Goal: Task Accomplishment & Management: Use online tool/utility

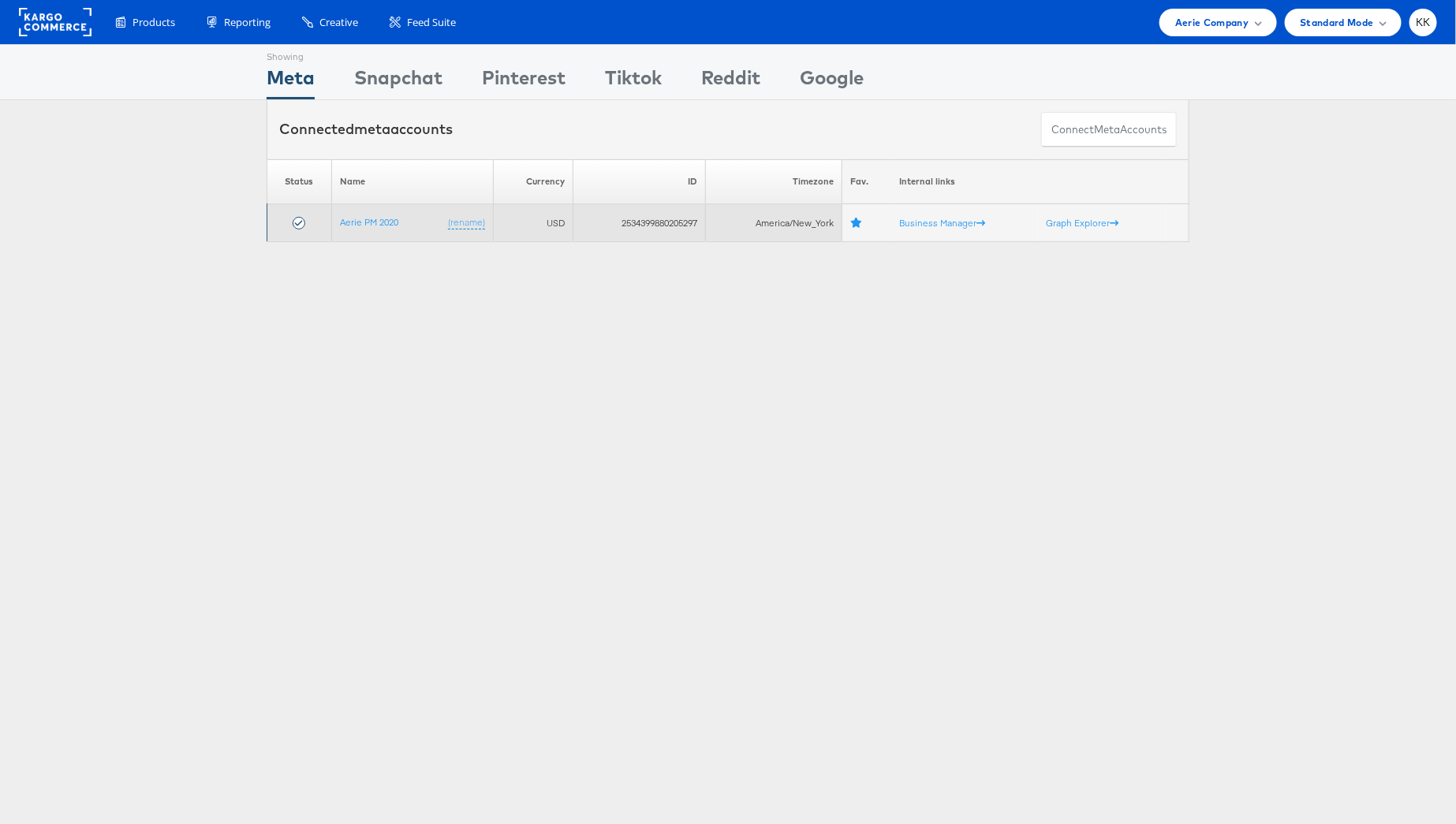
click at [389, 231] on td "Aerie PM 2020 (rename)" at bounding box center [413, 223] width 162 height 38
click at [379, 220] on link "Aerie PM 2020" at bounding box center [368, 222] width 58 height 12
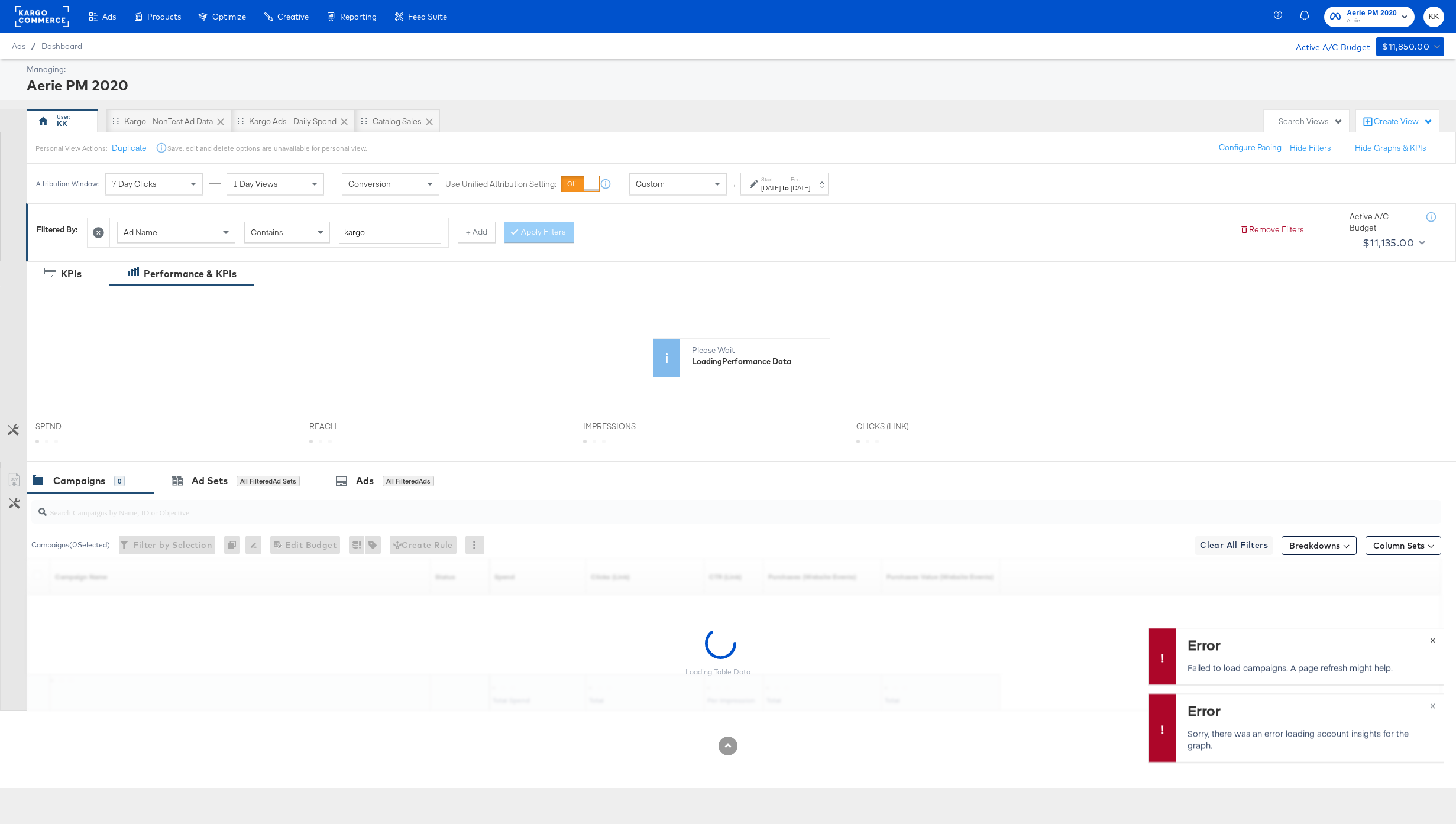
click at [1433, 643] on span "×" at bounding box center [1432, 639] width 5 height 13
click at [1433, 643] on div "Loading Table Data..." at bounding box center [721, 652] width 1441 height 116
click at [1432, 699] on span "×" at bounding box center [1432, 704] width 5 height 13
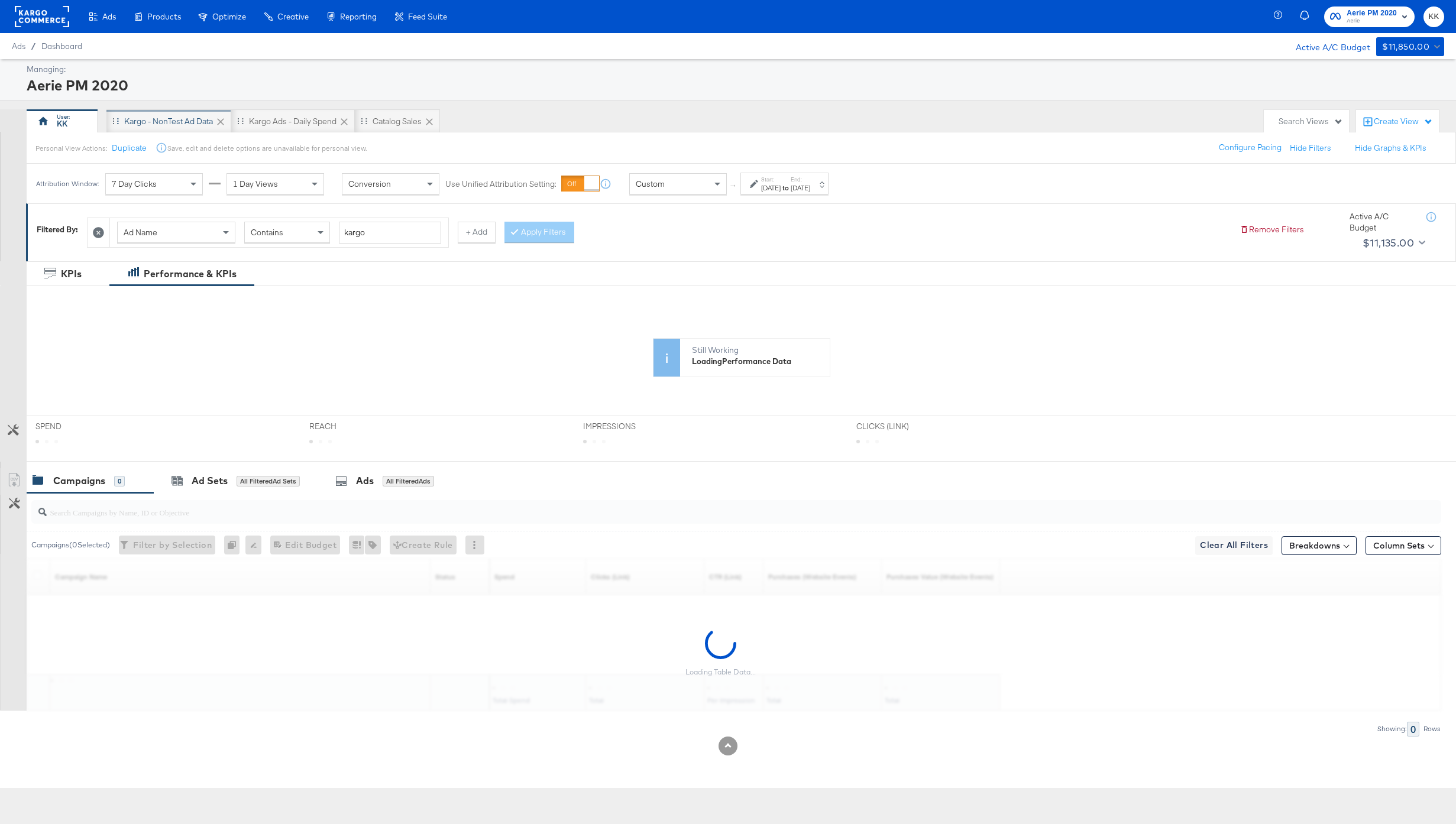
click at [166, 128] on div "Kargo - NonTest Ad Data" at bounding box center [169, 121] width 124 height 24
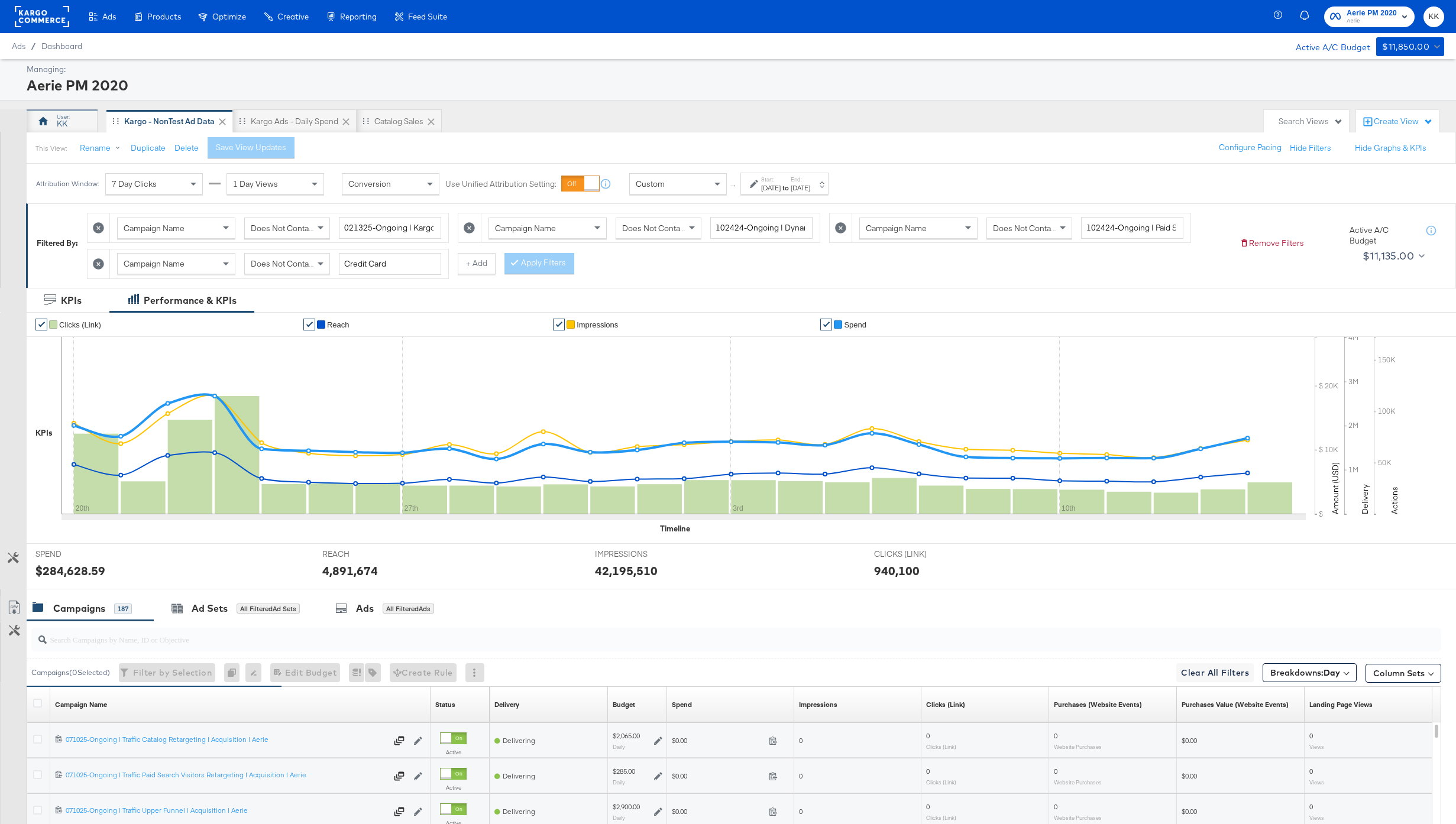
click at [72, 118] on div "KK" at bounding box center [62, 121] width 71 height 24
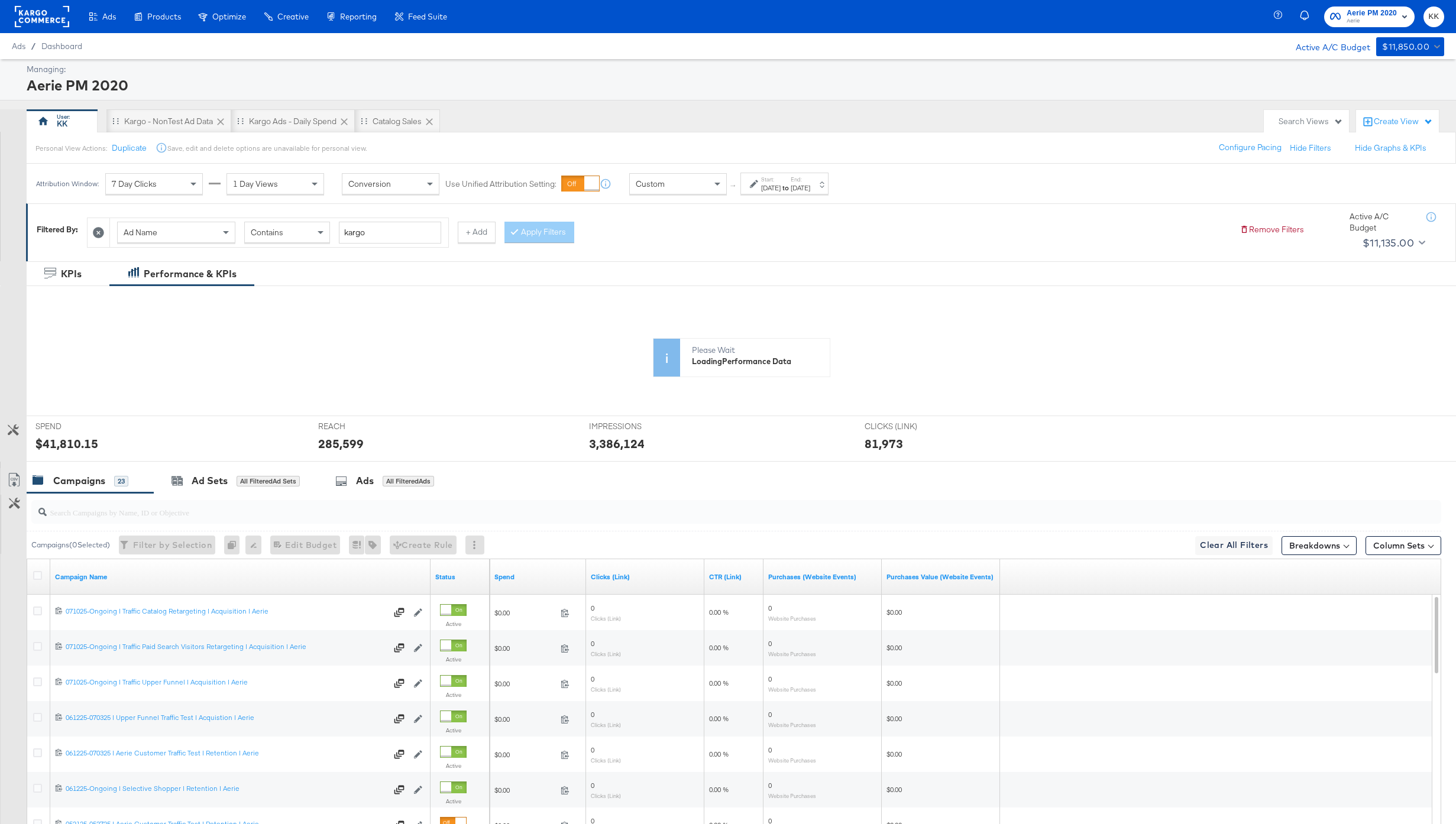
click at [761, 189] on div "Start: Feb 17th 2025 to End: Mar 19th 2025" at bounding box center [779, 184] width 60 height 17
click at [636, 280] on input "February 17th 2025" at bounding box center [643, 277] width 127 height 21
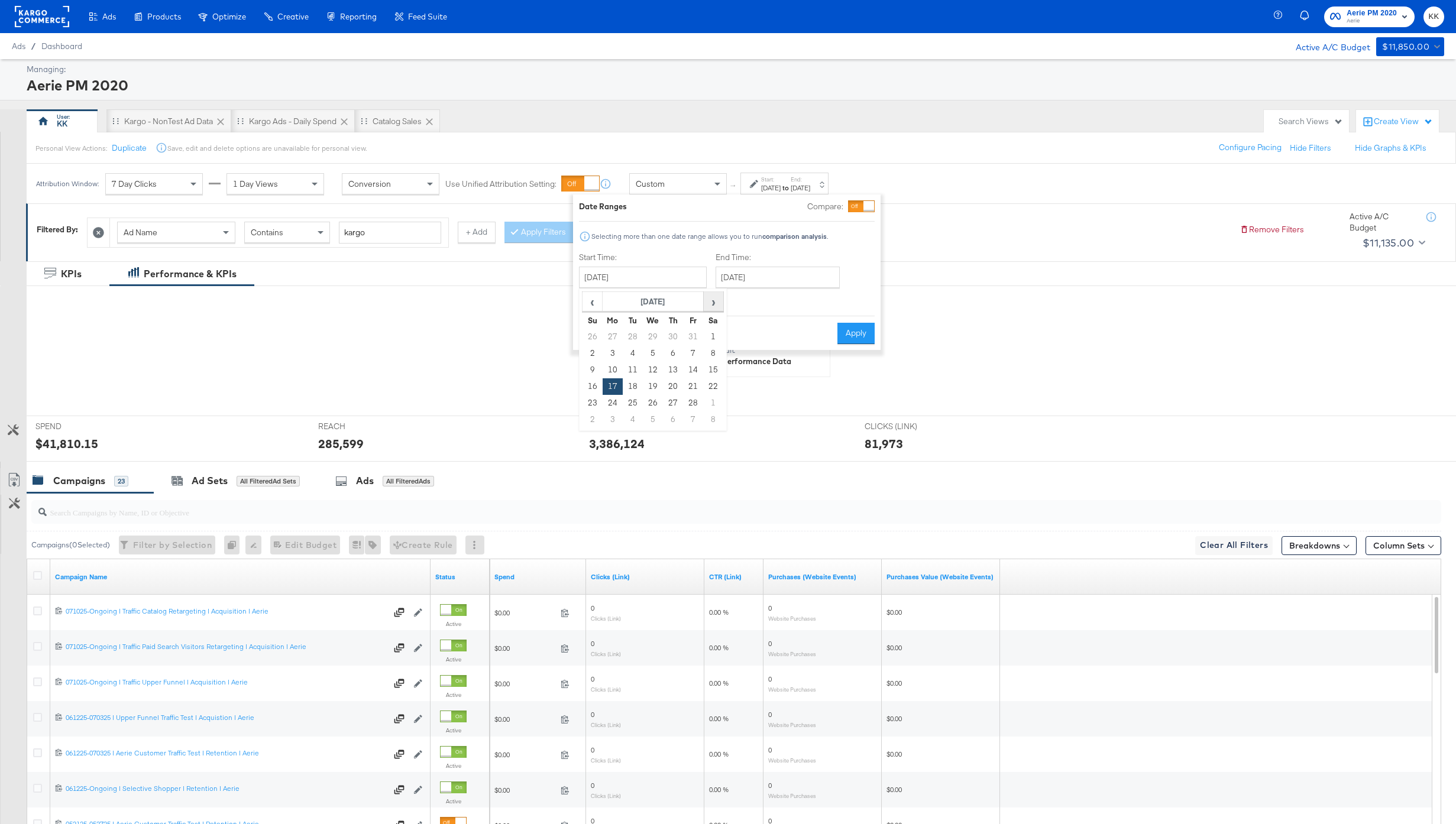
click at [720, 301] on span "›" at bounding box center [713, 301] width 19 height 18
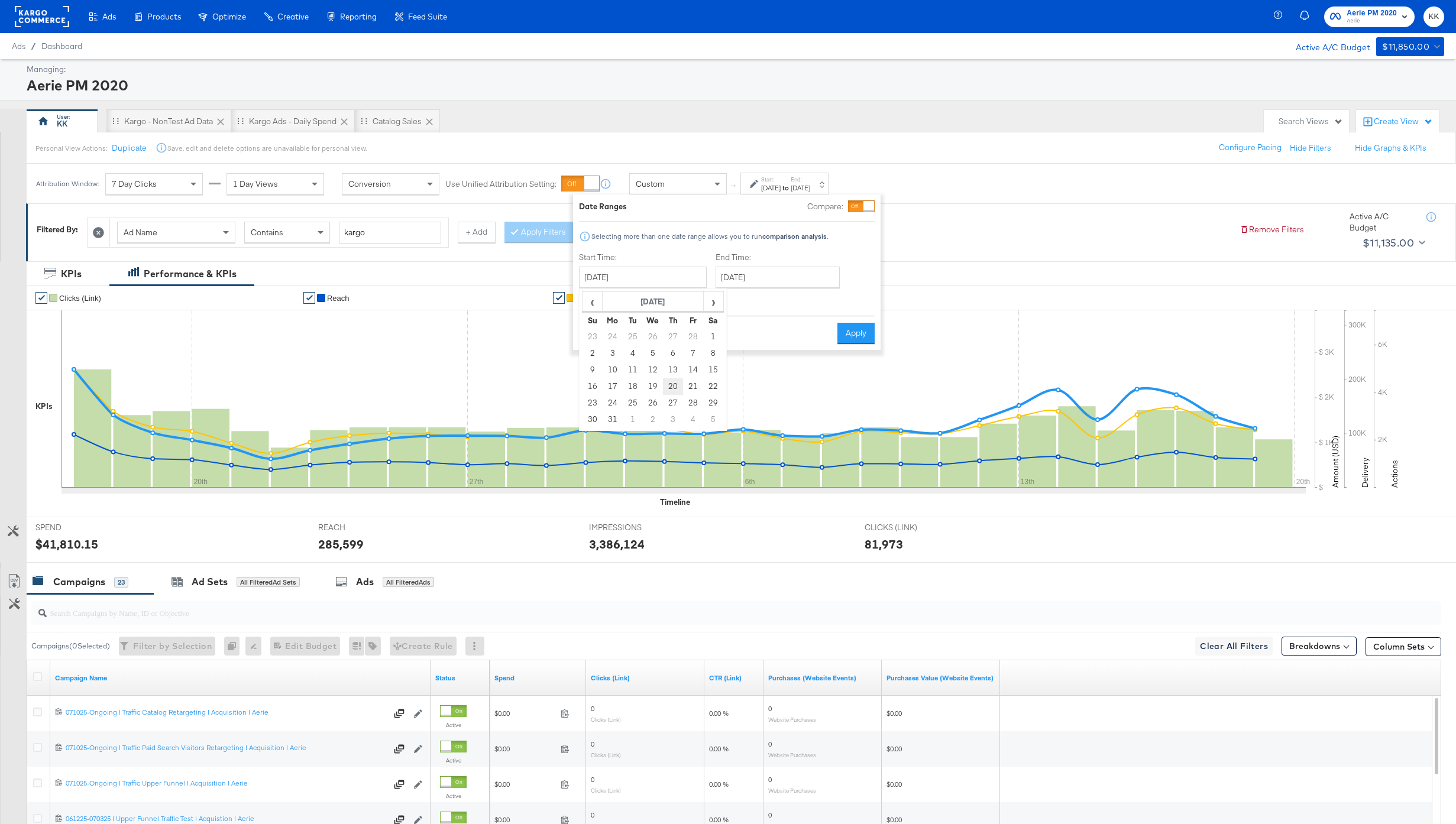
click at [669, 389] on td "20" at bounding box center [672, 386] width 20 height 16
type input "March 20th 2025"
click at [764, 277] on input "March 20th 2025" at bounding box center [778, 277] width 124 height 21
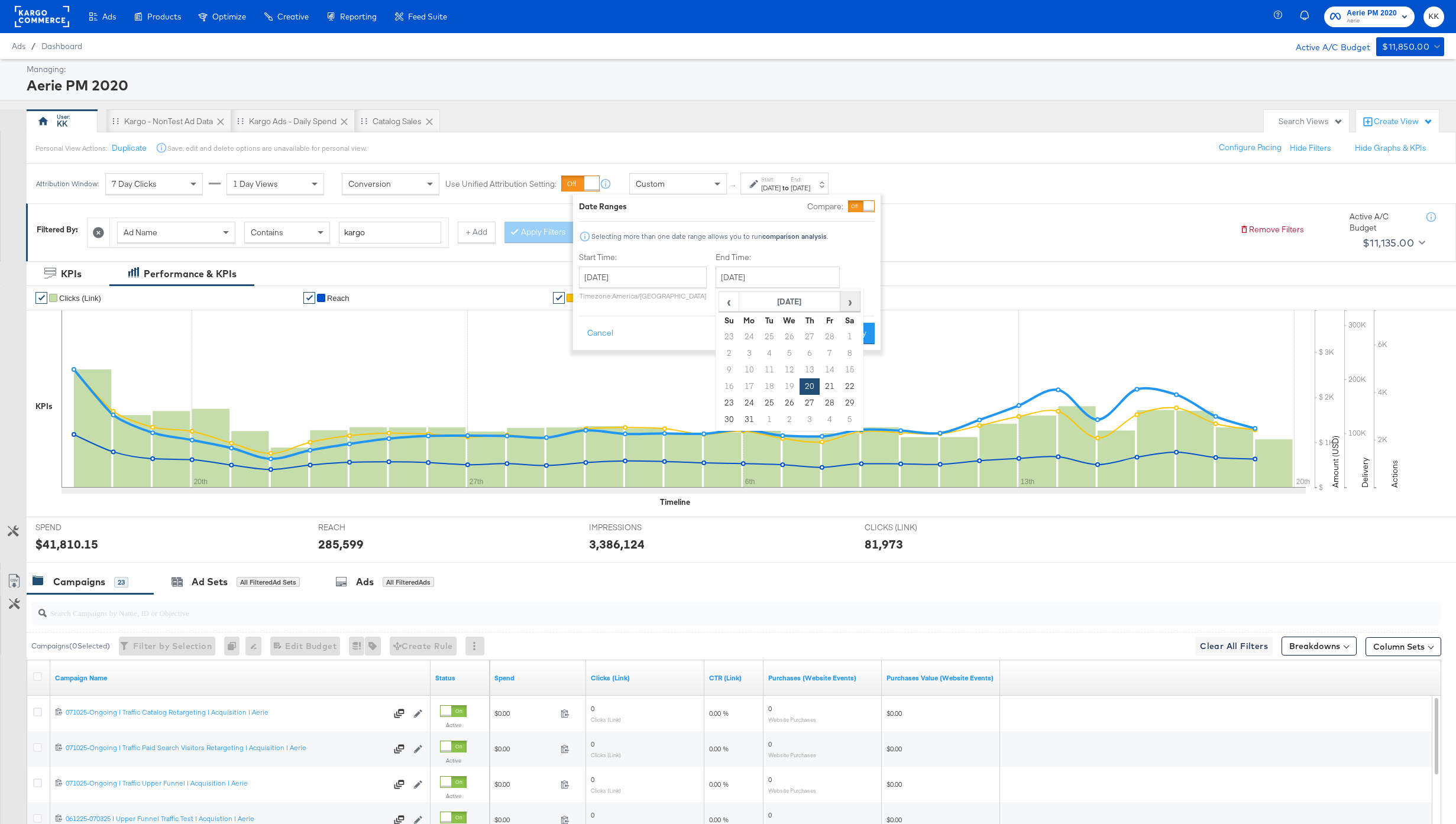
click at [847, 292] on span "›" at bounding box center [849, 301] width 19 height 18
click at [788, 402] on td "30" at bounding box center [789, 403] width 20 height 16
type input "April 30th 2025"
click at [852, 341] on button "Apply" at bounding box center [855, 333] width 37 height 21
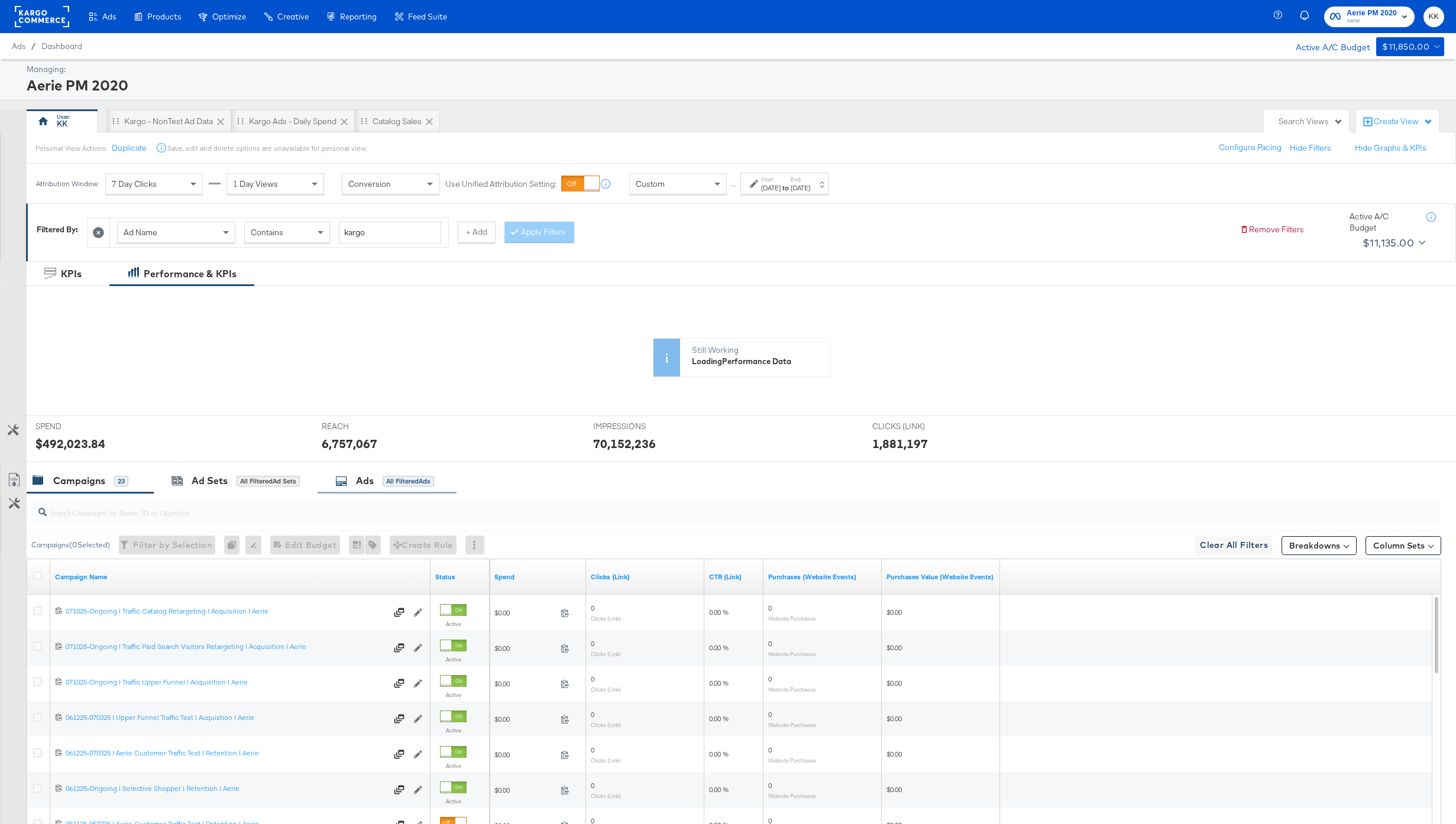
click at [349, 475] on div "Ads All Filtered Ads" at bounding box center [384, 480] width 98 height 13
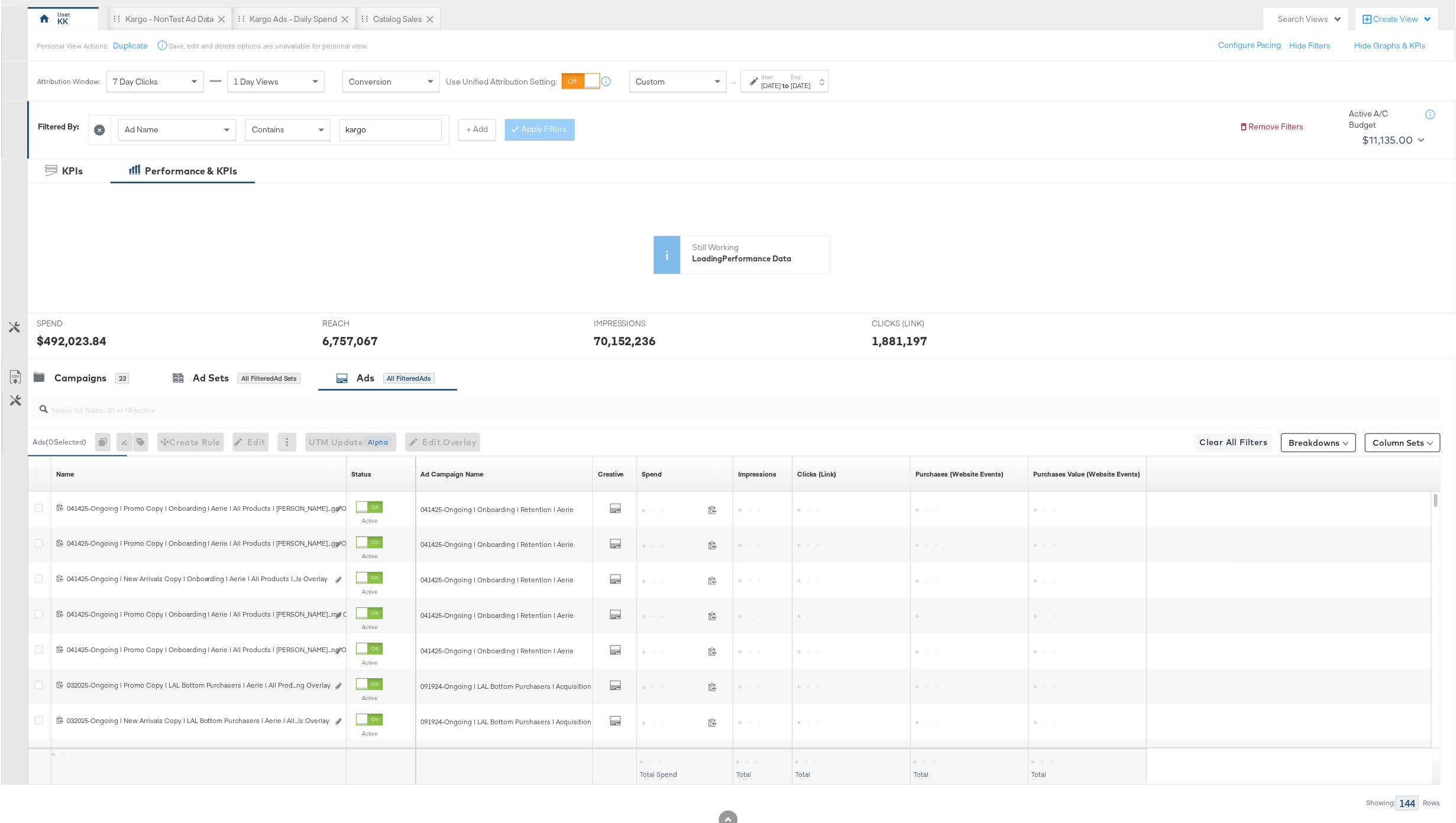
scroll to position [107, 0]
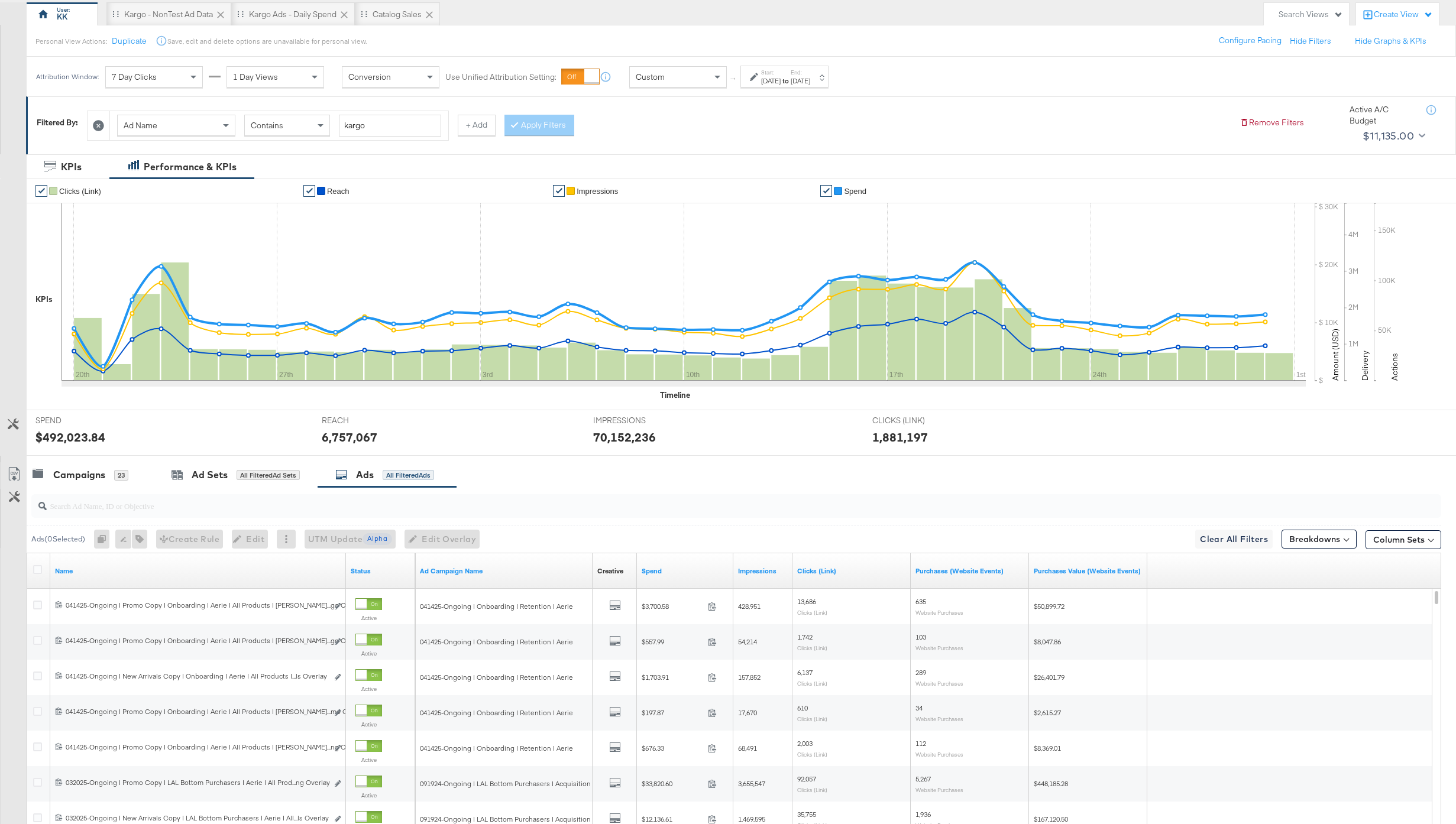
click at [34, 575] on div at bounding box center [39, 571] width 13 height 12
click at [34, 570] on icon at bounding box center [38, 569] width 9 height 9
click at [0, 0] on input "checkbox" at bounding box center [0, 0] width 0 height 0
click at [19, 477] on icon at bounding box center [14, 474] width 14 height 14
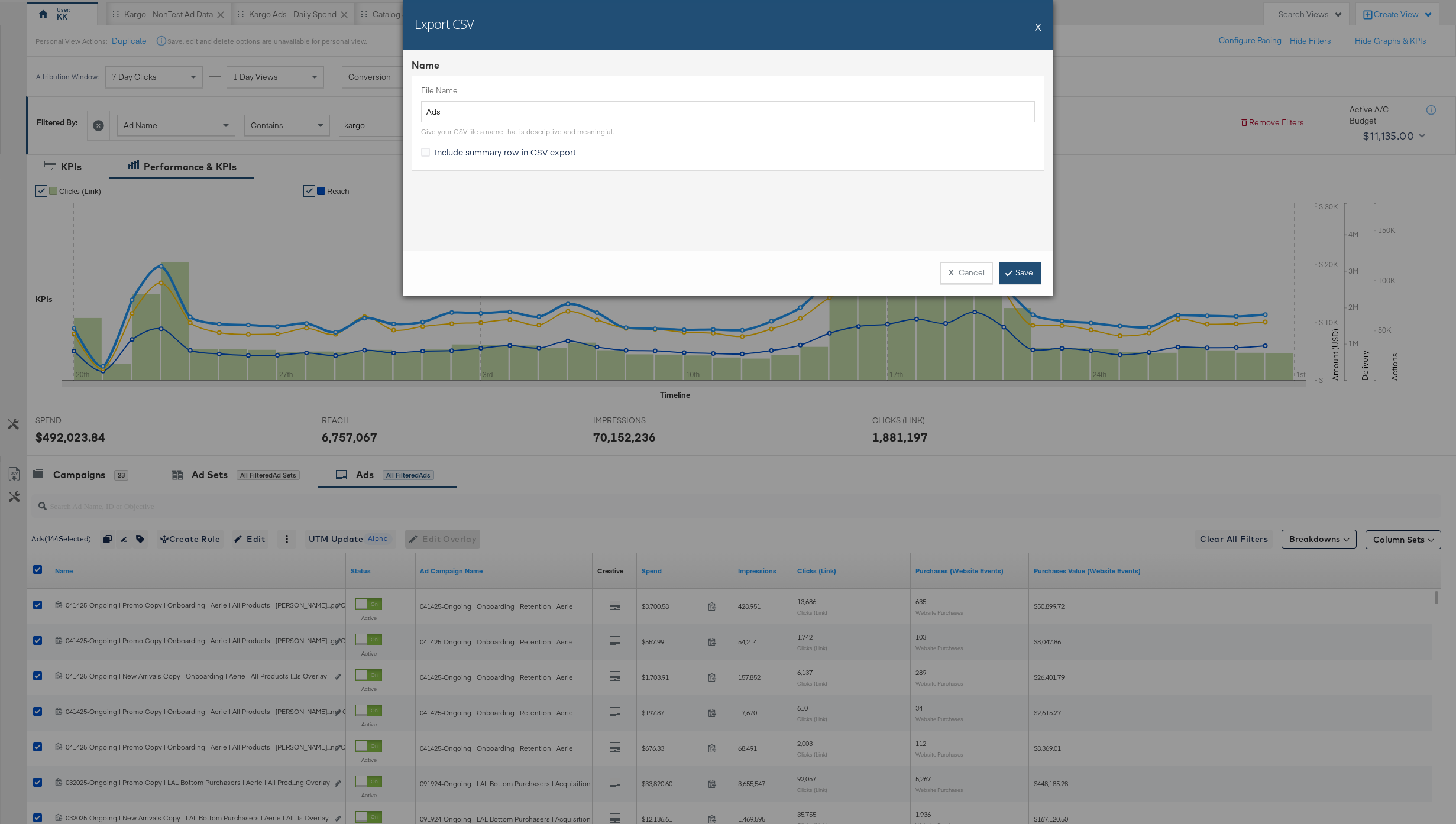
click at [1015, 277] on link "Save" at bounding box center [1020, 273] width 42 height 21
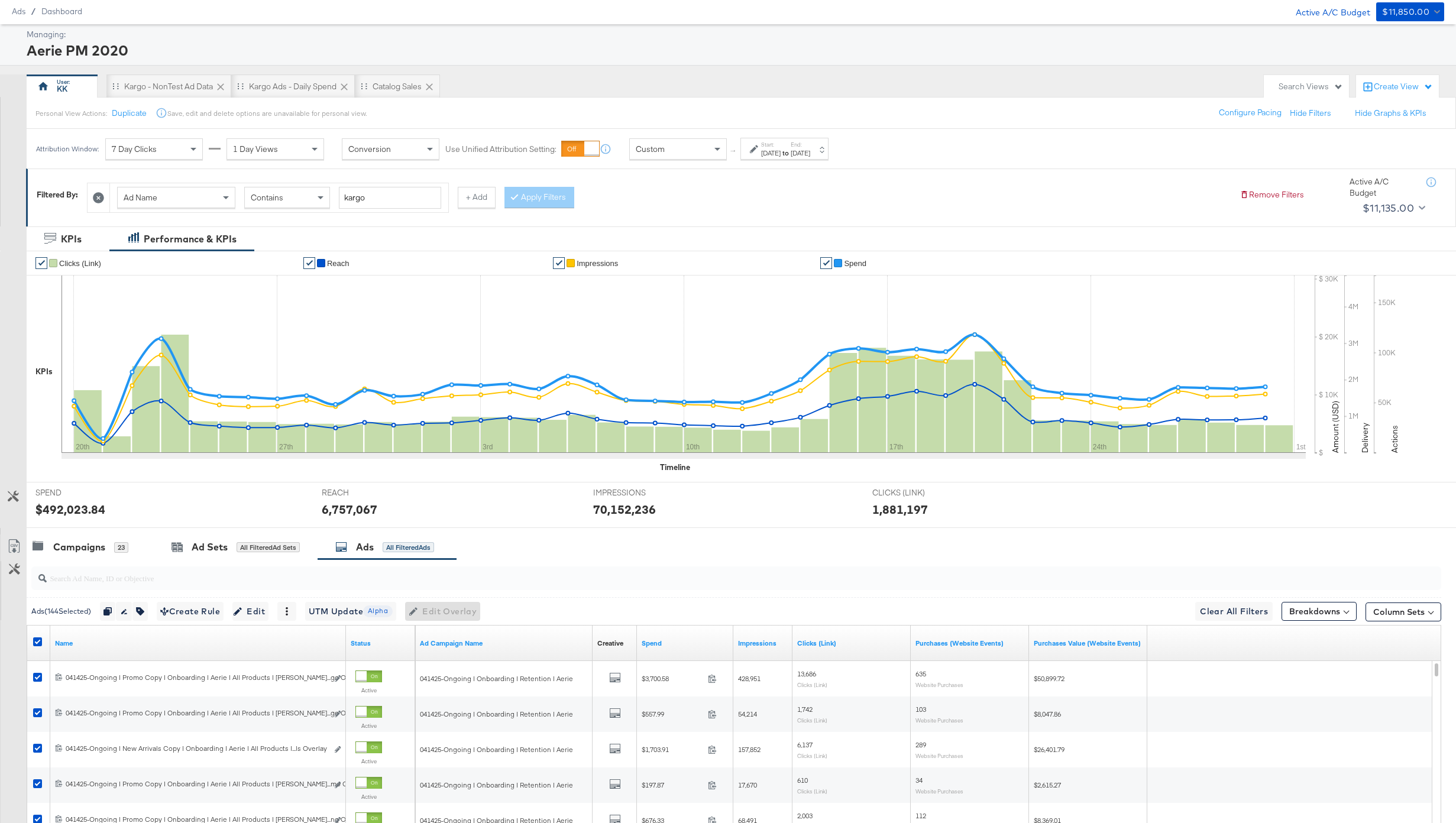
scroll to position [0, 0]
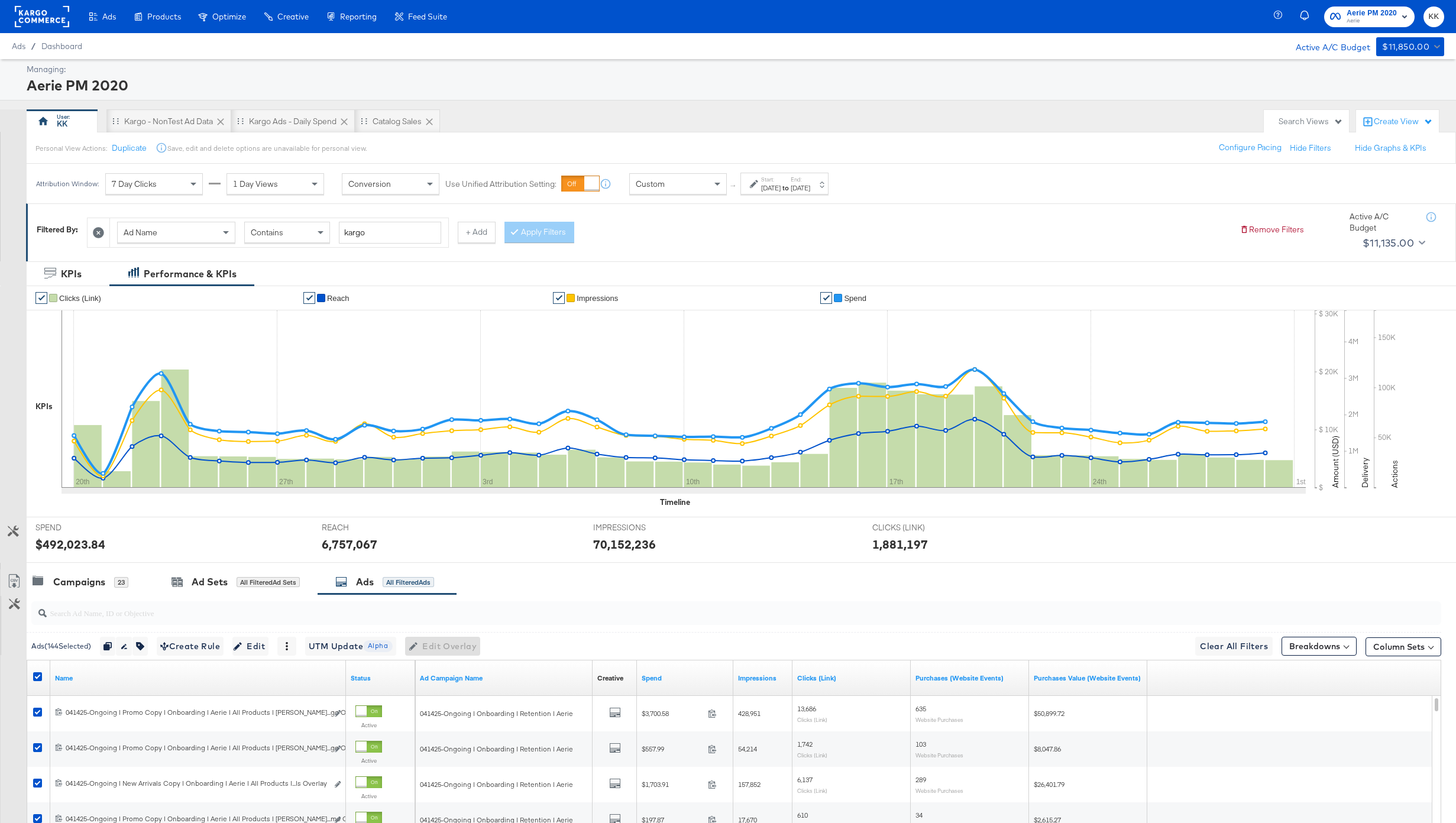
click at [36, 16] on rect at bounding box center [41, 16] width 54 height 21
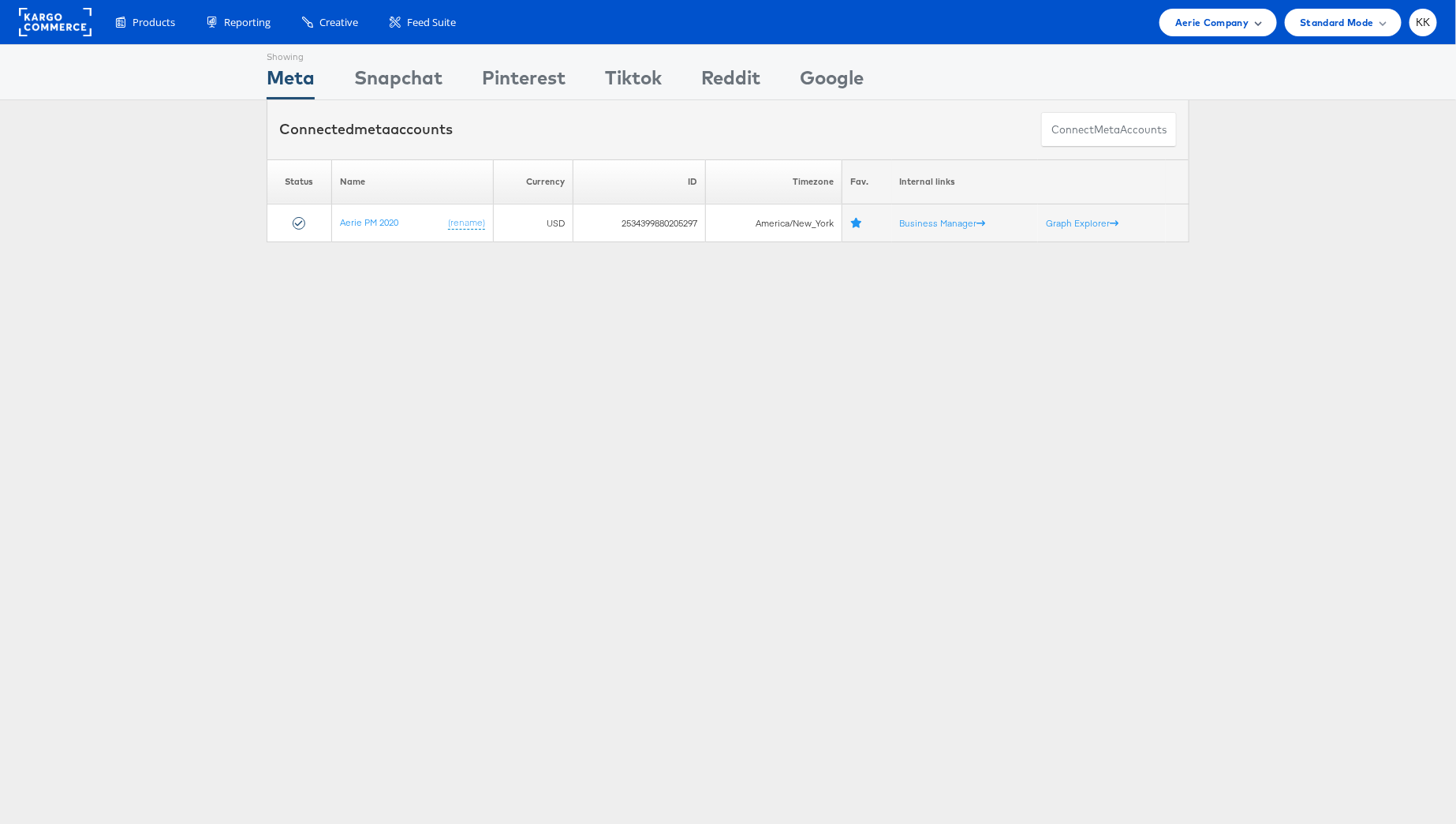
click at [1241, 9] on div "Aerie Company" at bounding box center [1218, 23] width 117 height 28
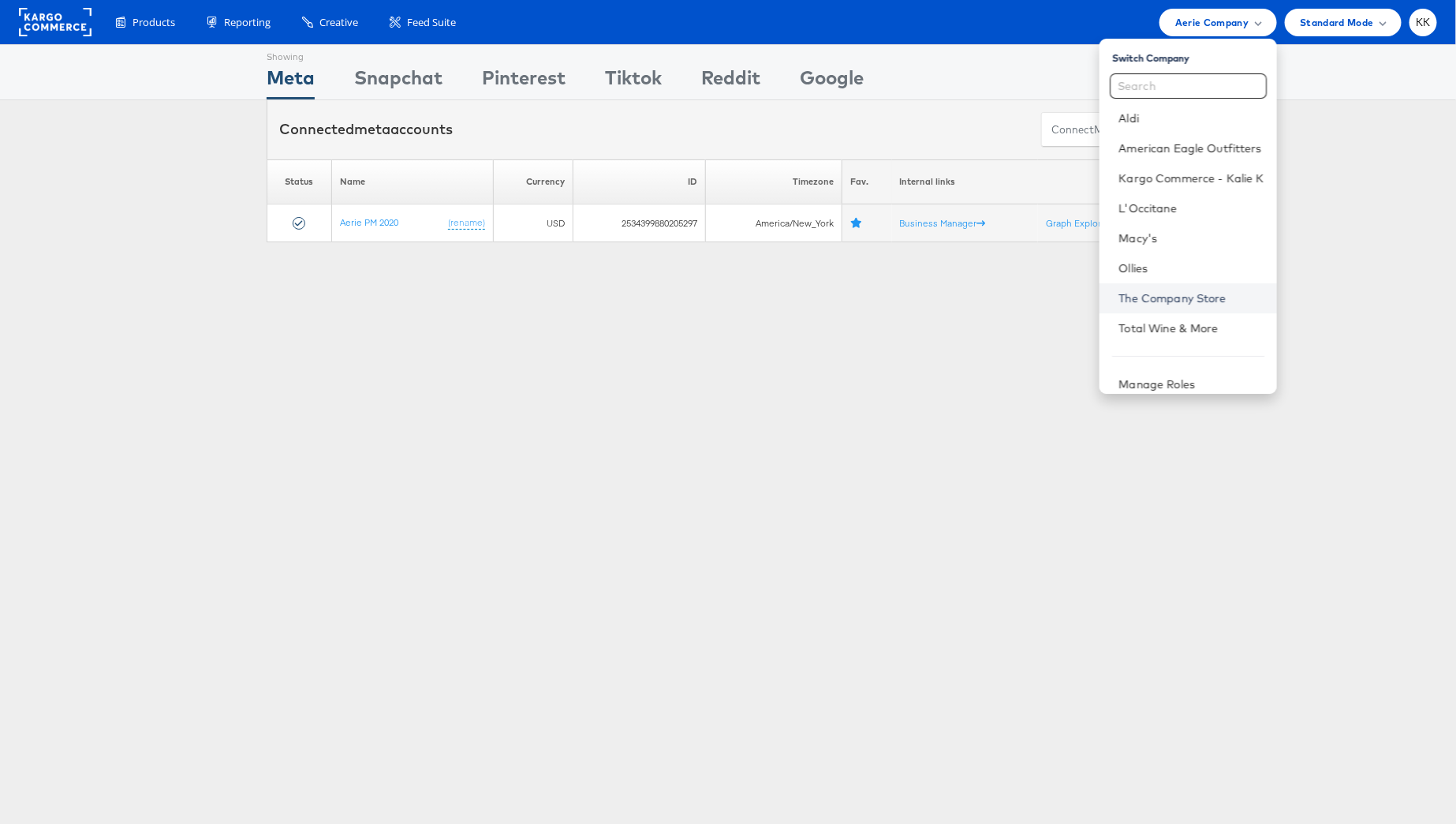
click at [1186, 303] on link "The Company Store" at bounding box center [1190, 298] width 145 height 16
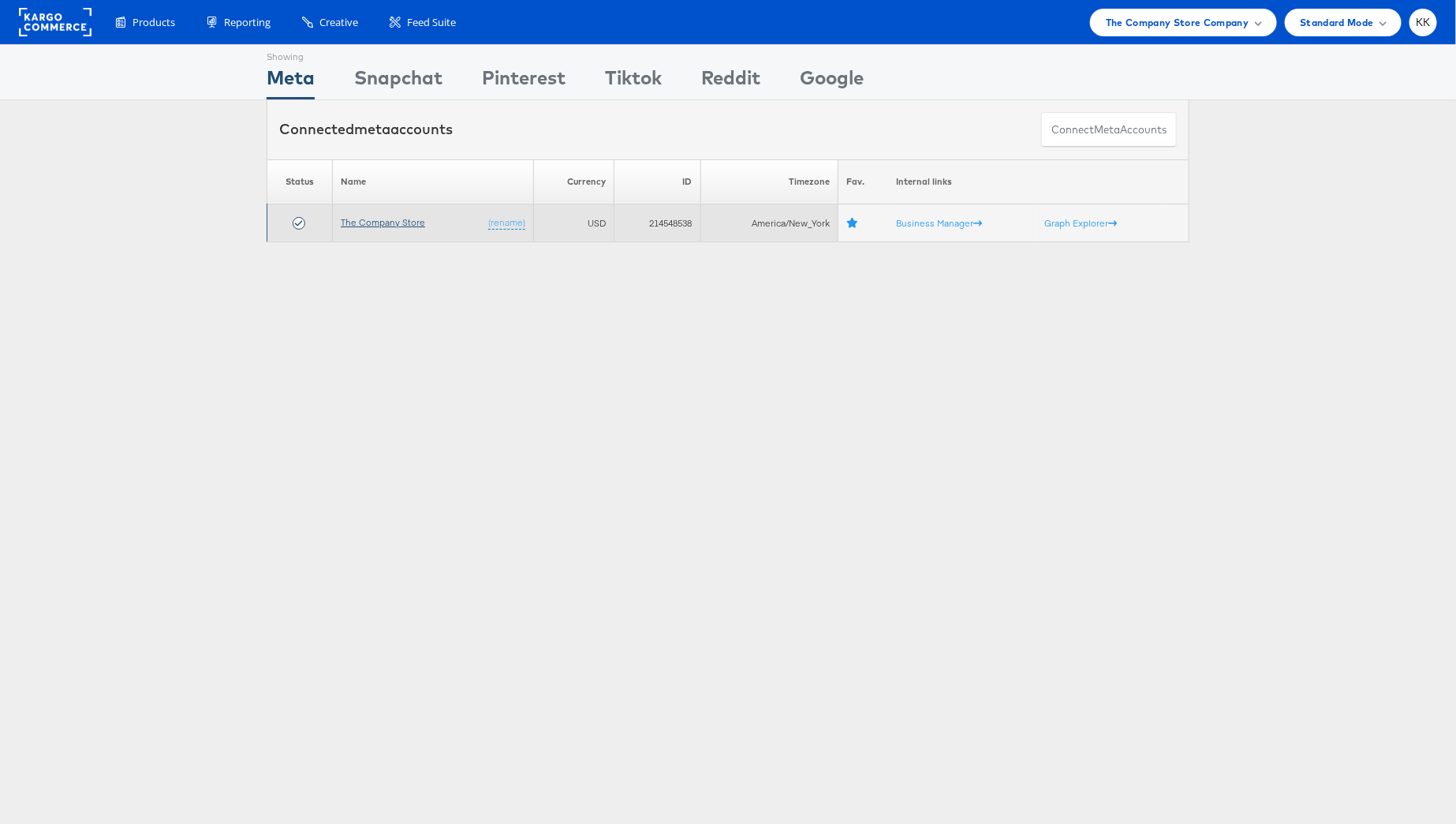
click at [399, 221] on link "The Company Store" at bounding box center [382, 222] width 84 height 12
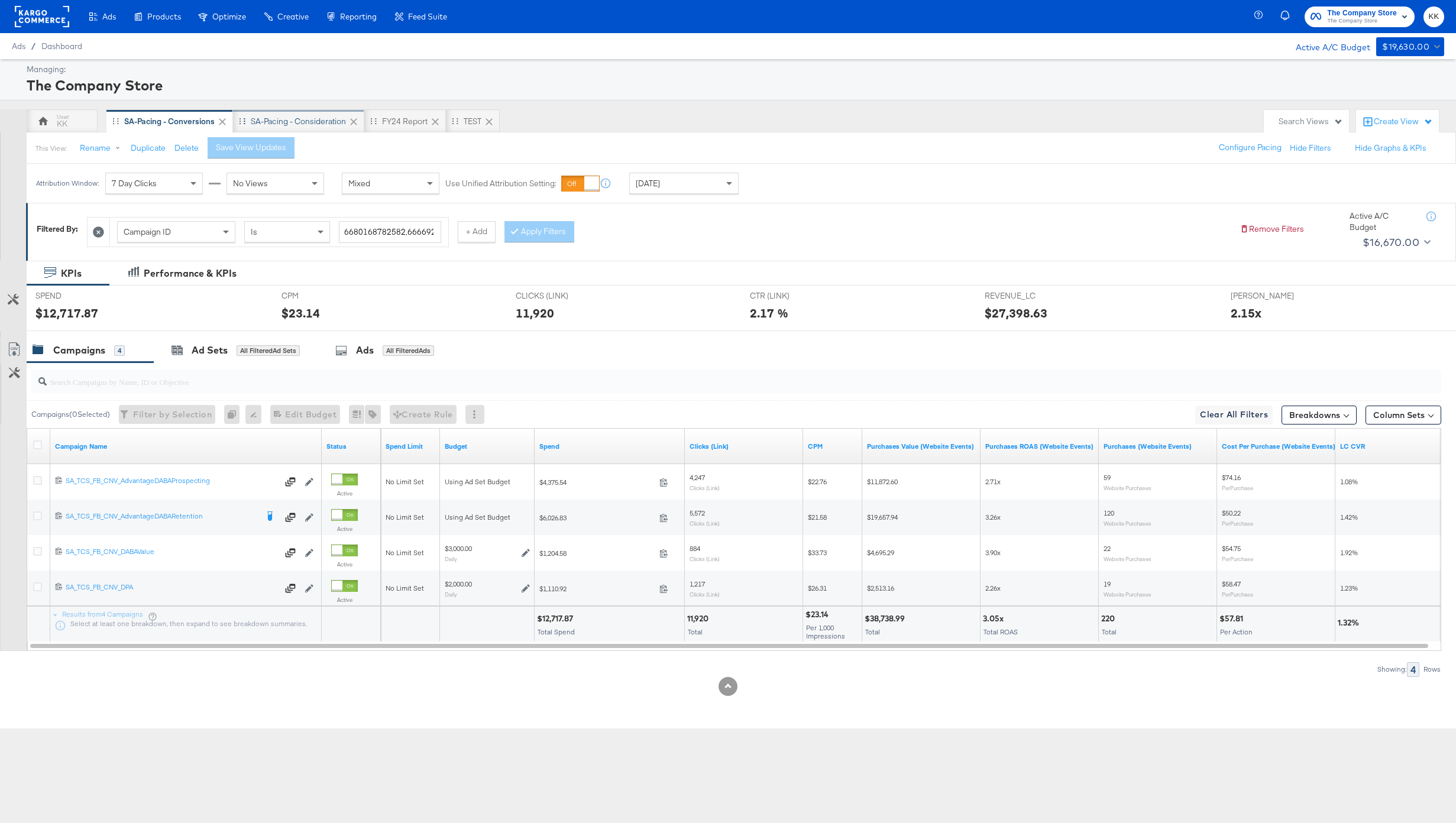
click at [296, 127] on div "SA-Pacing - Consideration" at bounding box center [298, 121] width 131 height 24
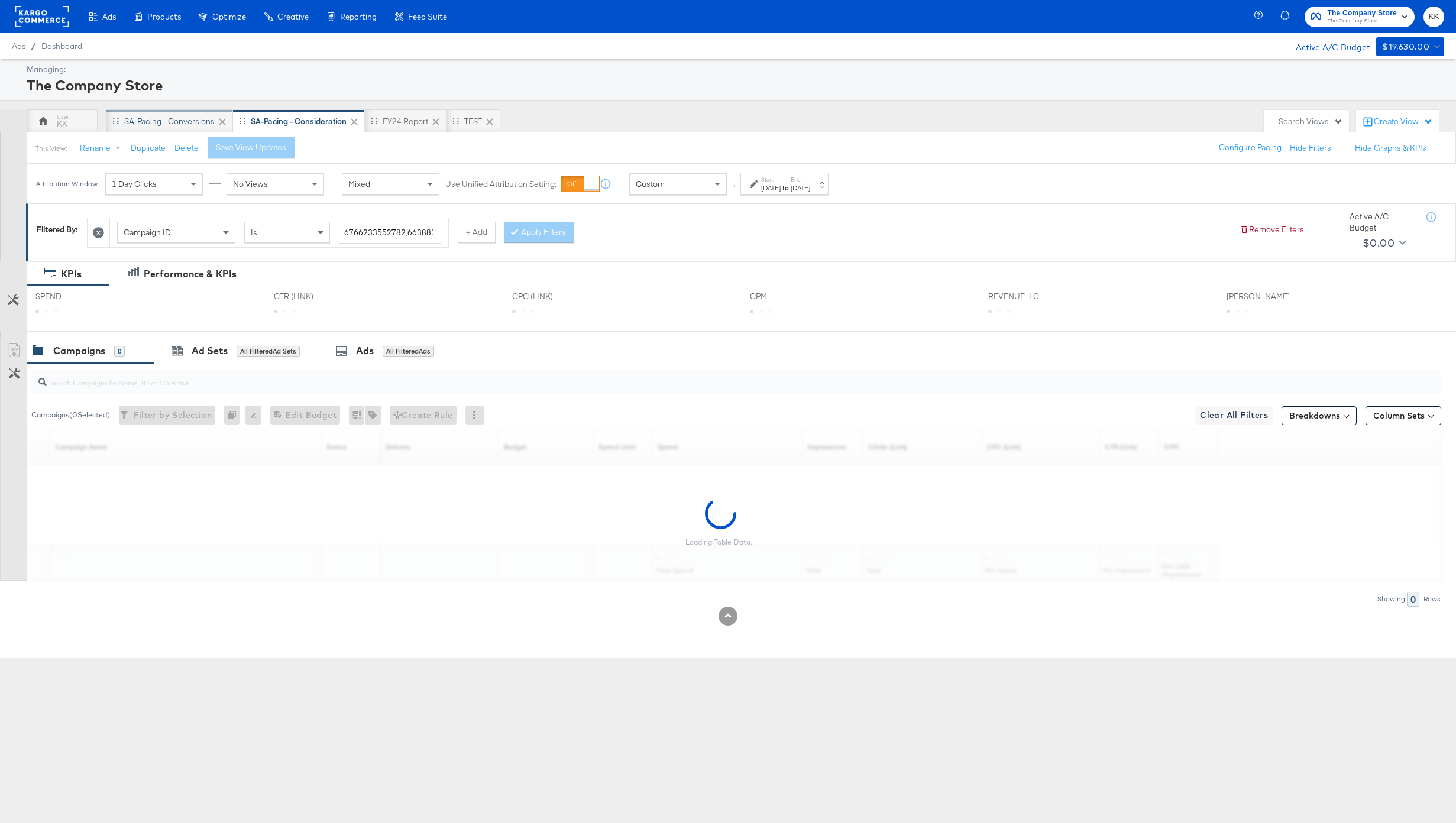
click at [161, 127] on div "SA-Pacing - Conversions" at bounding box center [170, 121] width 127 height 24
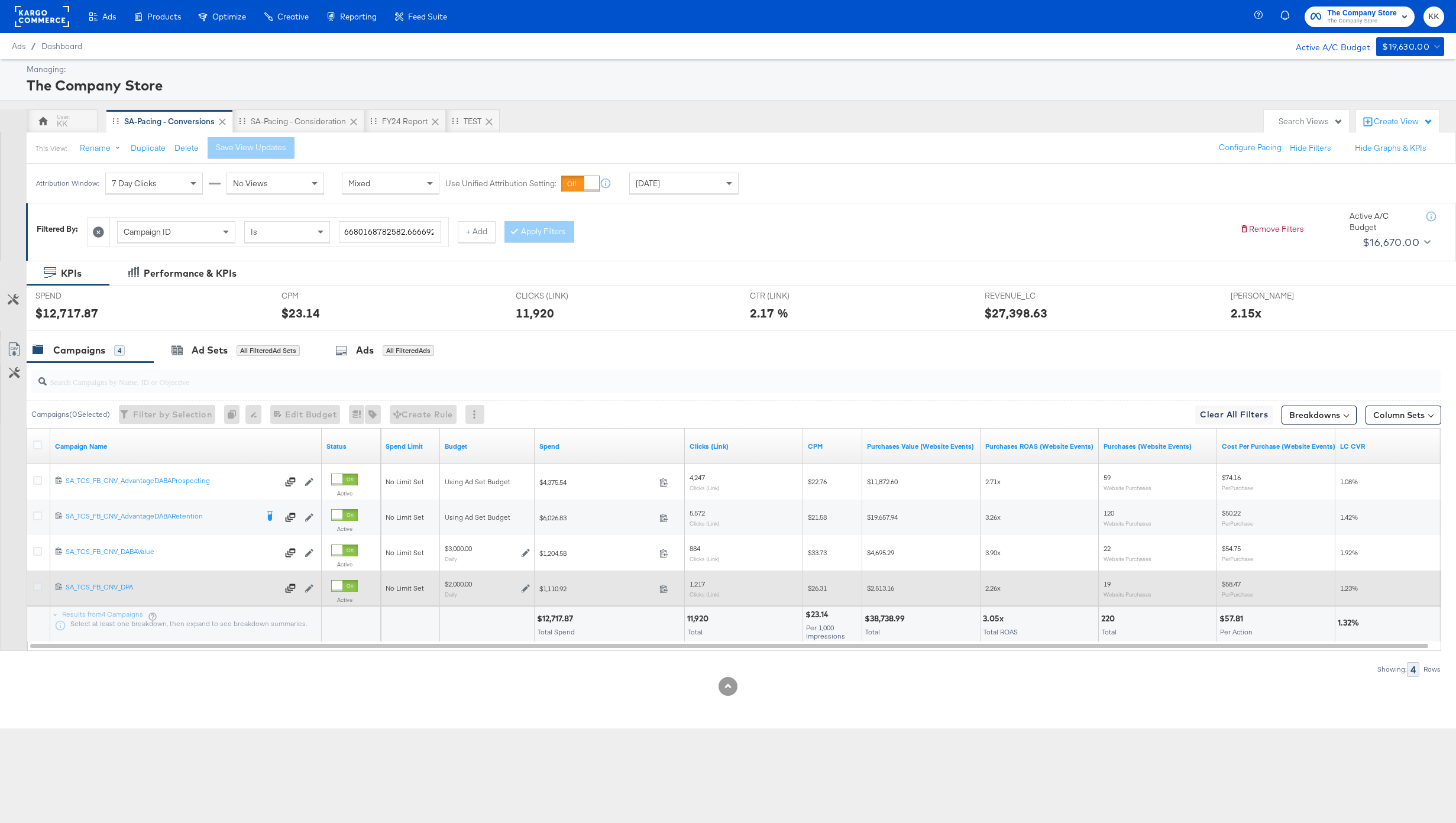
click at [36, 587] on icon at bounding box center [38, 587] width 9 height 9
click at [0, 0] on input "checkbox" at bounding box center [0, 0] width 0 height 0
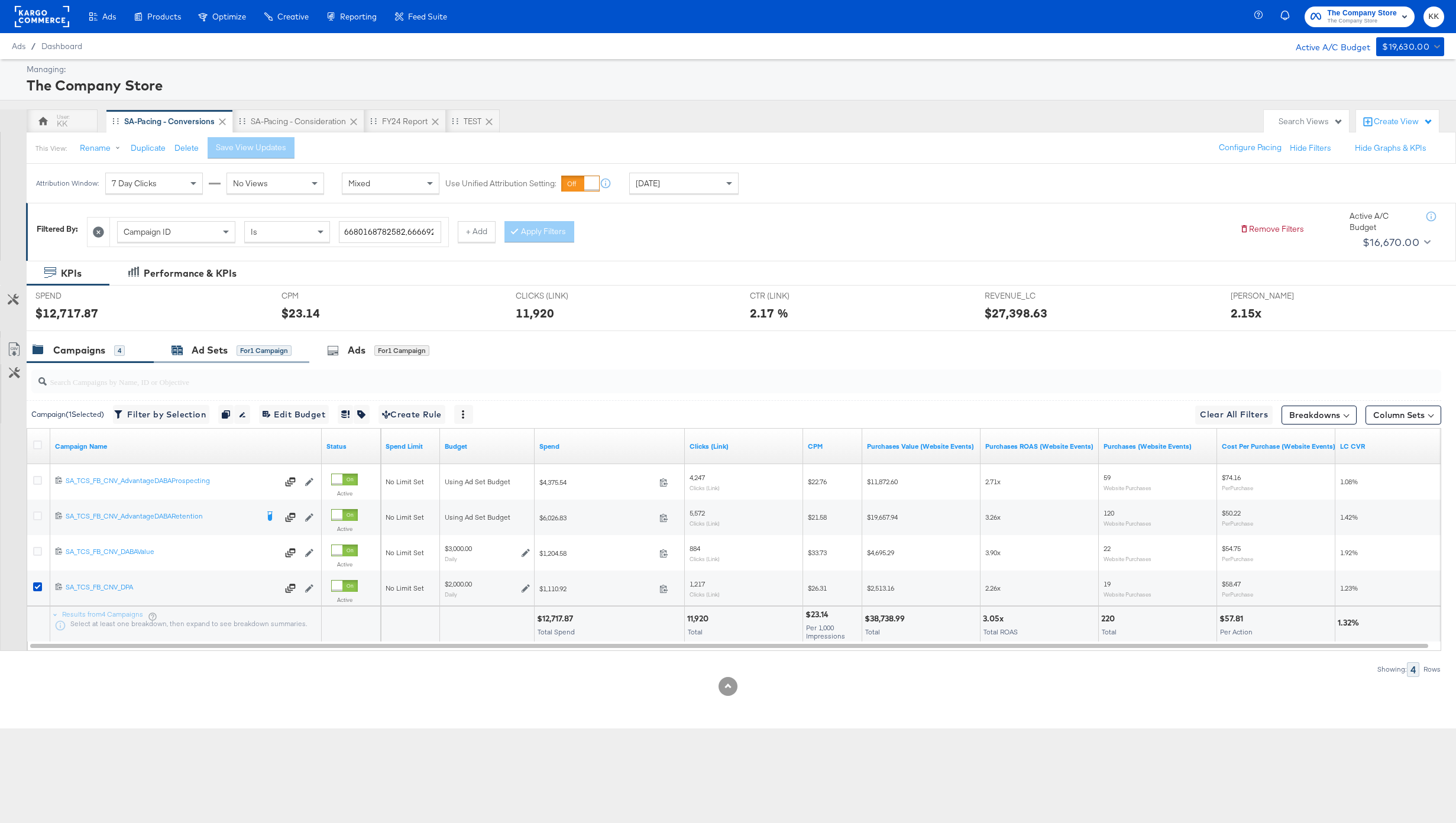
click at [203, 350] on div "Ad Sets" at bounding box center [210, 350] width 36 height 13
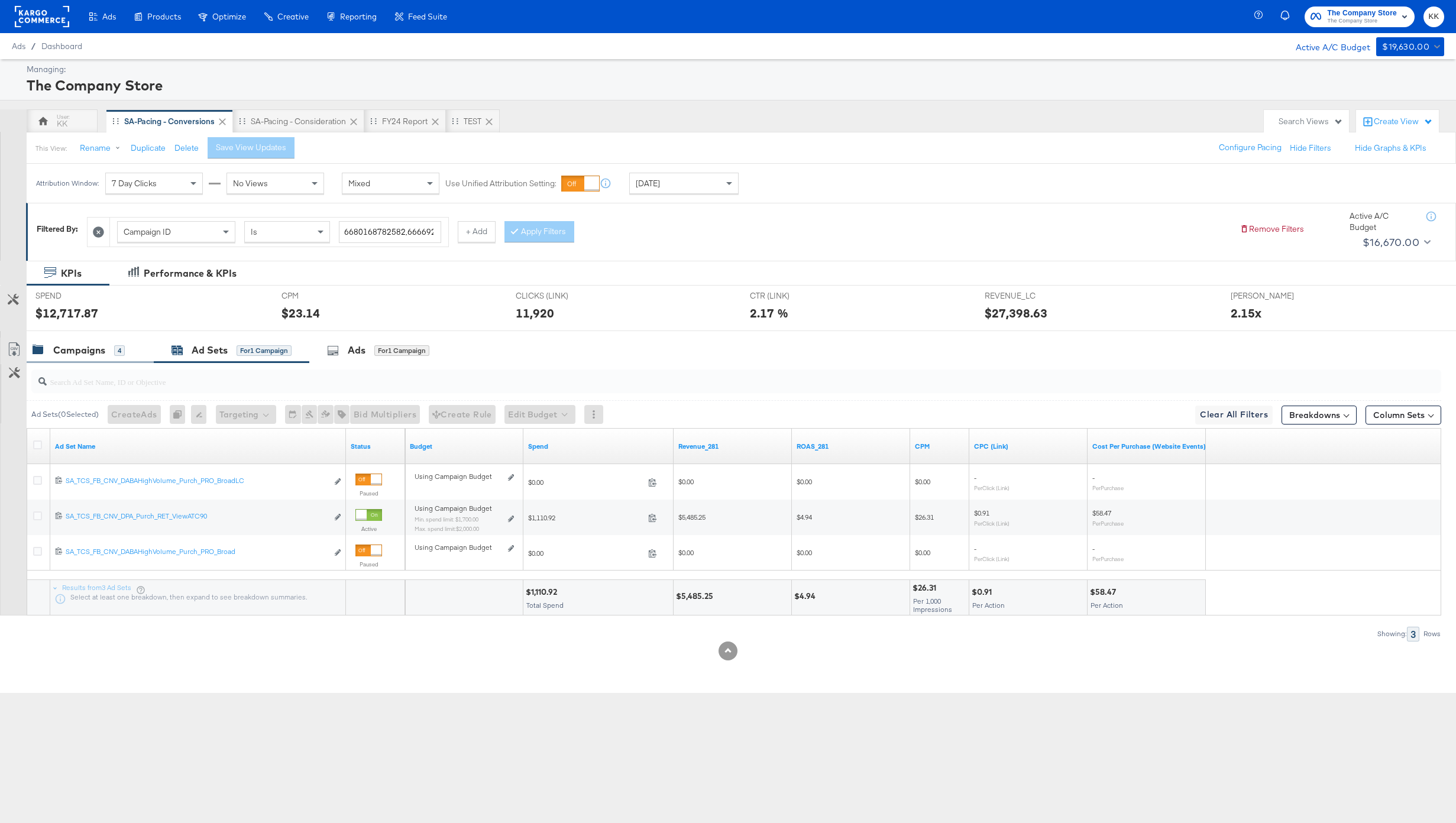
click at [87, 352] on div "Campaigns" at bounding box center [79, 350] width 52 height 13
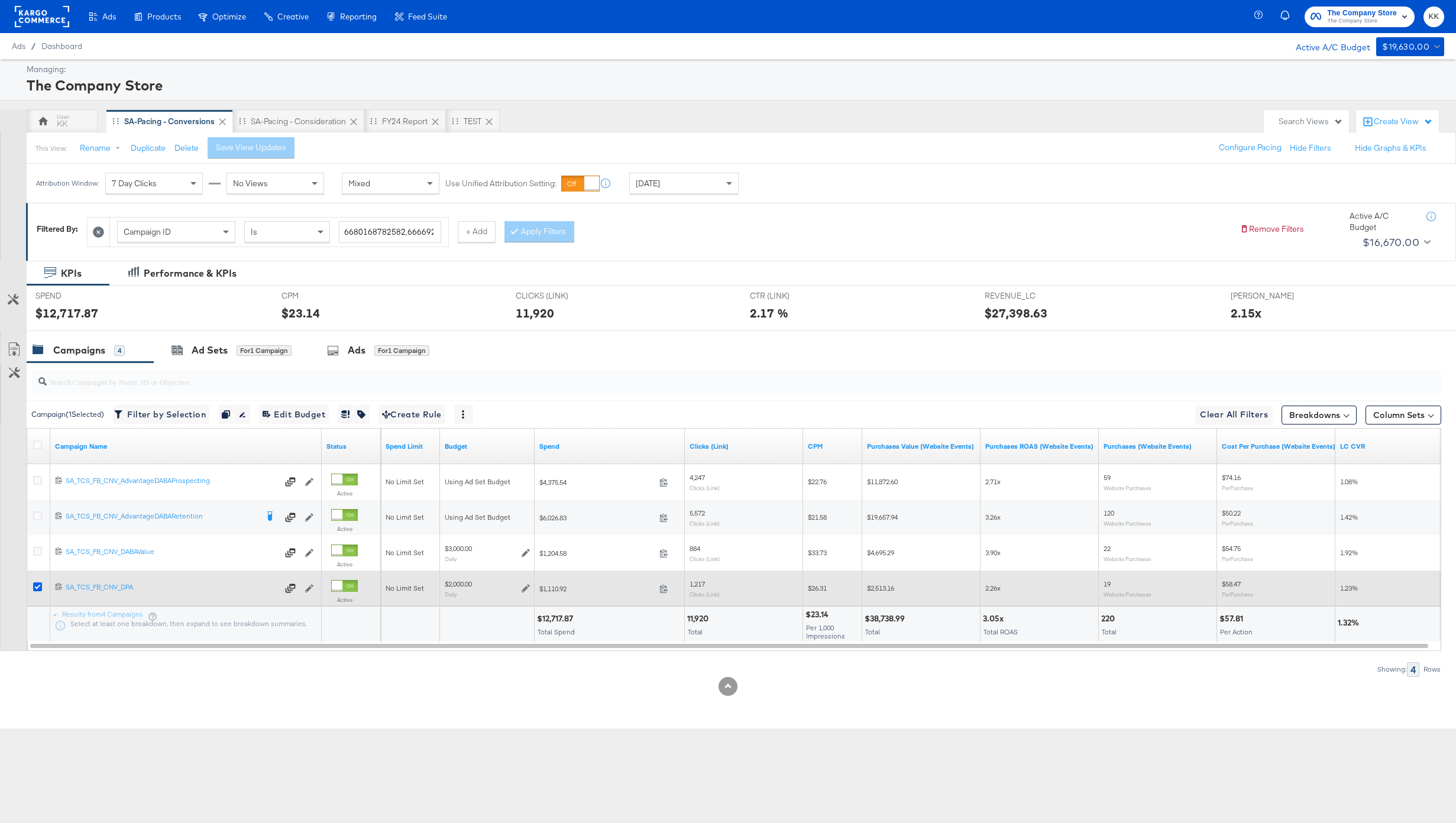
click at [38, 587] on icon at bounding box center [38, 587] width 9 height 9
click at [0, 0] on input "checkbox" at bounding box center [0, 0] width 0 height 0
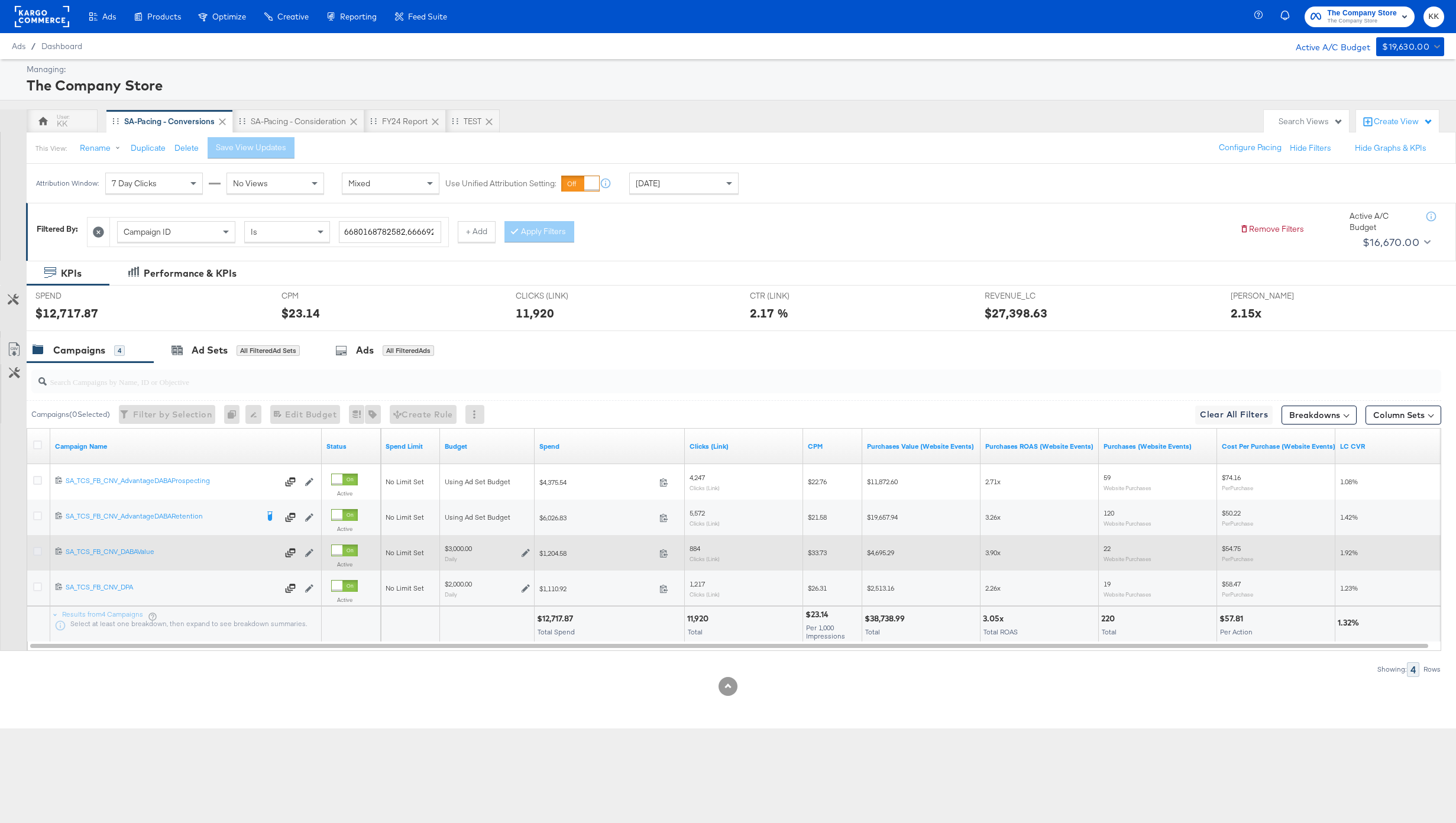
click at [37, 550] on icon at bounding box center [38, 552] width 9 height 9
click at [0, 0] on input "checkbox" at bounding box center [0, 0] width 0 height 0
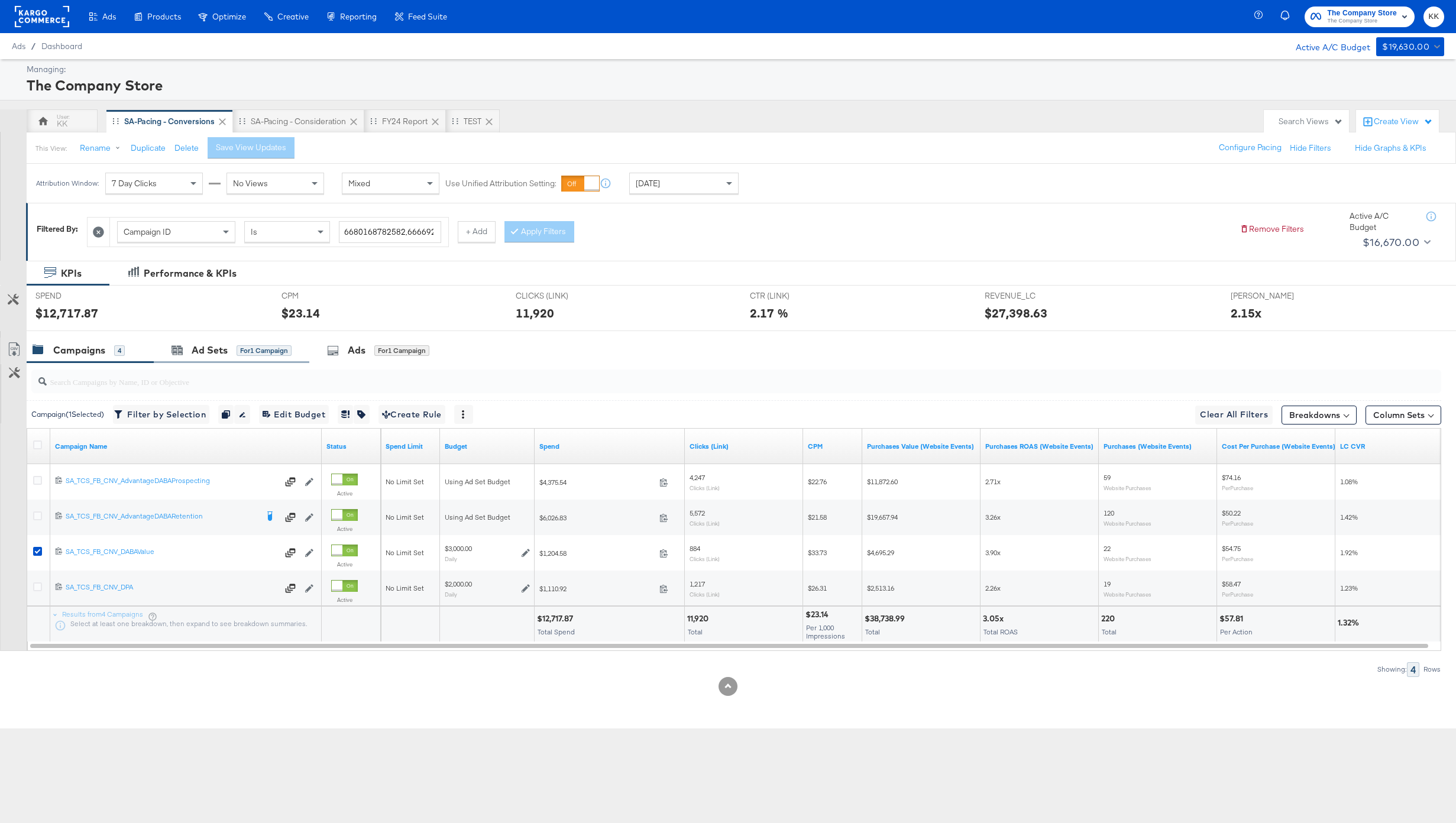
click at [240, 359] on div "Ad Sets for 1 Campaign" at bounding box center [232, 350] width 156 height 25
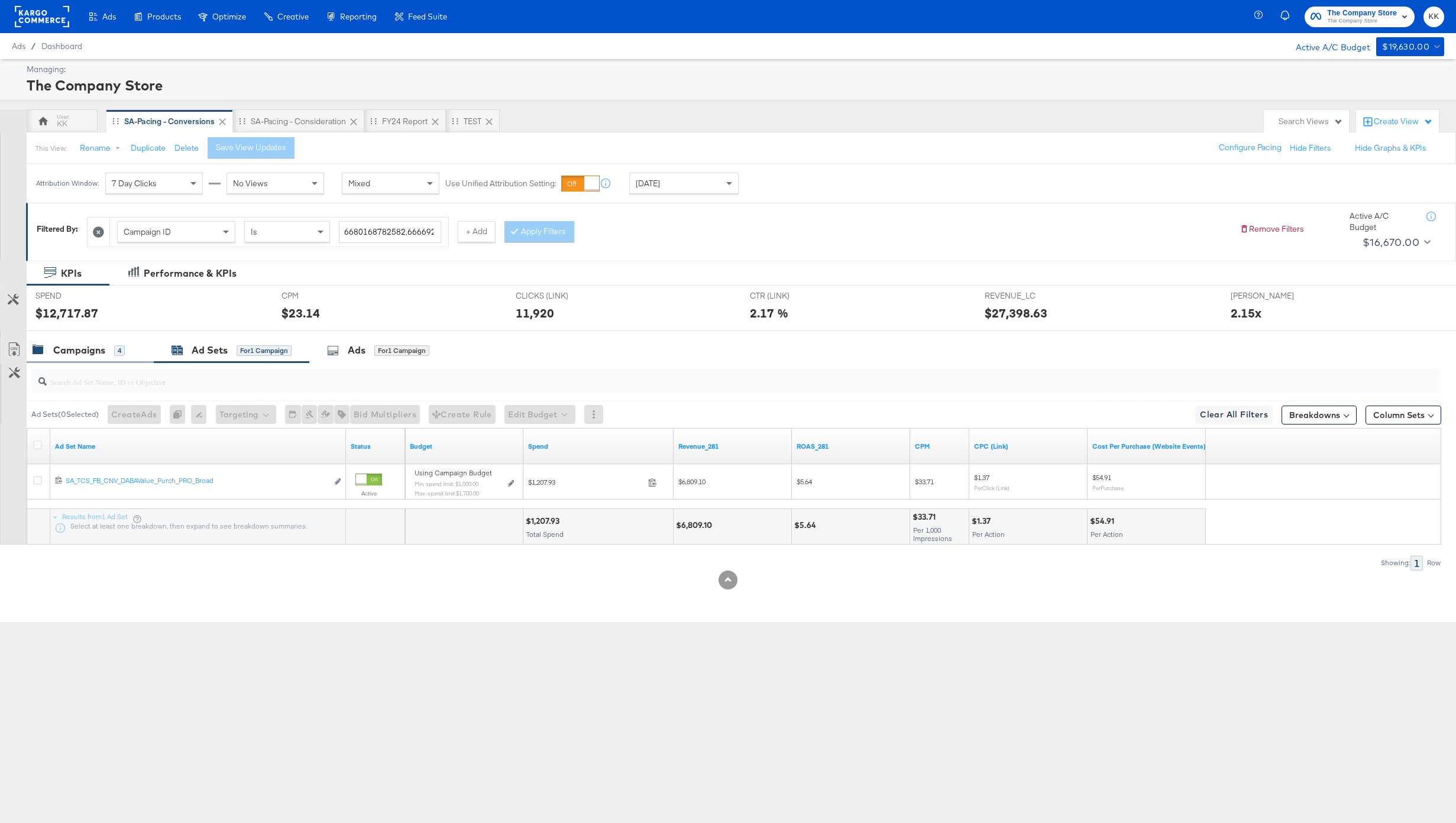
click at [75, 353] on div "Campaigns" at bounding box center [79, 350] width 52 height 13
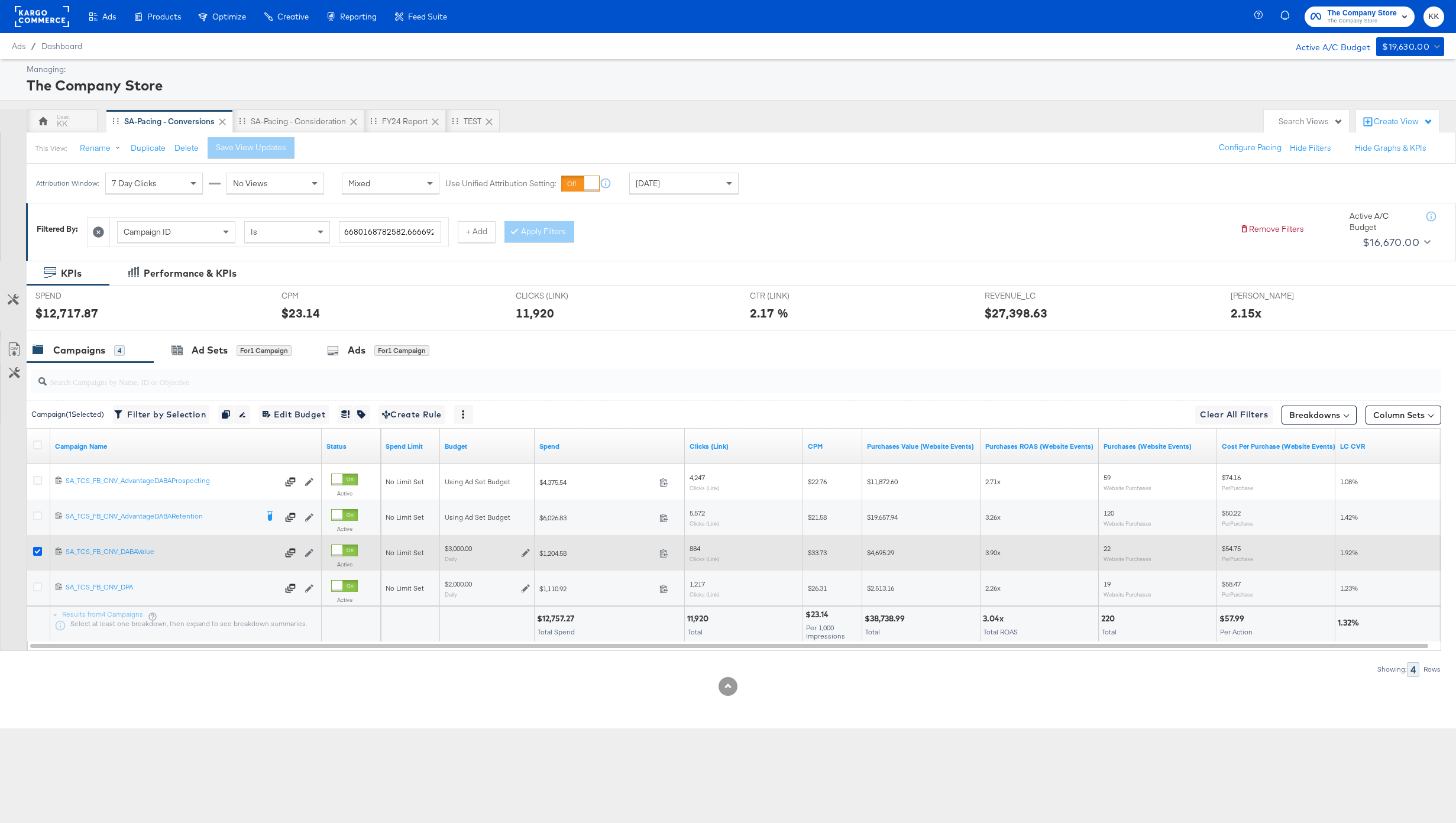
click at [39, 548] on icon at bounding box center [38, 552] width 9 height 9
click at [0, 0] on input "checkbox" at bounding box center [0, 0] width 0 height 0
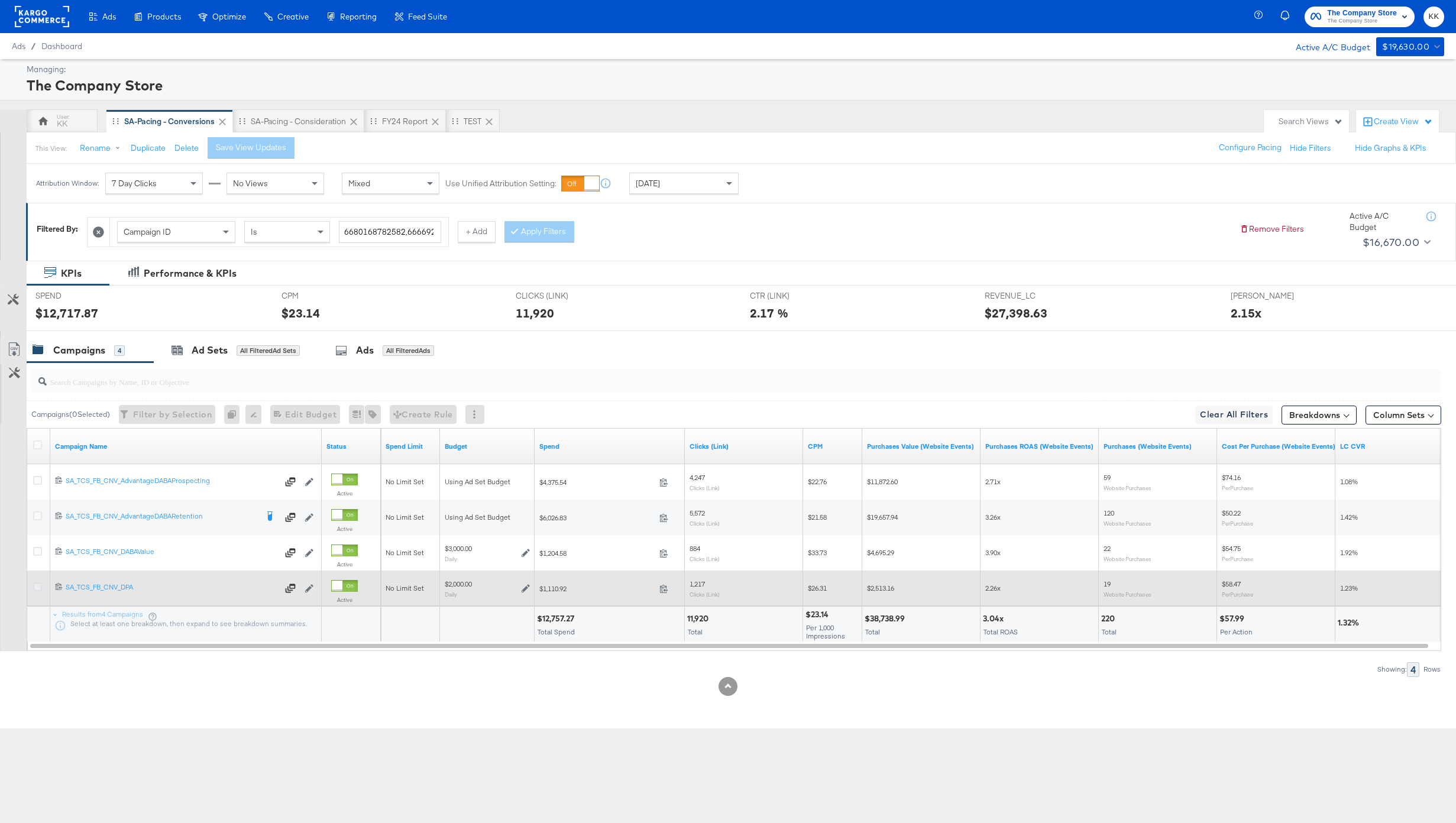
click at [39, 590] on icon at bounding box center [38, 587] width 9 height 9
click at [0, 0] on input "checkbox" at bounding box center [0, 0] width 0 height 0
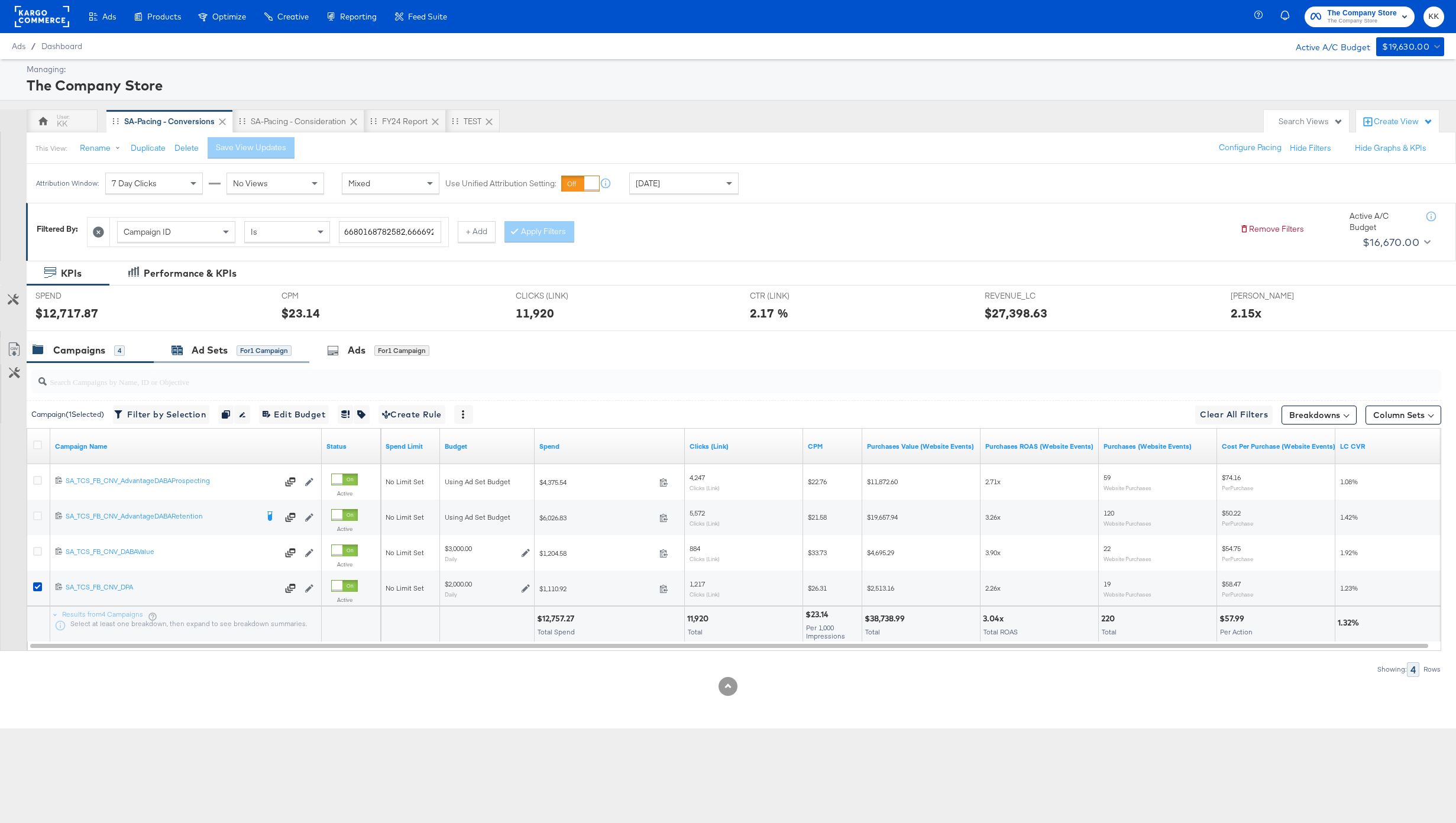
click at [233, 356] on div "Ad Sets for 1 Campaign" at bounding box center [232, 350] width 120 height 13
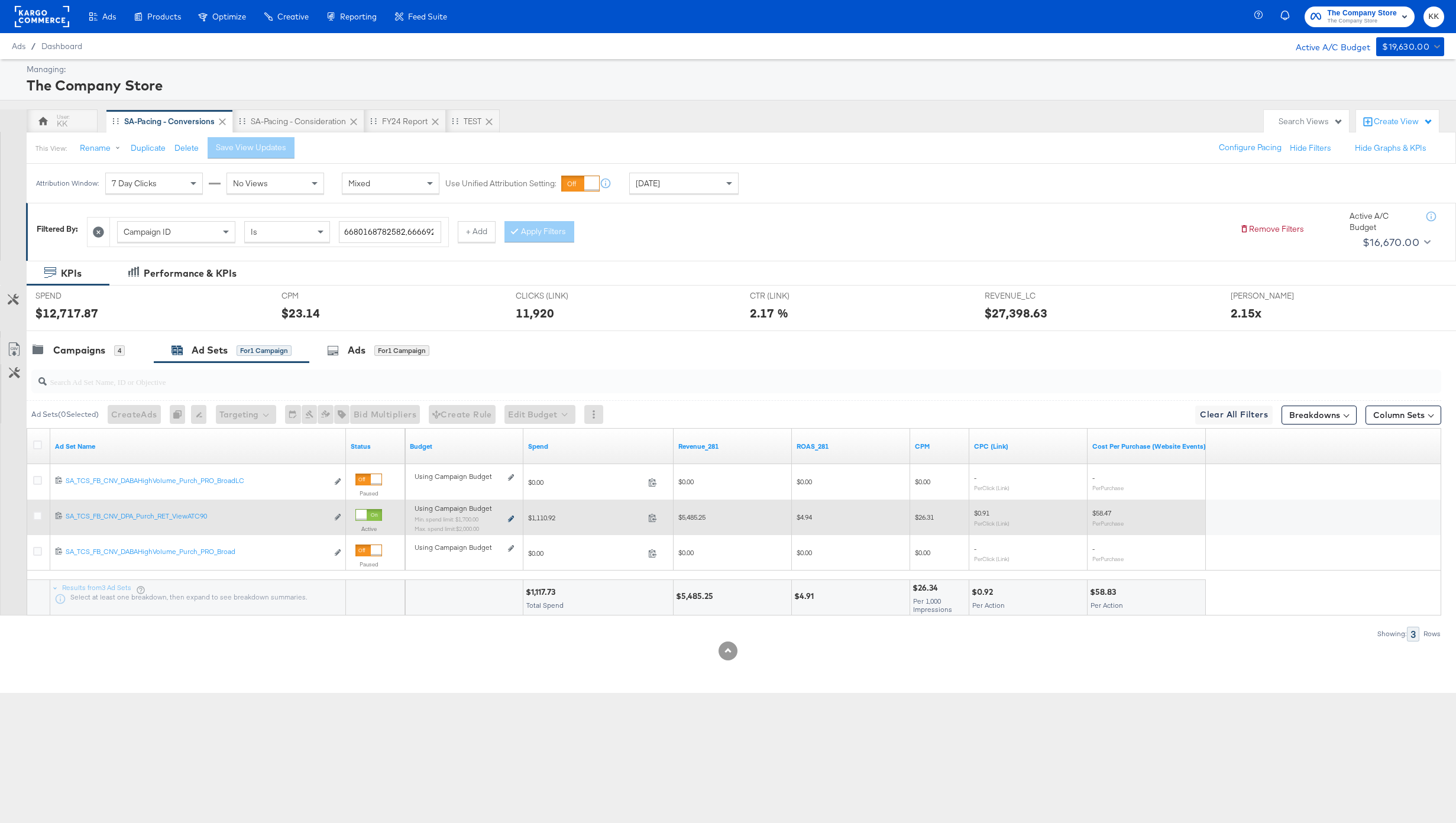
click at [510, 518] on icon at bounding box center [511, 519] width 6 height 7
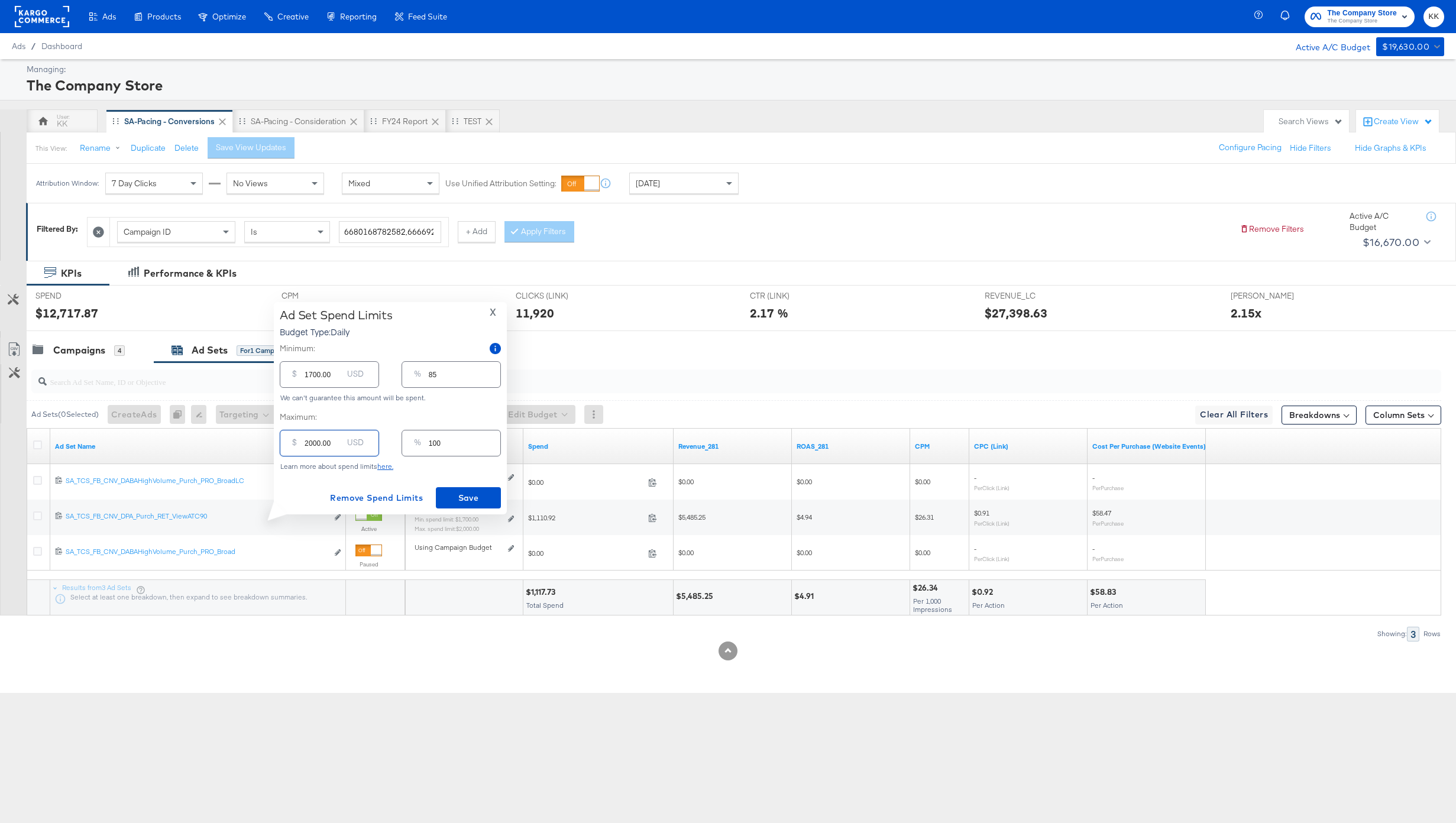
drag, startPoint x: 315, startPoint y: 440, endPoint x: 268, endPoint y: 441, distance: 47.0
click at [268, 441] on div "Ad Set Spend Limits Budget Type: Daily X Minimum: $ 1700.00 USD % 85 We can't g…" at bounding box center [386, 408] width 242 height 213
type input "200.00"
type input "10"
type input "00.00"
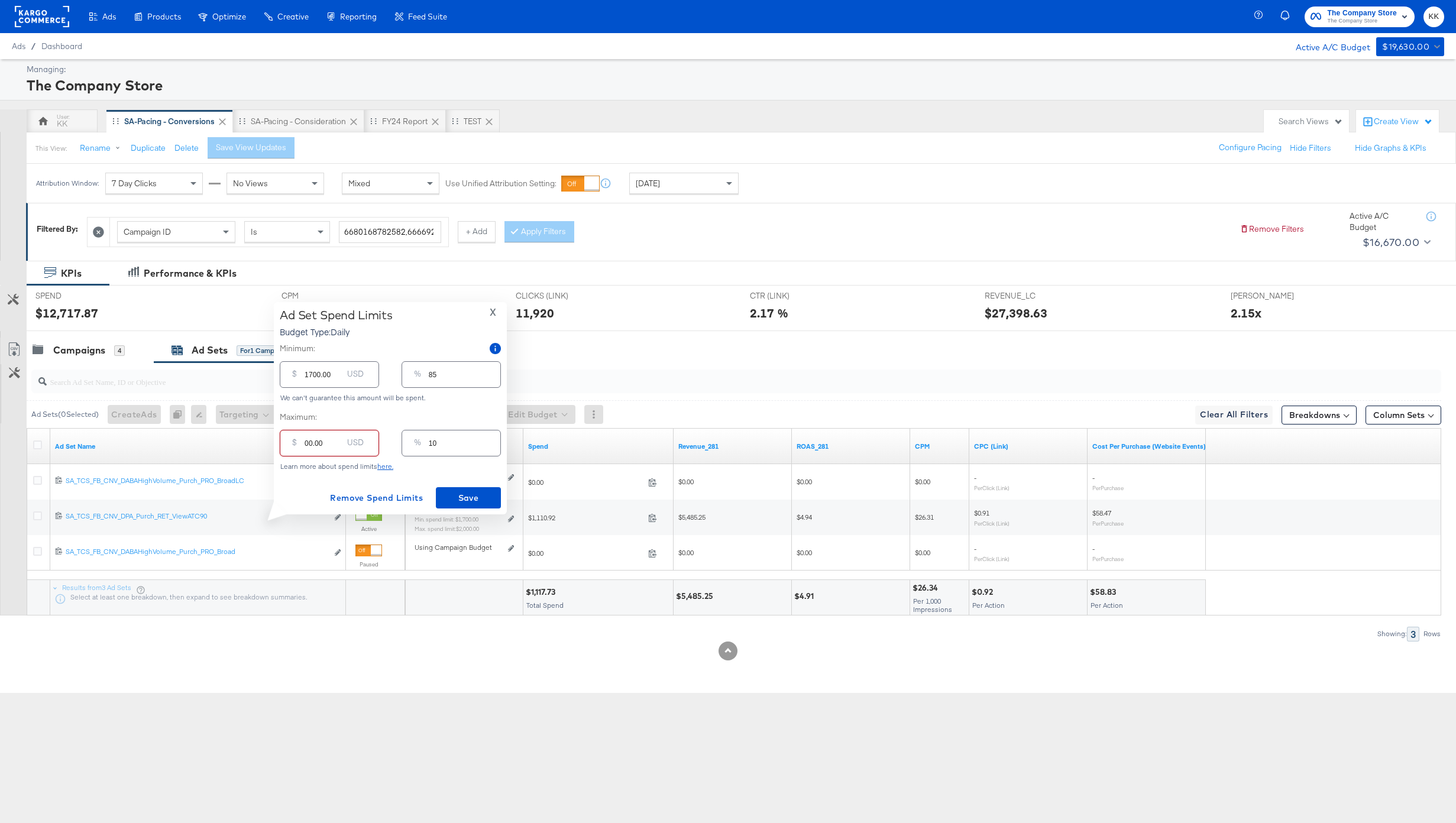
type input "0"
type input "100.00"
type input "5"
type input "1700.00"
type input "85"
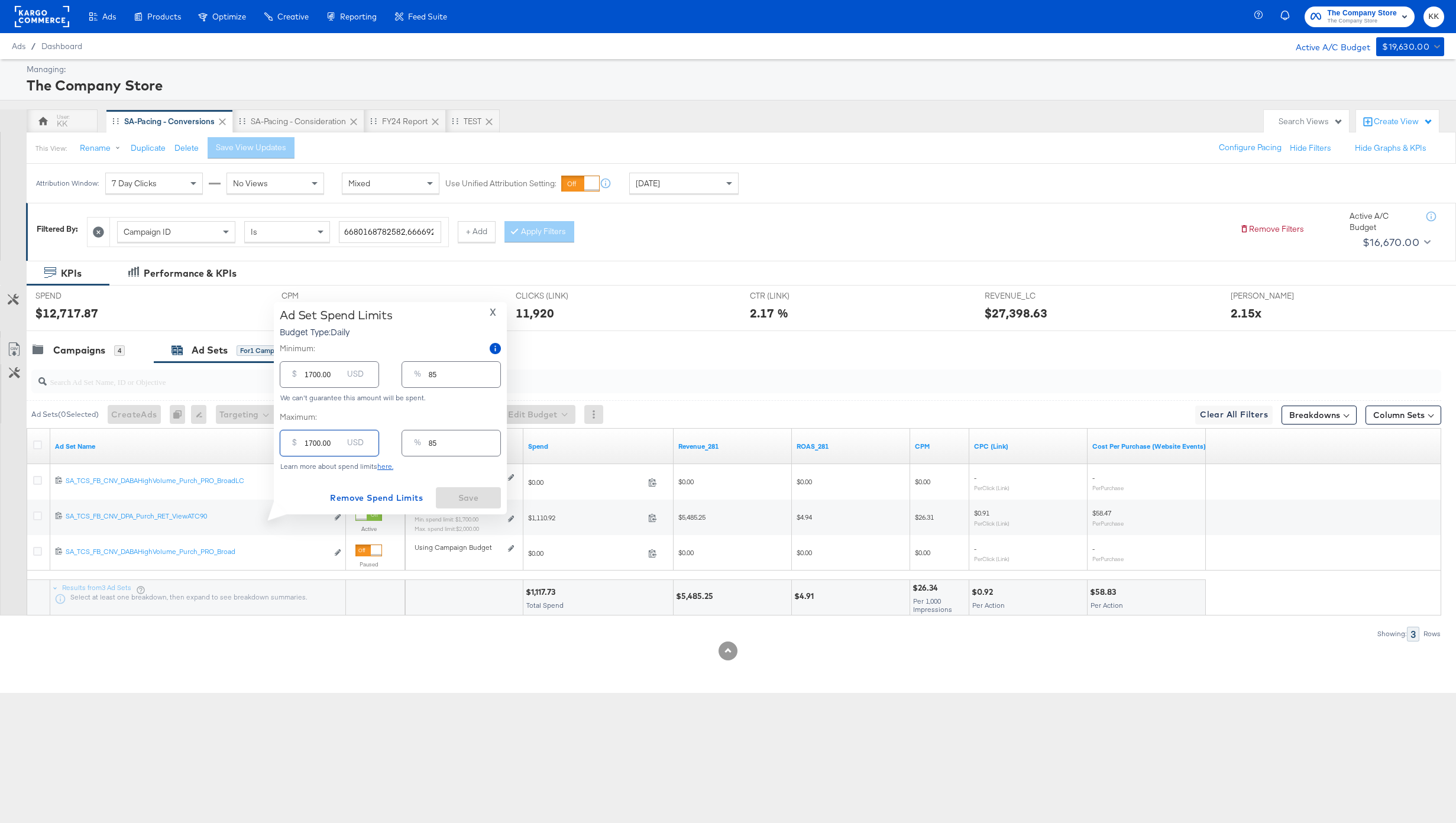
type input "1700.00"
click at [311, 373] on input "1700.00" at bounding box center [323, 370] width 38 height 25
type input "100.00"
type input "5"
type input "1400.00"
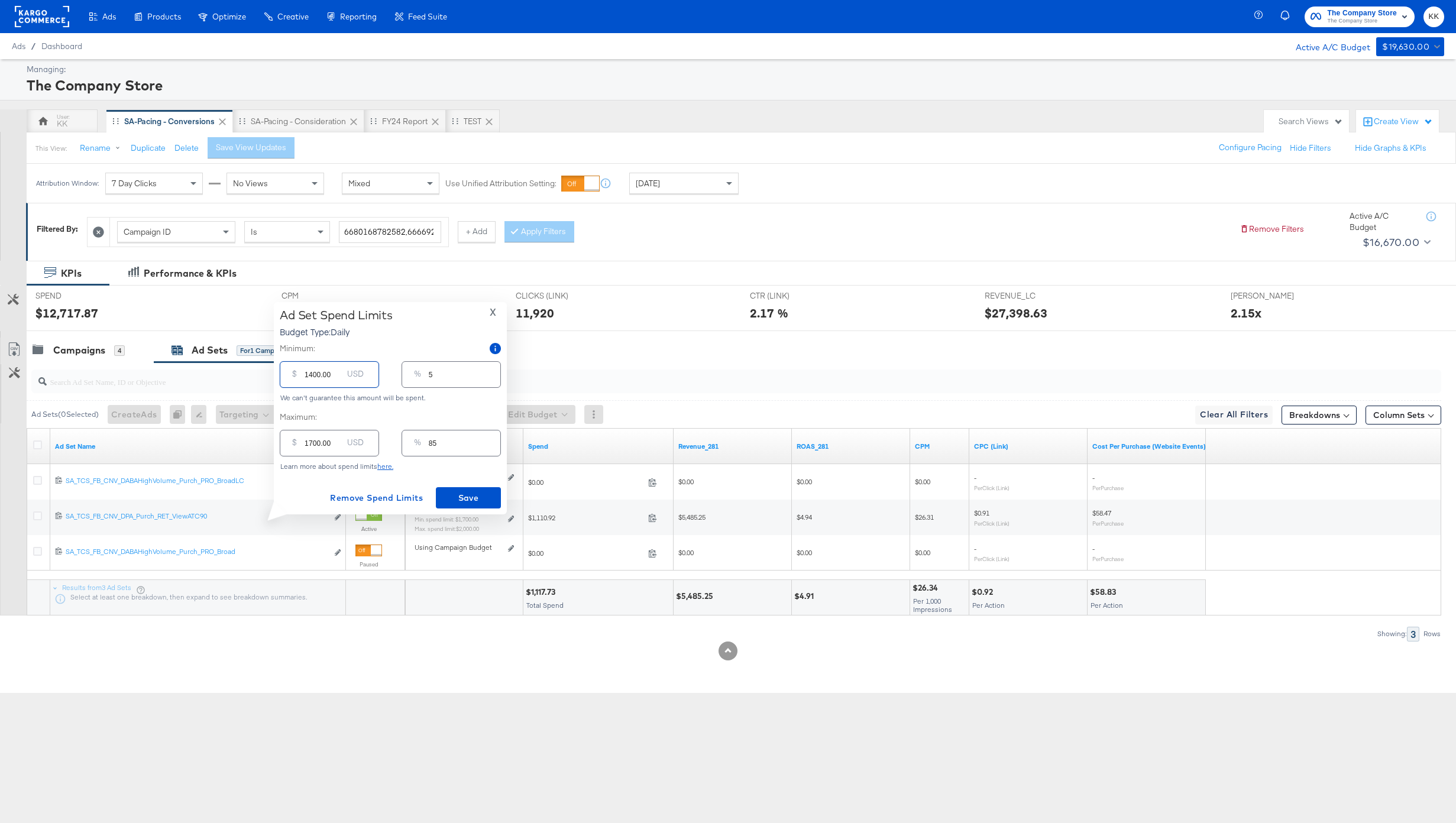
type input "70"
type input "1400.00"
click at [459, 494] on span "Save" at bounding box center [468, 499] width 56 height 15
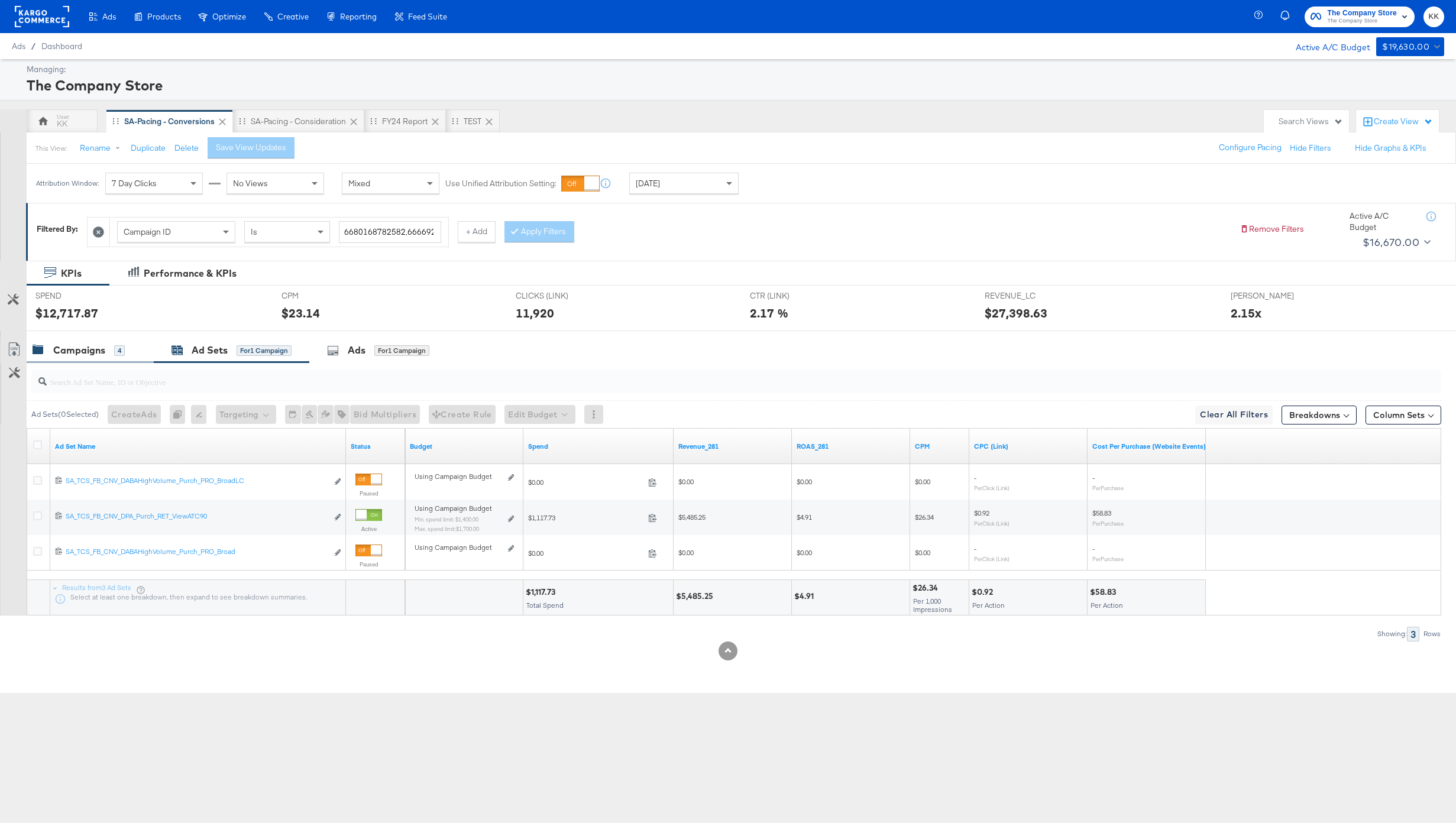
click at [84, 353] on div "Campaigns" at bounding box center [79, 350] width 52 height 13
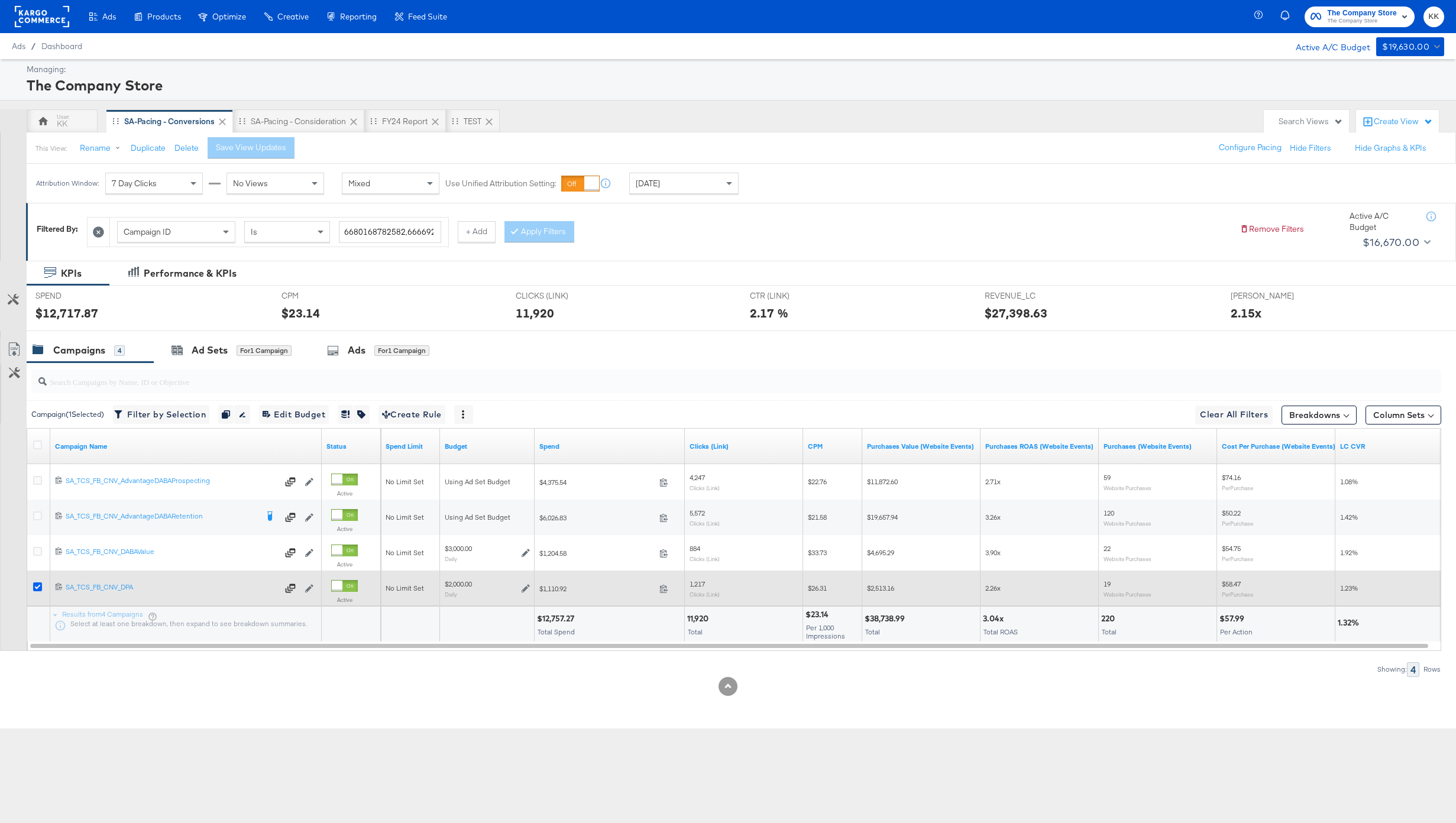
click at [38, 587] on icon at bounding box center [38, 587] width 9 height 9
click at [0, 0] on input "checkbox" at bounding box center [0, 0] width 0 height 0
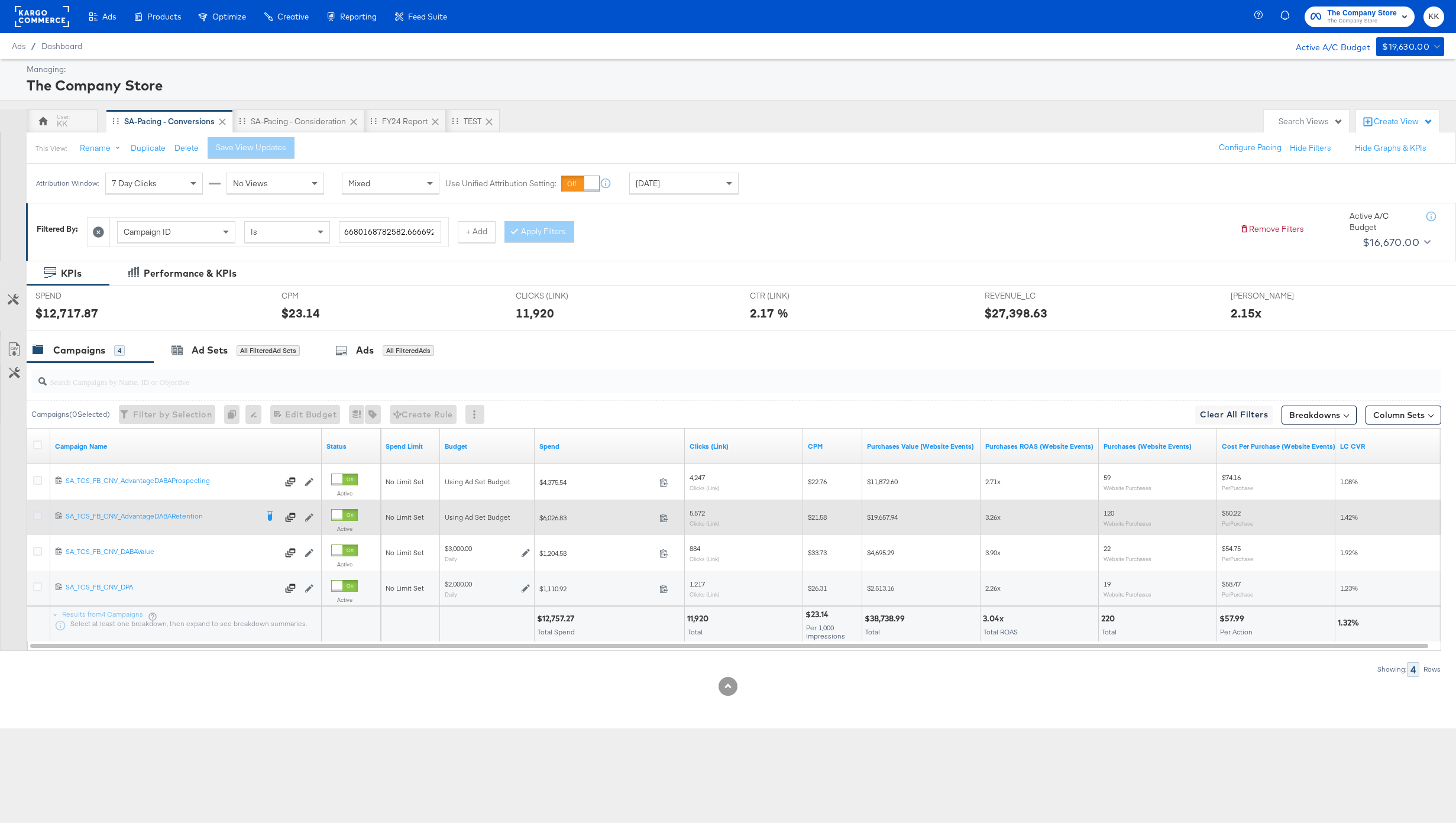
click at [37, 512] on icon at bounding box center [38, 516] width 9 height 9
click at [0, 0] on input "checkbox" at bounding box center [0, 0] width 0 height 0
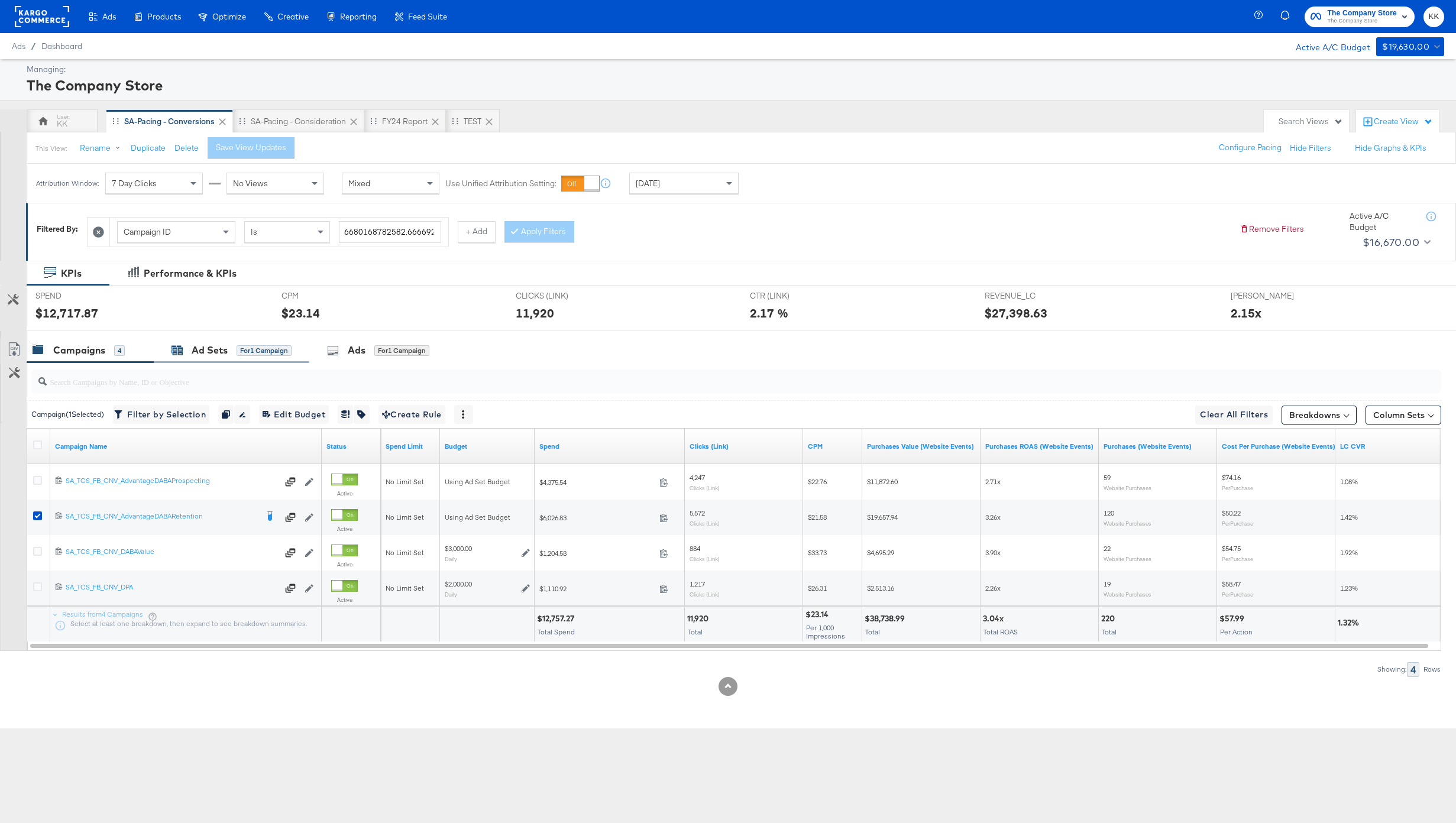
click at [229, 345] on div "Ad Sets for 1 Campaign" at bounding box center [232, 350] width 120 height 13
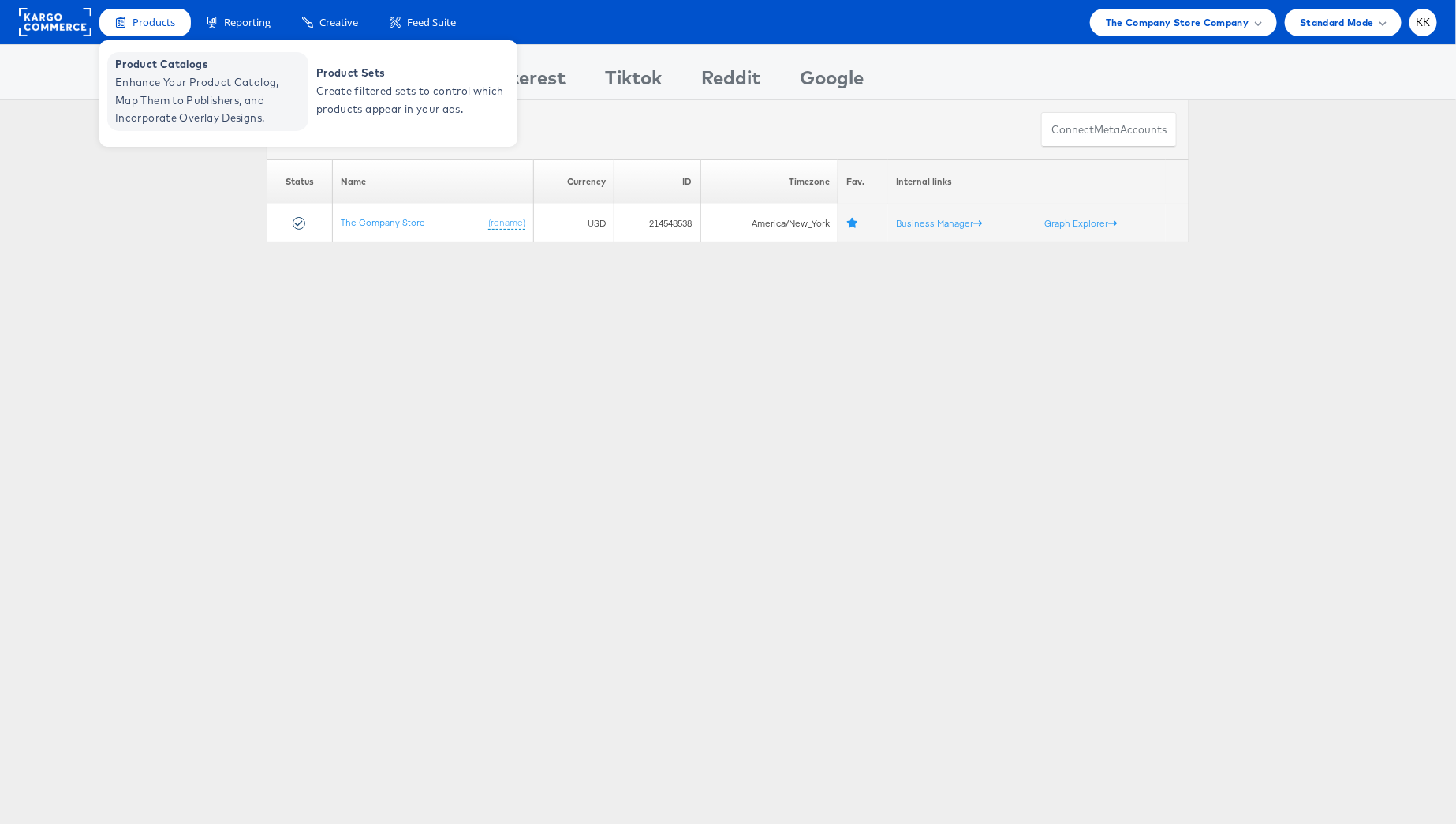
click at [158, 88] on span "Enhance Your Product Catalog, Map Them to Publishers, and Incorporate Overlay D…" at bounding box center [210, 100] width 190 height 53
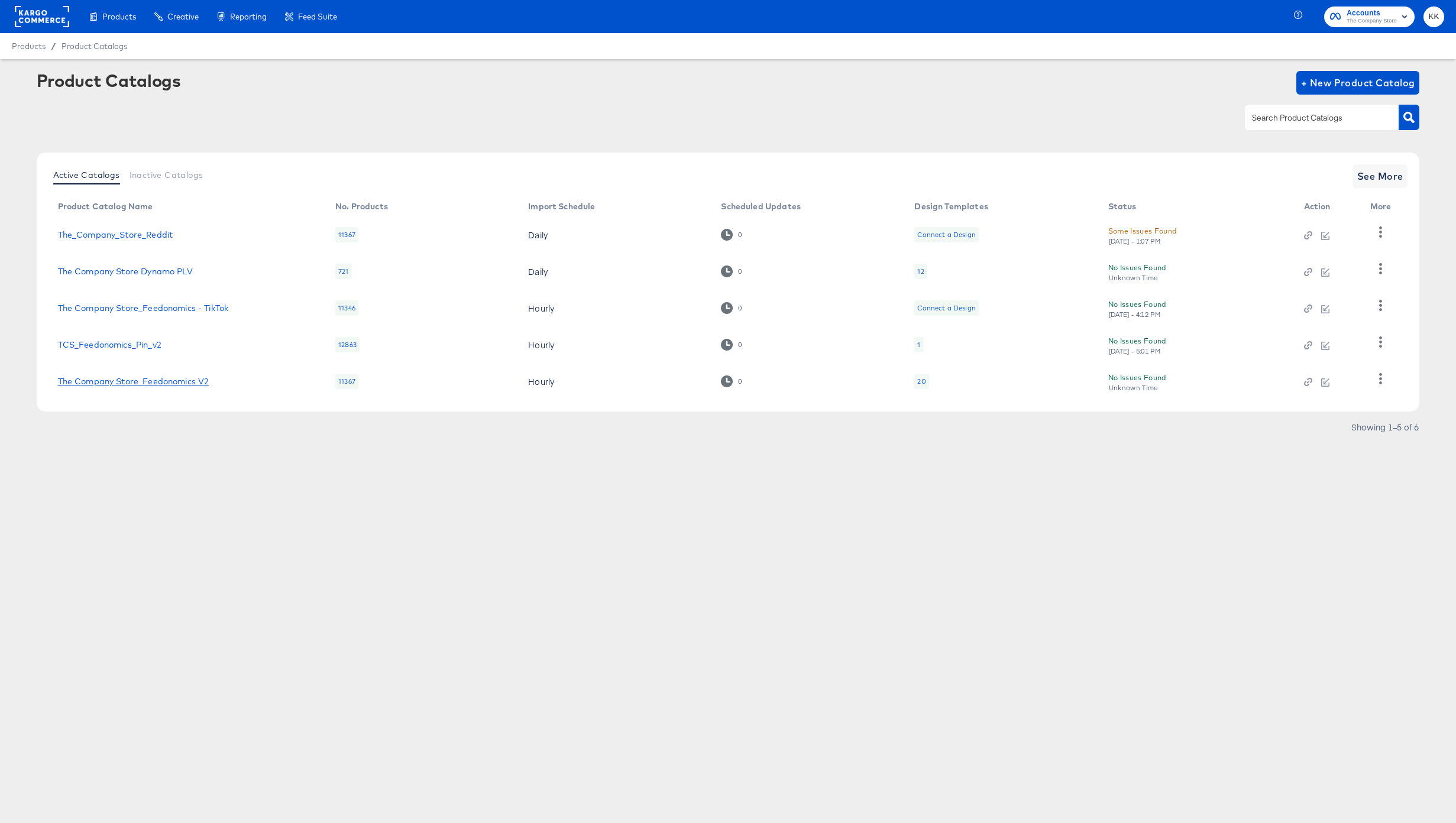
click at [87, 378] on link "The Company Store_Feedonomics V2" at bounding box center [133, 381] width 151 height 10
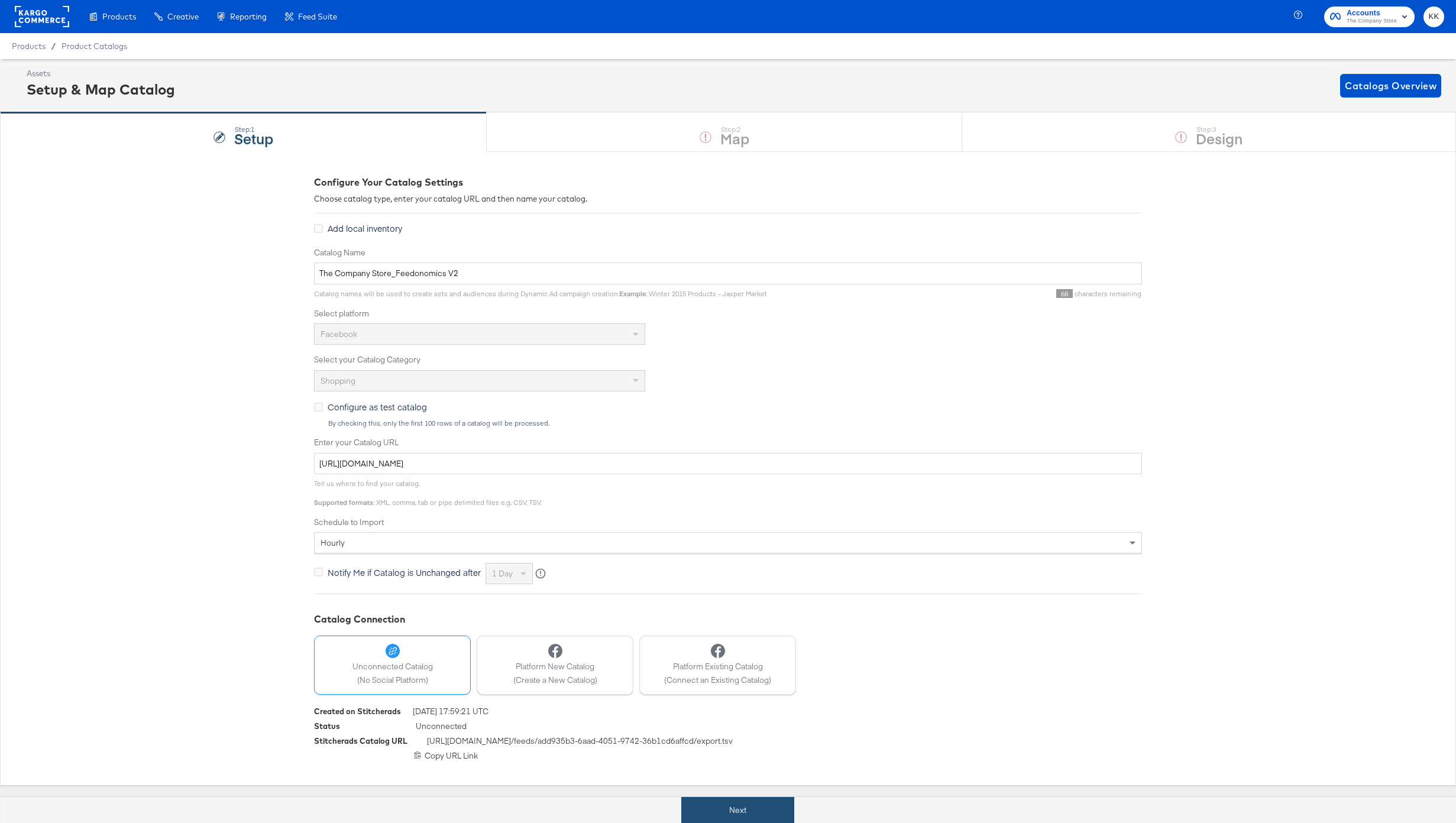
click at [716, 807] on button "Next" at bounding box center [738, 810] width 113 height 27
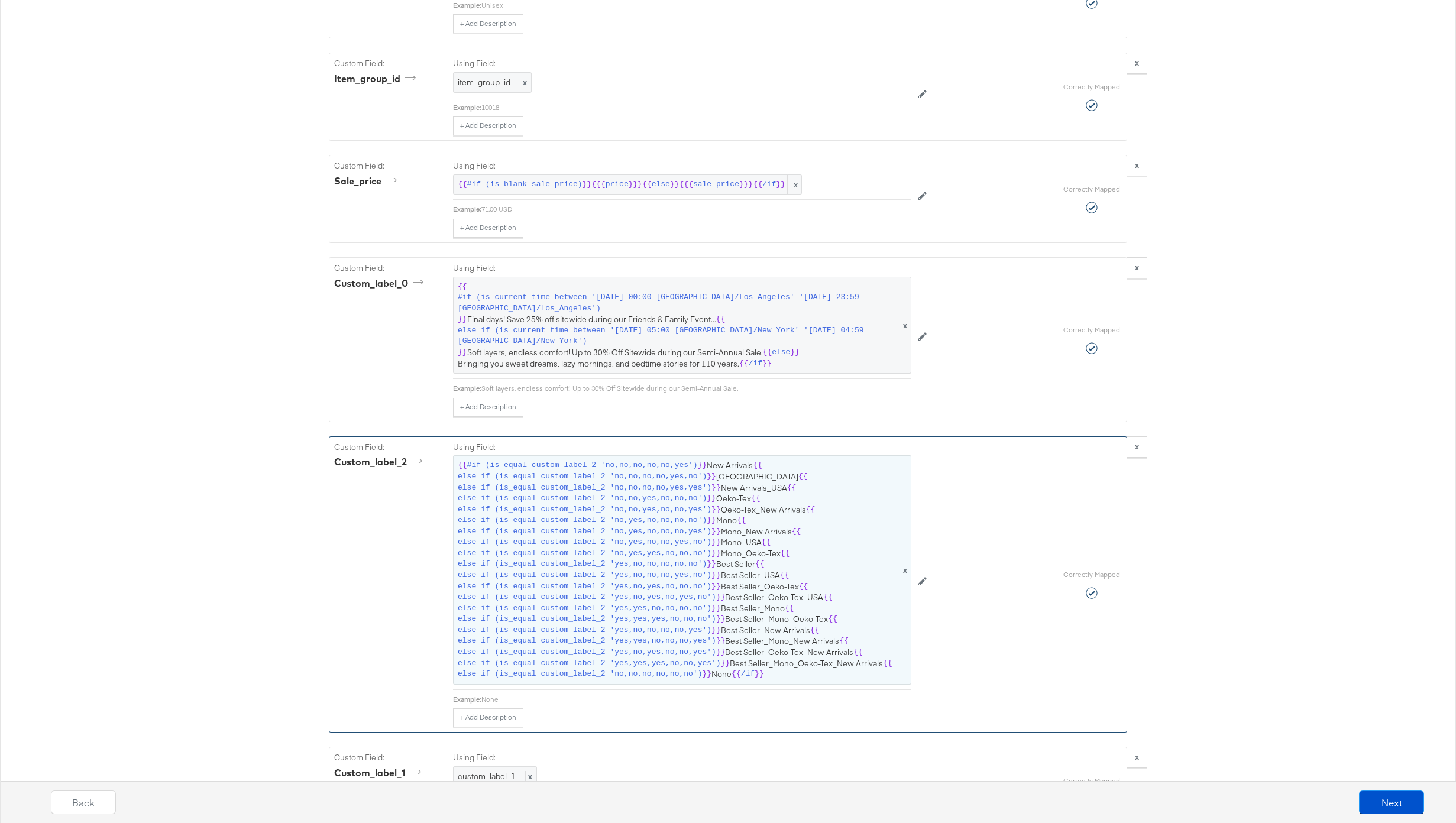
scroll to position [2067, 0]
click at [588, 354] on span "{{ #if (is_current_time_between '[DATE] 00:00 America/Los_Angeles' '[DATE] 23:5…" at bounding box center [682, 327] width 449 height 88
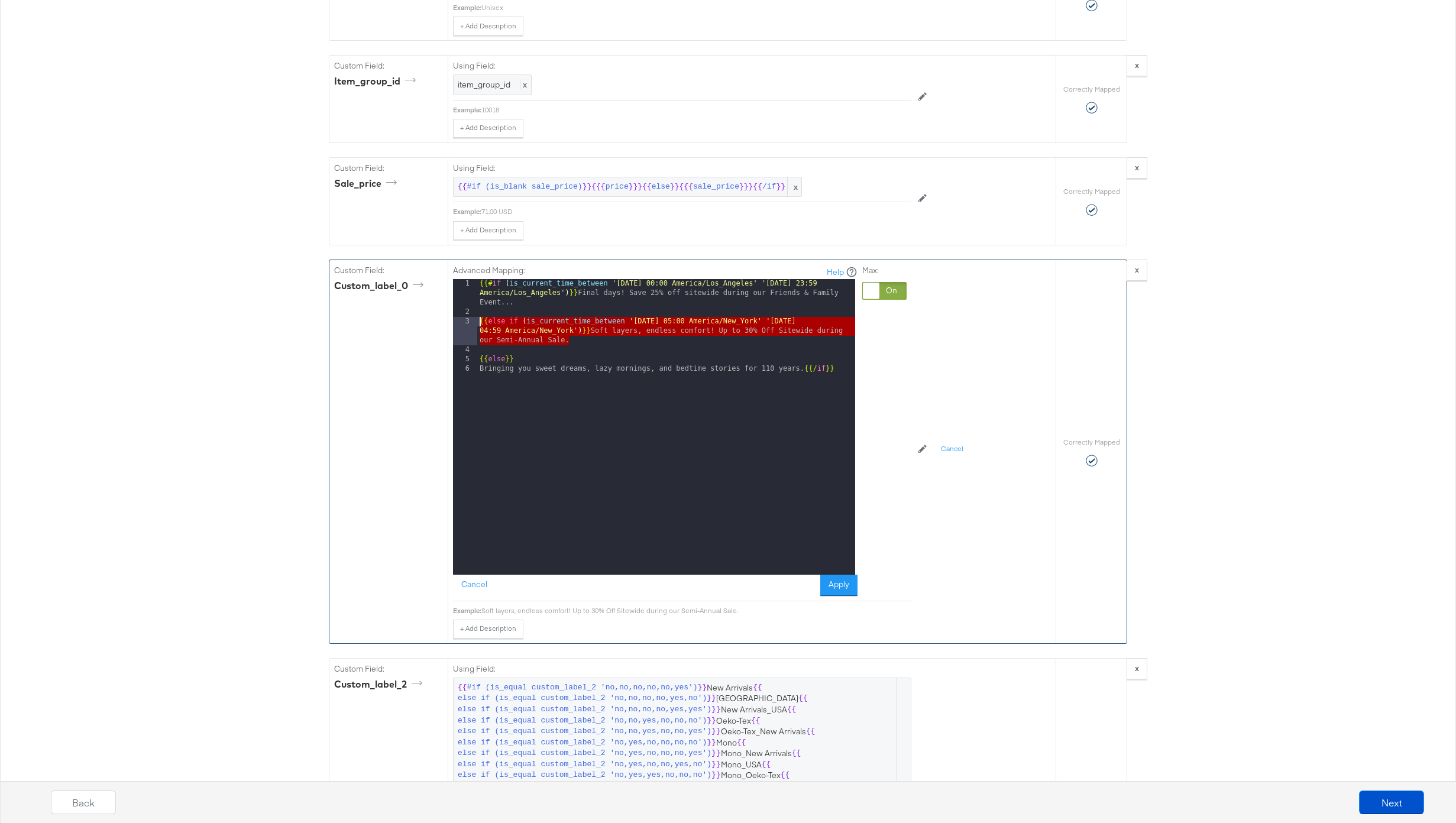
drag, startPoint x: 615, startPoint y: 341, endPoint x: 442, endPoint y: 320, distance: 174.3
click at [442, 320] on div "Custom Field: custom_label_0 Advanced Mapping: Help 1 2 3 4 5 6 {{# if ( is_cur…" at bounding box center [692, 451] width 726 height 383
click at [595, 341] on div "{{# if ( is_current_time_between '[DATE] 00:00 America/Los_Angeles' '[DATE] 23:…" at bounding box center [666, 446] width 378 height 333
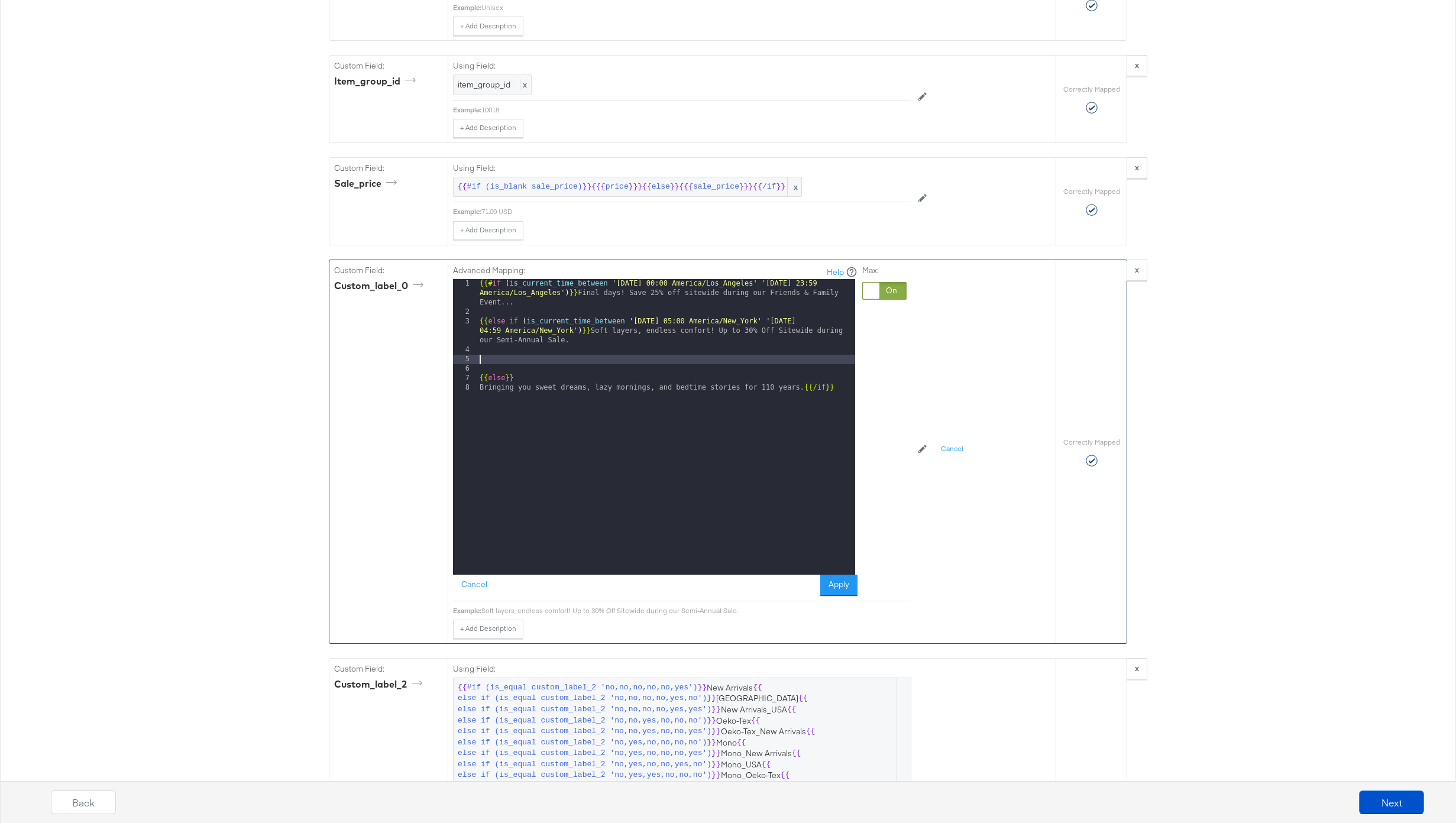
paste textarea
click at [675, 361] on div "{{# if ( is_current_time_between '[DATE] 00:00 America/Los_Angeles' '[DATE] 23:…" at bounding box center [666, 446] width 378 height 333
click at [826, 356] on div "{{# if ( is_current_time_between '[DATE] 00:00 America/Los_Angeles' '[DATE] 23:…" at bounding box center [666, 446] width 378 height 333
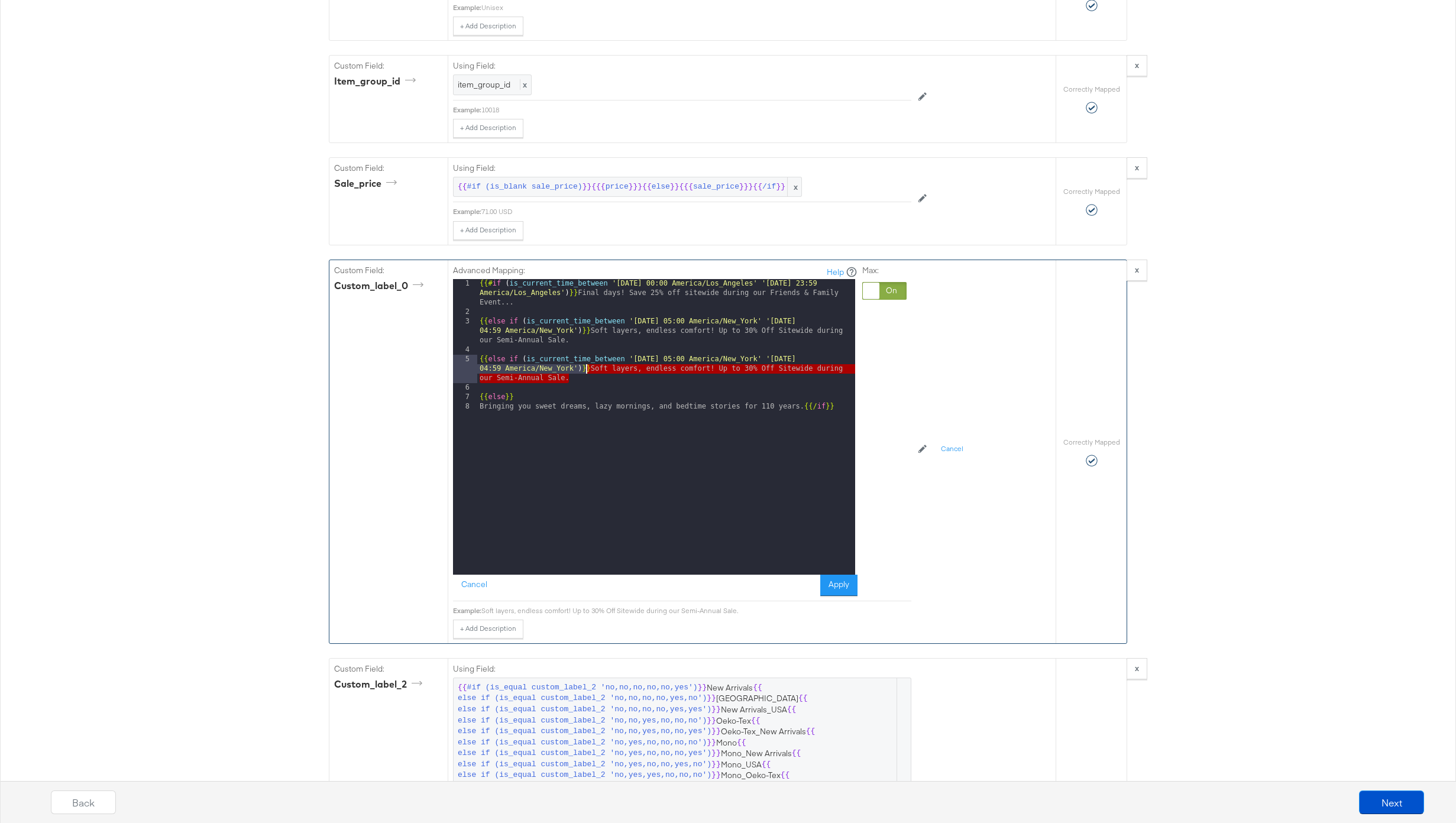
click at [587, 372] on div "{{# if ( is_current_time_between '[DATE] 00:00 America/Los_Angeles' '[DATE] 23:…" at bounding box center [666, 446] width 378 height 333
click at [629, 389] on div "{{# if ( is_current_time_between '[DATE] 00:00 America/Los_Angeles' '[DATE] 23:…" at bounding box center [666, 446] width 378 height 333
click at [612, 373] on div "{{# if ( is_current_time_between '[DATE] 00:00 America/Los_Angeles' '[DATE] 23:…" at bounding box center [666, 446] width 378 height 333
click at [821, 585] on button "Apply" at bounding box center [838, 585] width 37 height 21
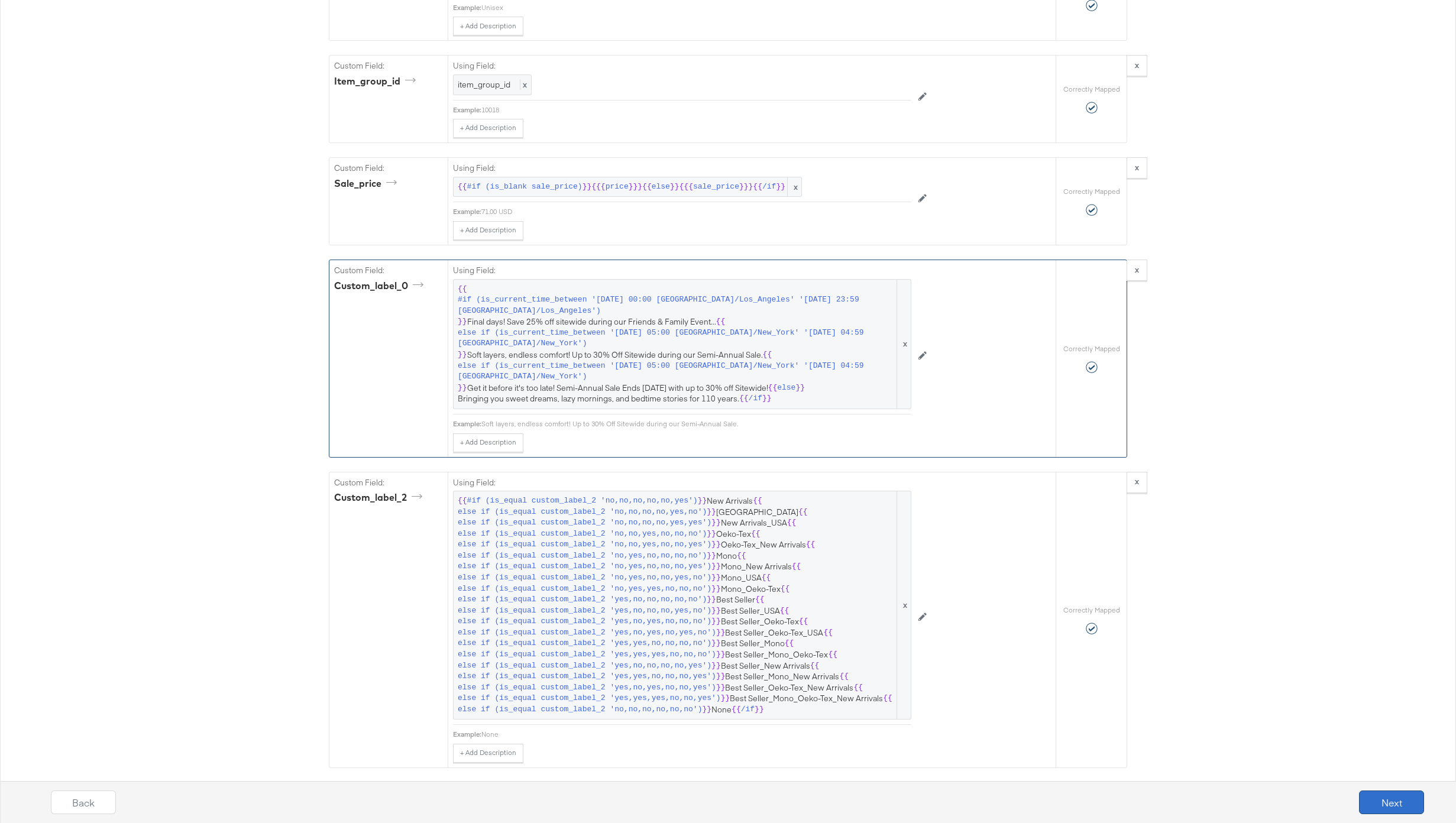
click at [1383, 793] on button "Next" at bounding box center [1392, 803] width 65 height 24
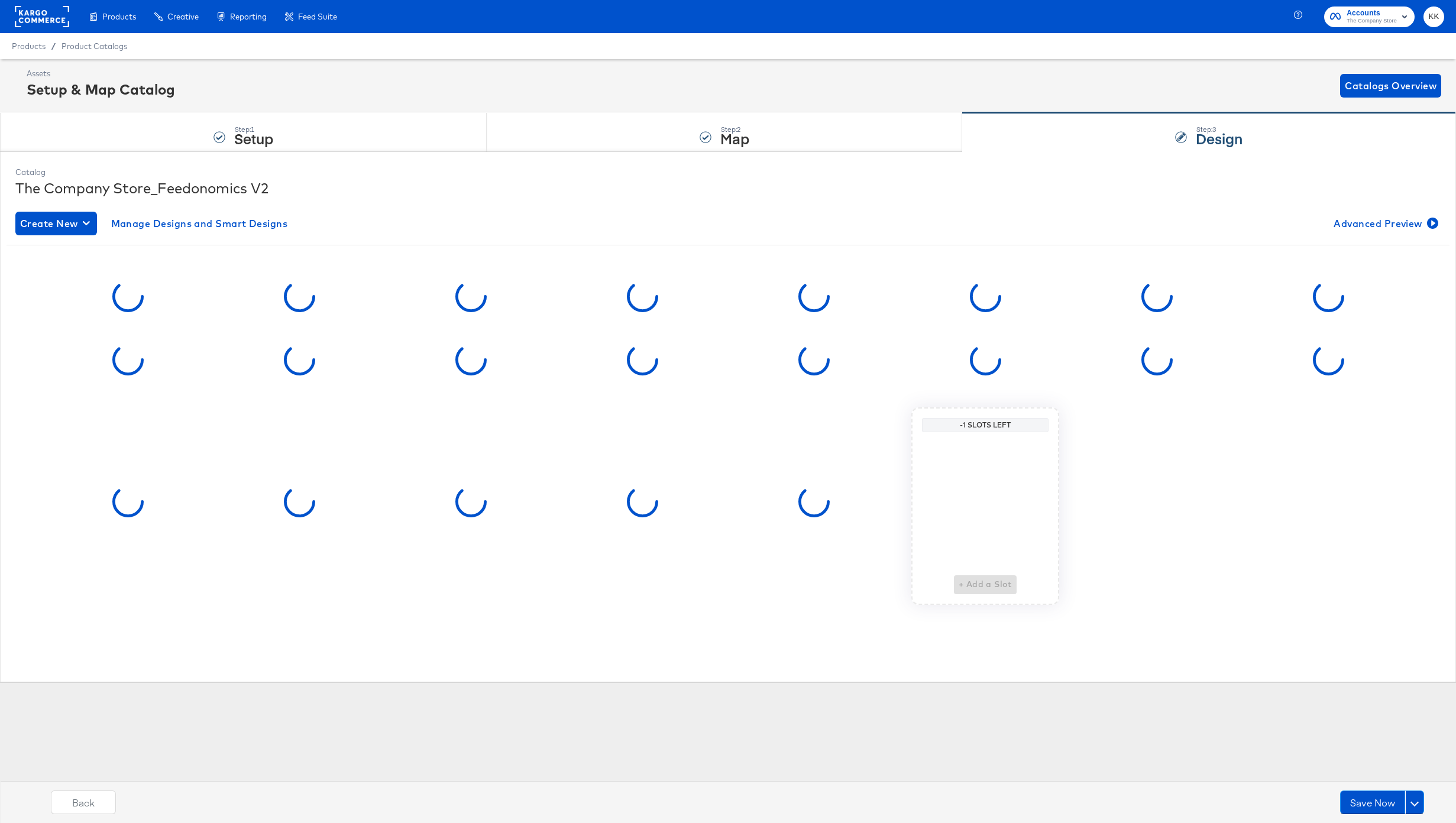
scroll to position [0, 0]
click at [1415, 802] on span at bounding box center [1414, 802] width 8 height 8
click at [1380, 779] on div "Schedule Save" at bounding box center [1386, 779] width 54 height 11
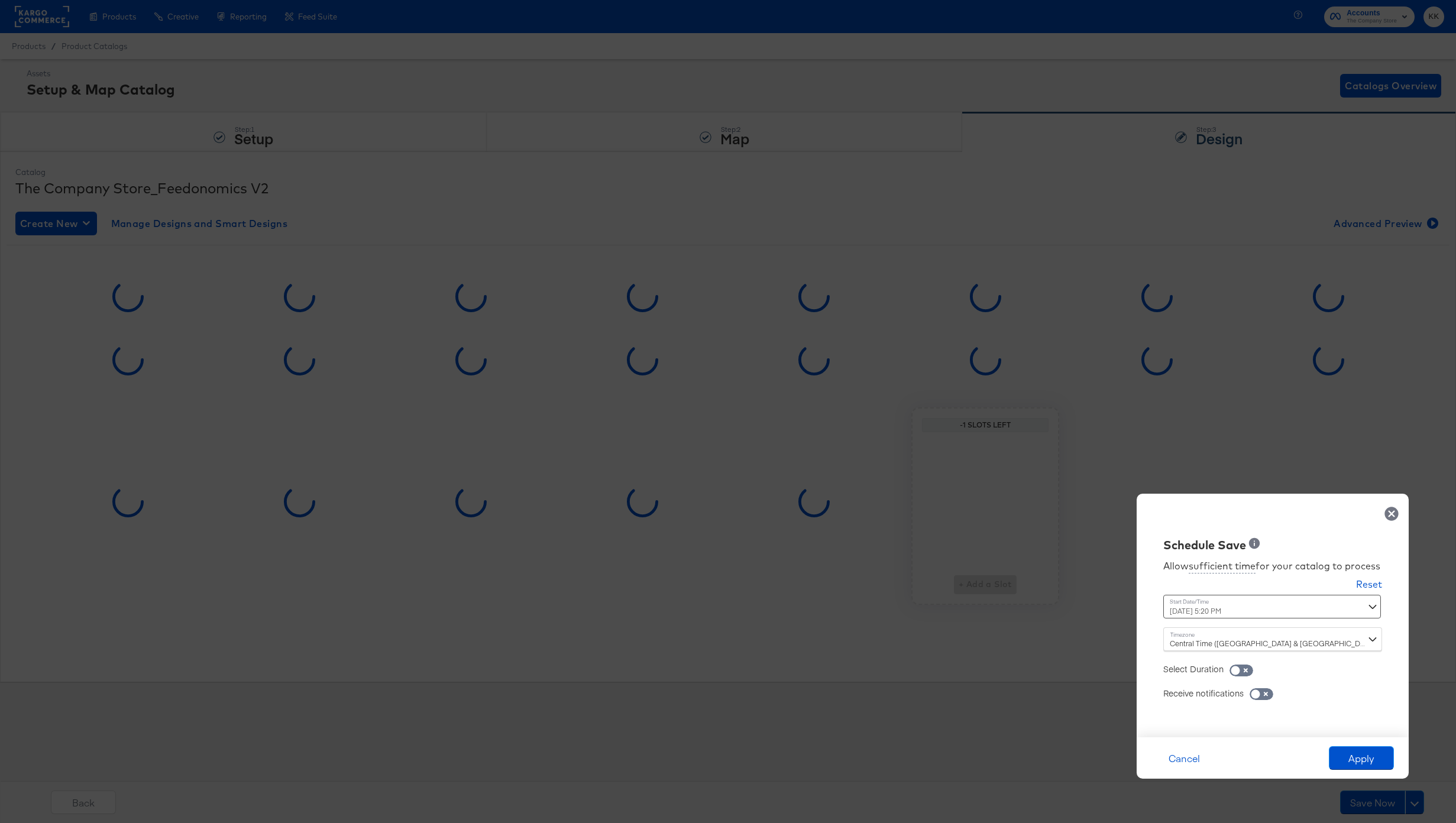
click at [1185, 610] on div "[DATE] 5:20 PM ‹ [DATE] › Su Mo Tu We Th Fr Sa 27 28 29 30 31 1 2 3 4 5 6 7 8 9…" at bounding box center [1243, 607] width 160 height 24
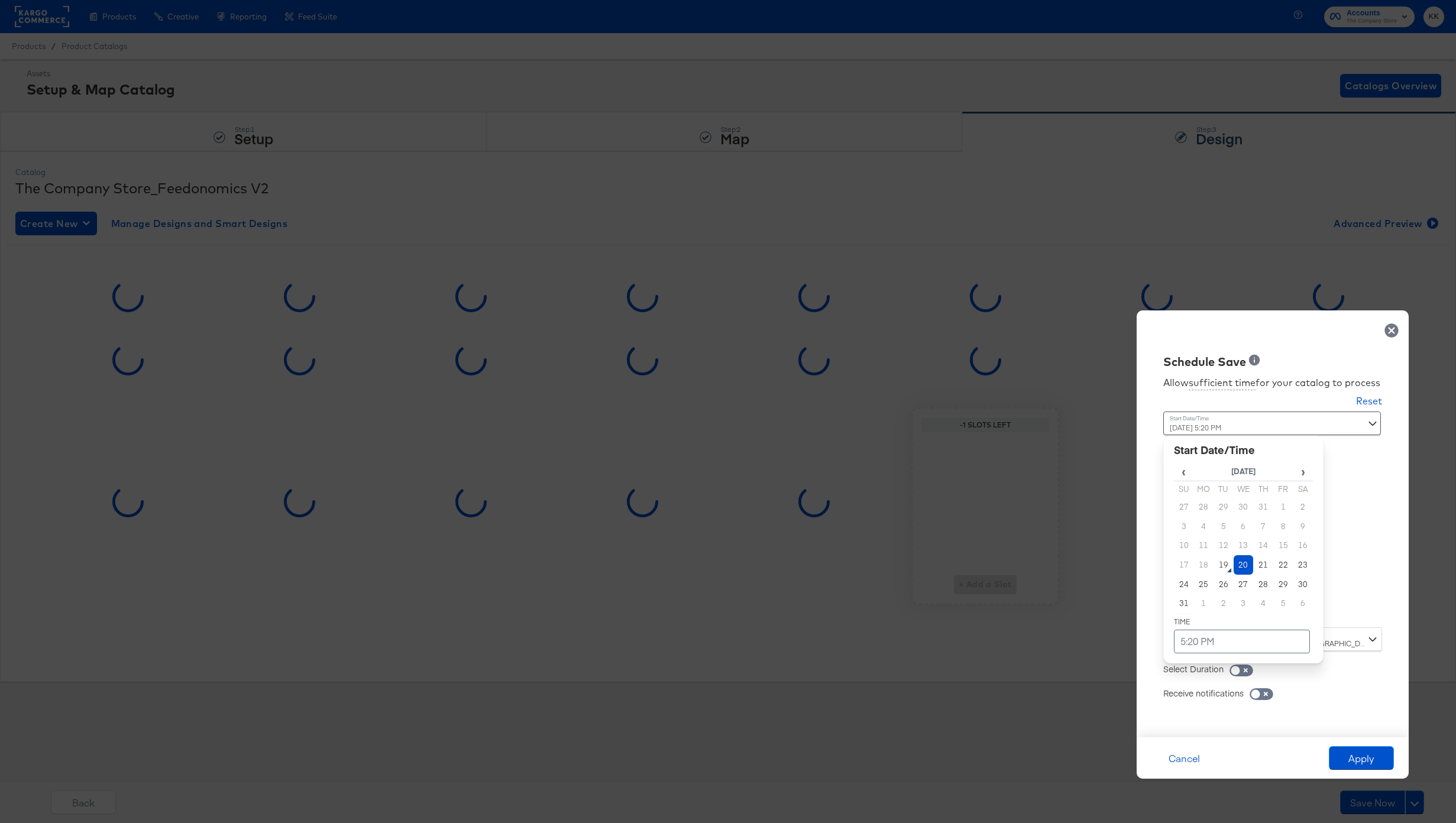
click at [1246, 562] on td "20" at bounding box center [1243, 565] width 20 height 19
click at [1209, 647] on td "5:20 PM" at bounding box center [1242, 642] width 136 height 24
click at [1220, 556] on span "▼" at bounding box center [1219, 553] width 24 height 24
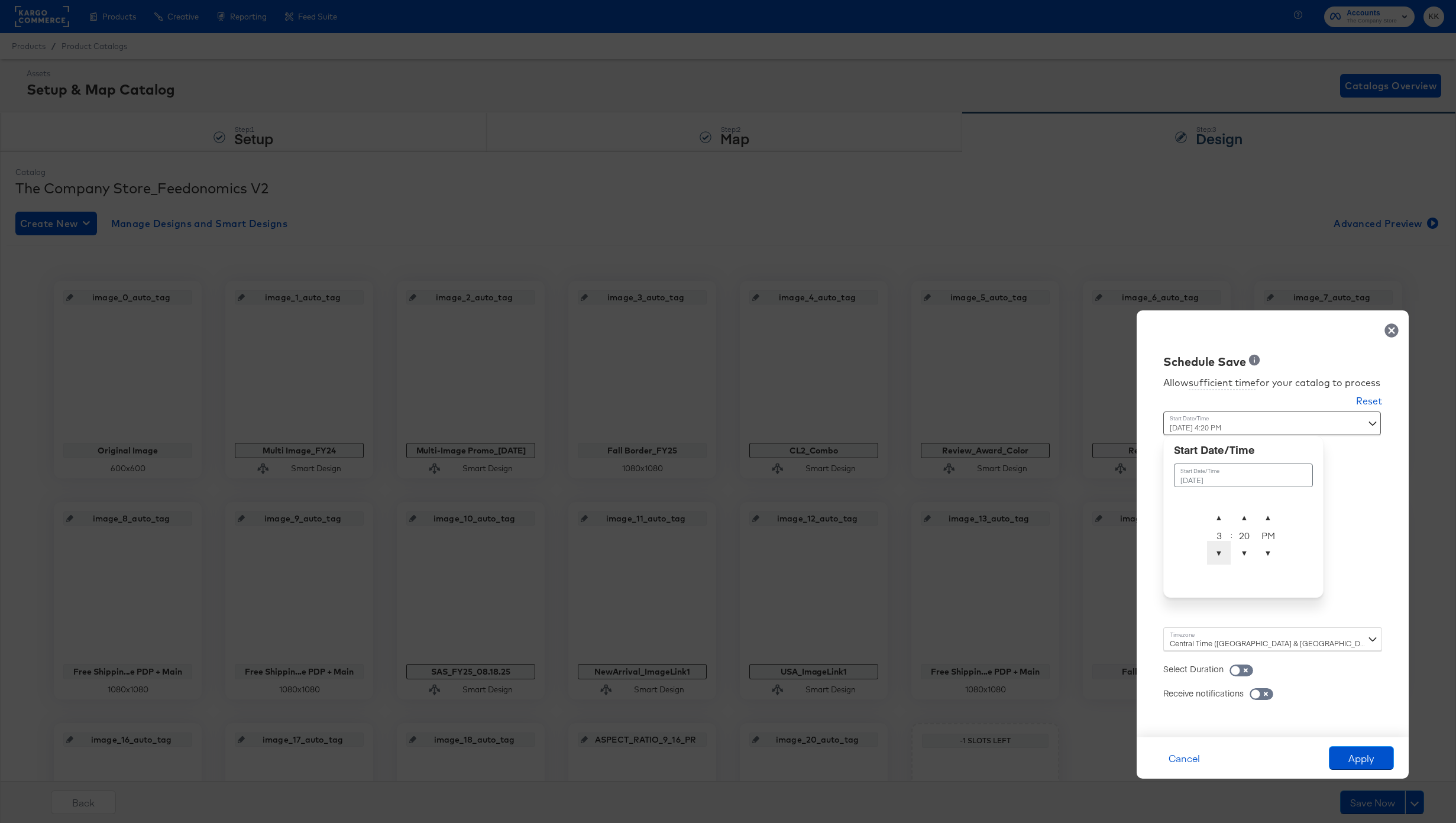
click at [1217, 552] on span "▼" at bounding box center [1219, 553] width 24 height 24
click at [1238, 550] on span "▼" at bounding box center [1244, 553] width 24 height 24
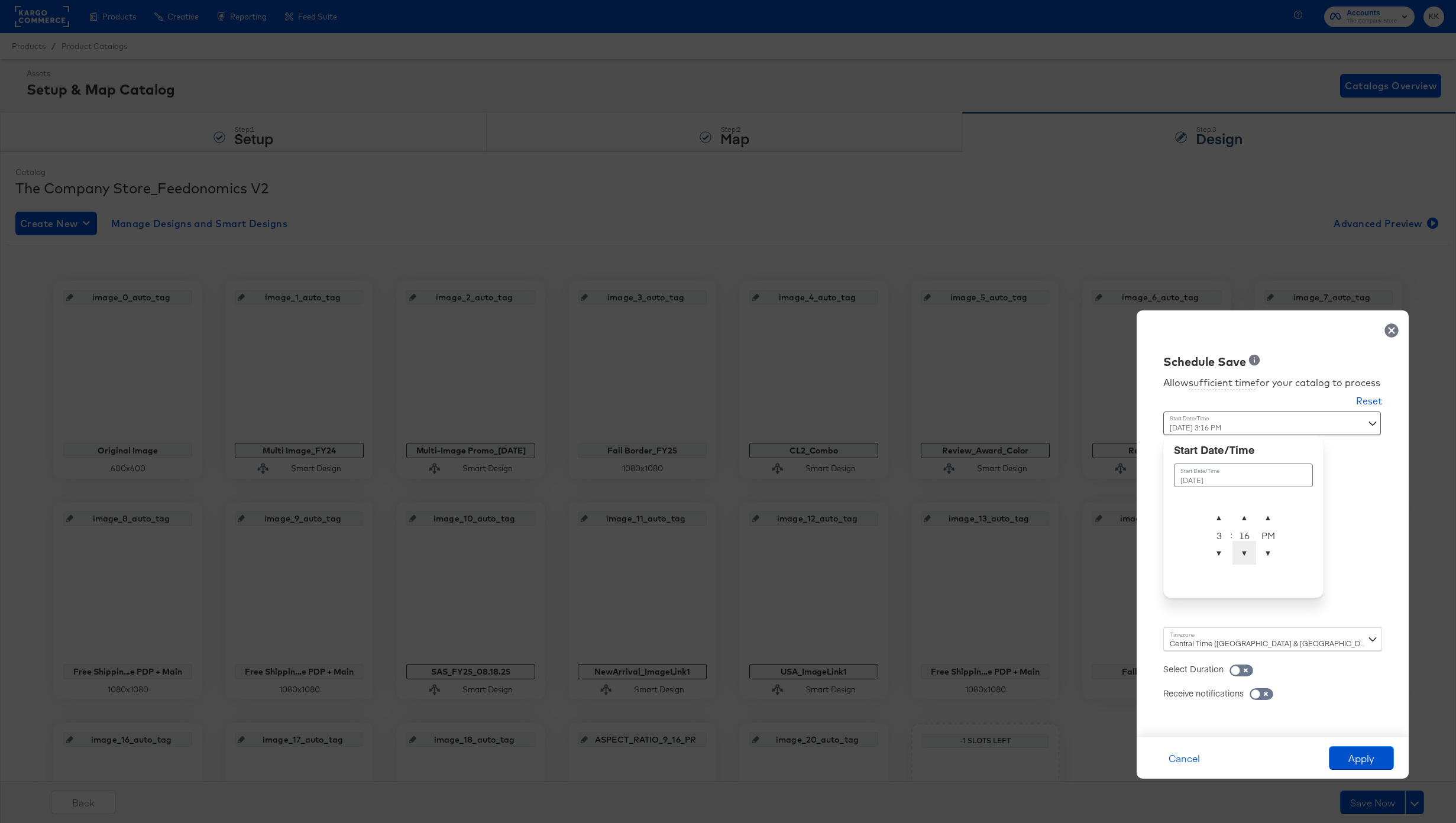
click at [1238, 550] on span "▼" at bounding box center [1244, 553] width 24 height 24
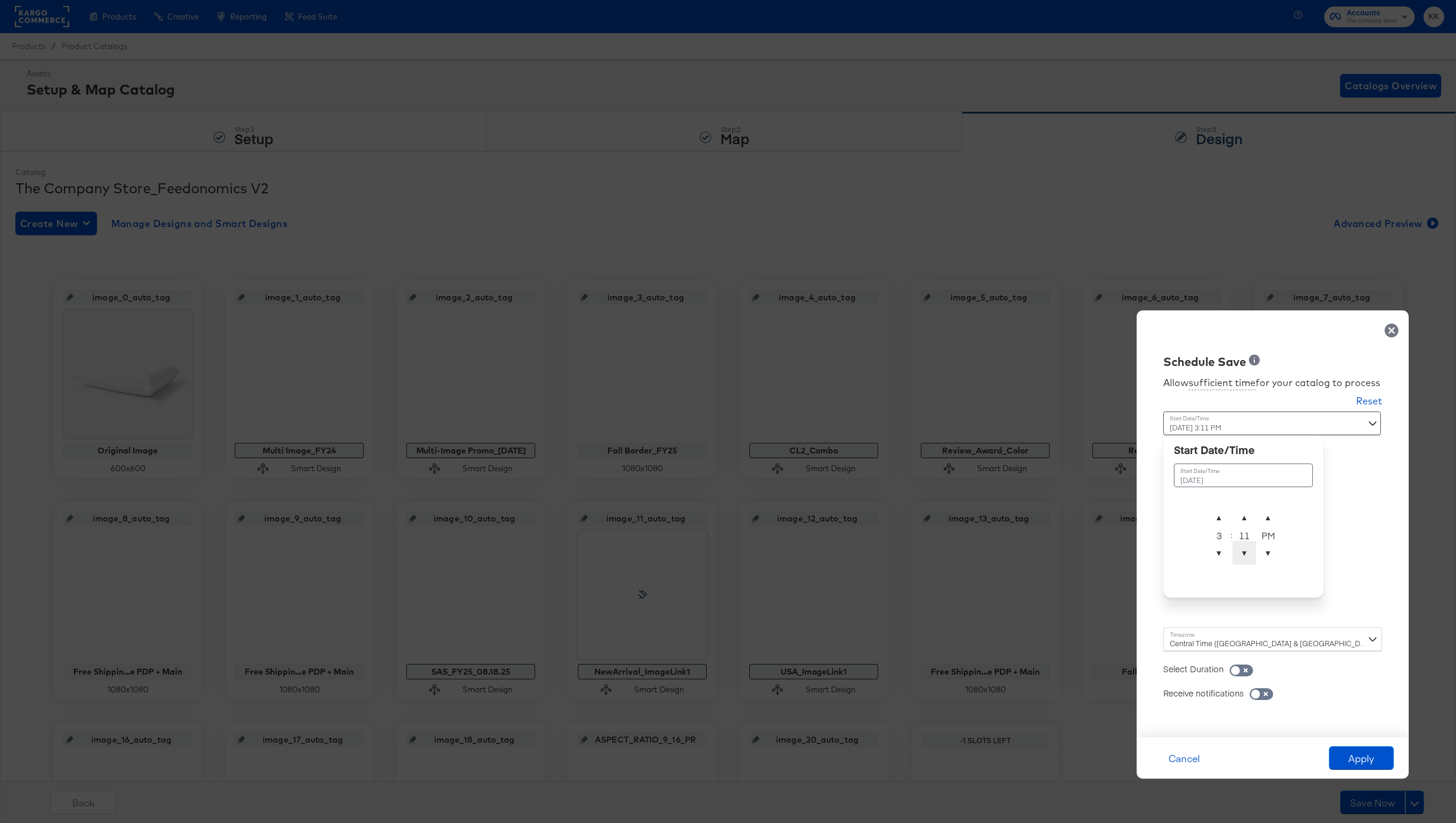
click at [1238, 550] on span "▼" at bounding box center [1244, 553] width 24 height 24
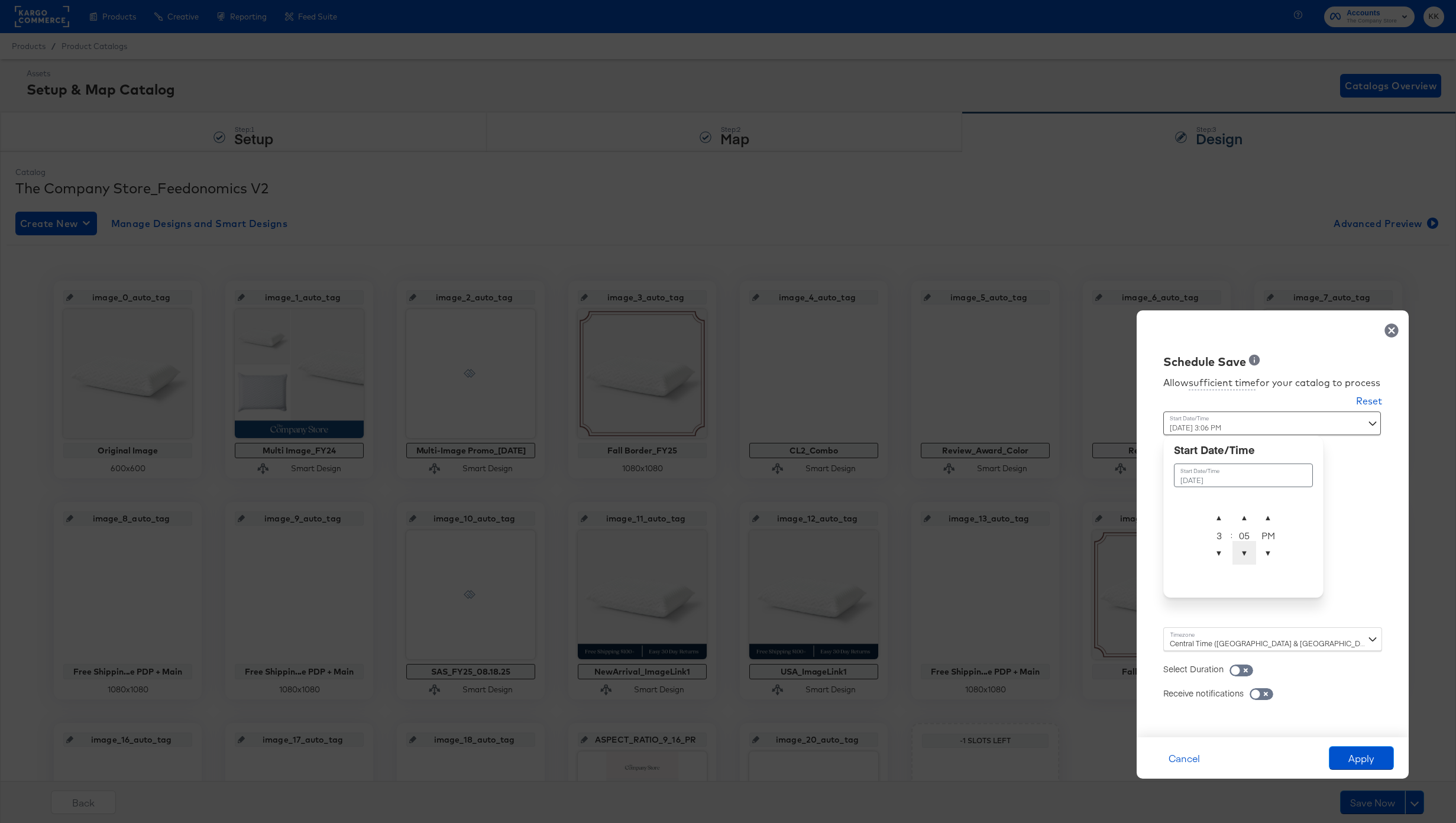
click at [1238, 550] on span "▼" at bounding box center [1244, 553] width 24 height 24
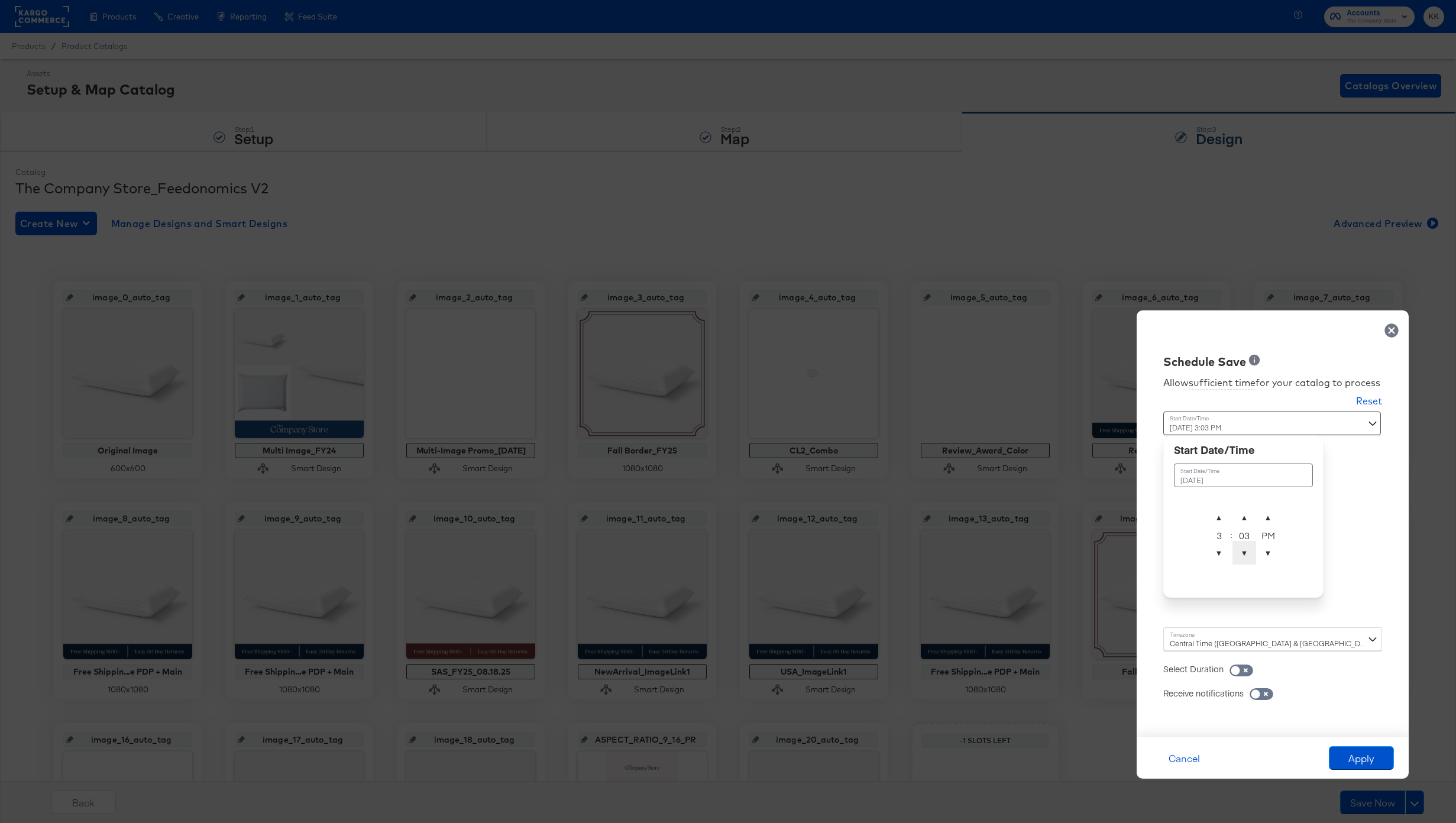
click at [1238, 550] on span "▼" at bounding box center [1244, 553] width 24 height 24
type input "[DATE] 3:00 AM"
click at [1278, 512] on span "▲" at bounding box center [1268, 518] width 24 height 24
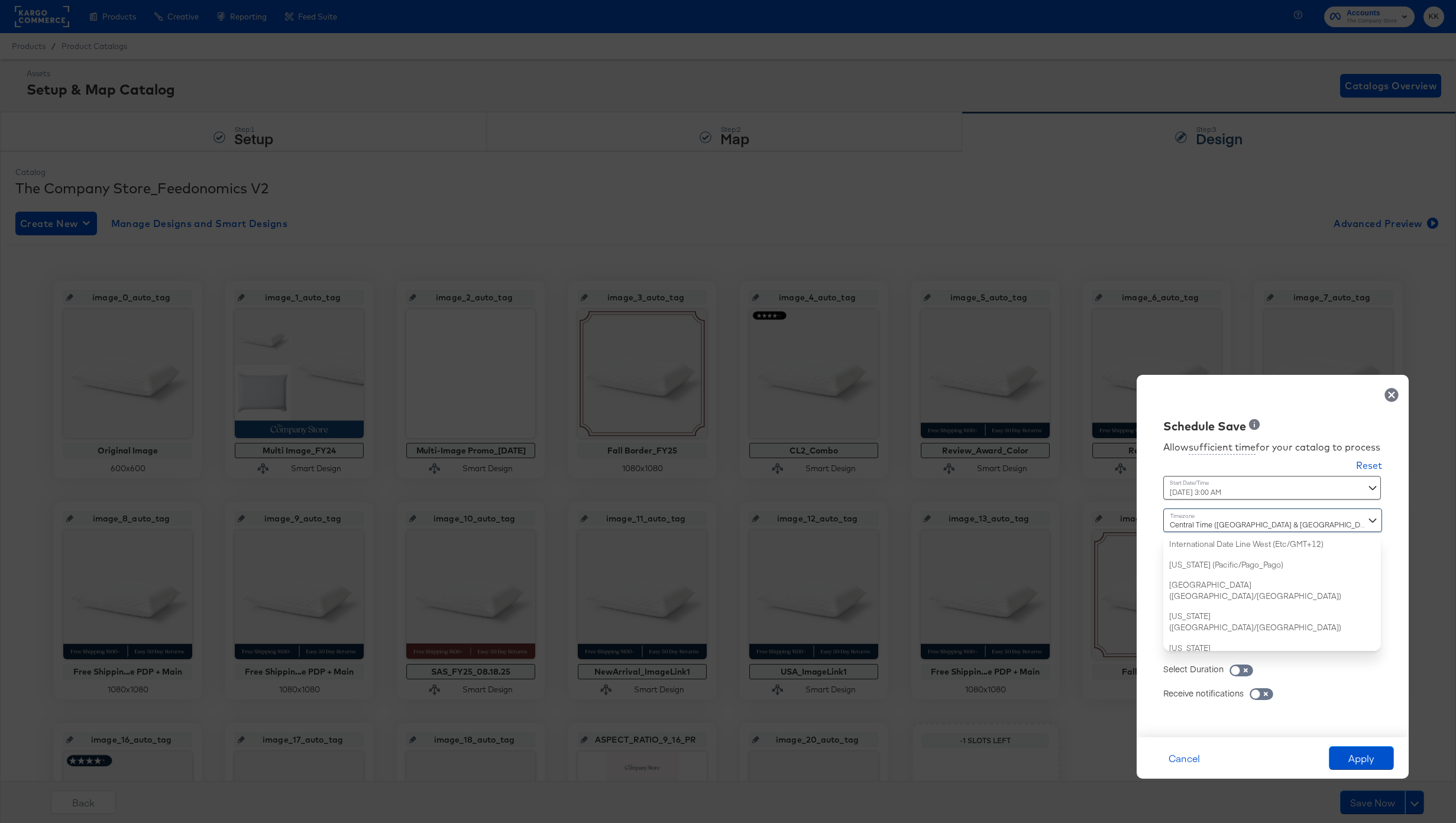
click at [1195, 636] on div "Central Time ([GEOGRAPHIC_DATA] & [GEOGRAPHIC_DATA]) ([GEOGRAPHIC_DATA]/[GEOGRA…" at bounding box center [1272, 580] width 218 height 142
type input "new"
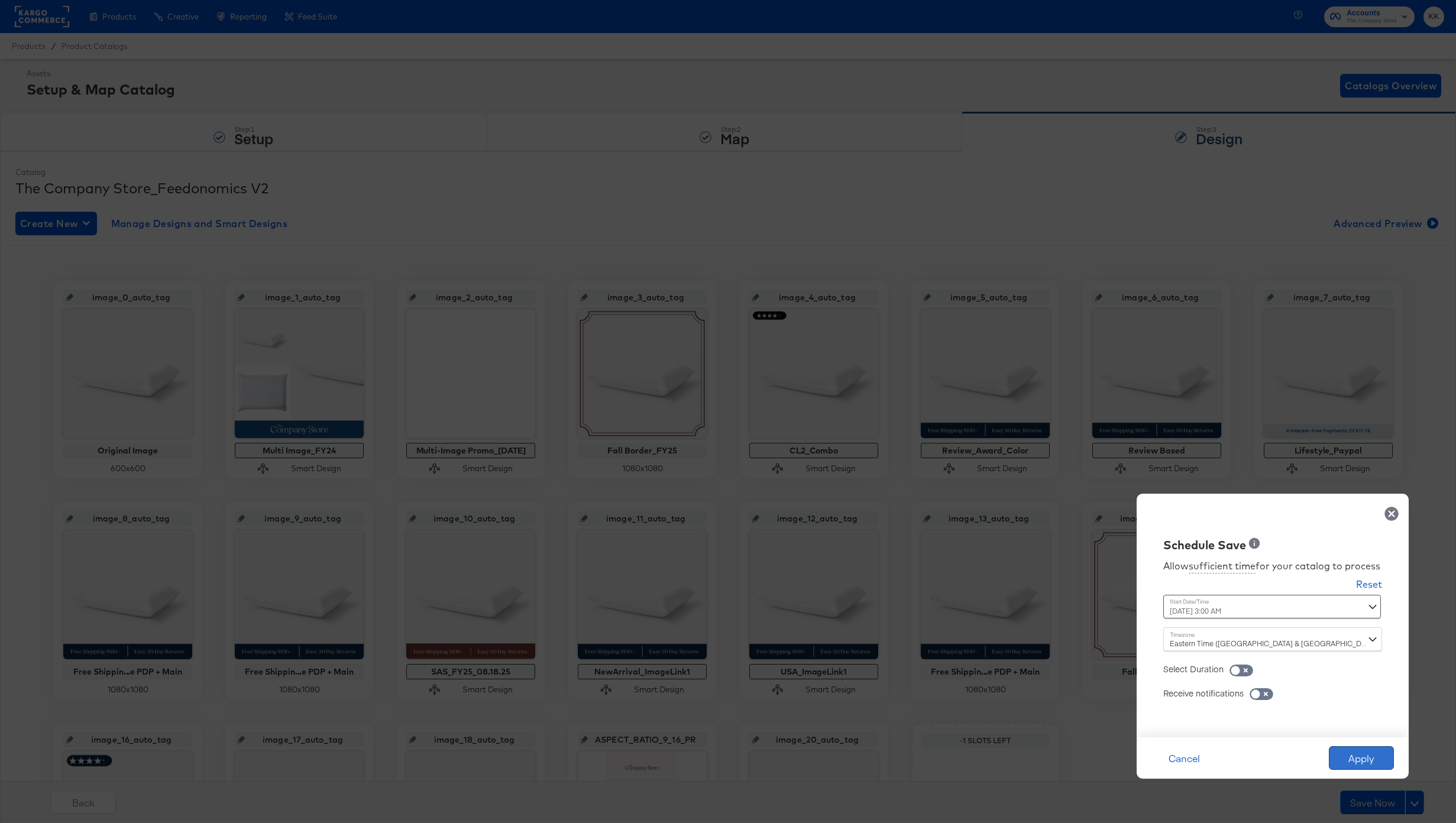
click at [1358, 755] on button "Apply" at bounding box center [1361, 759] width 65 height 24
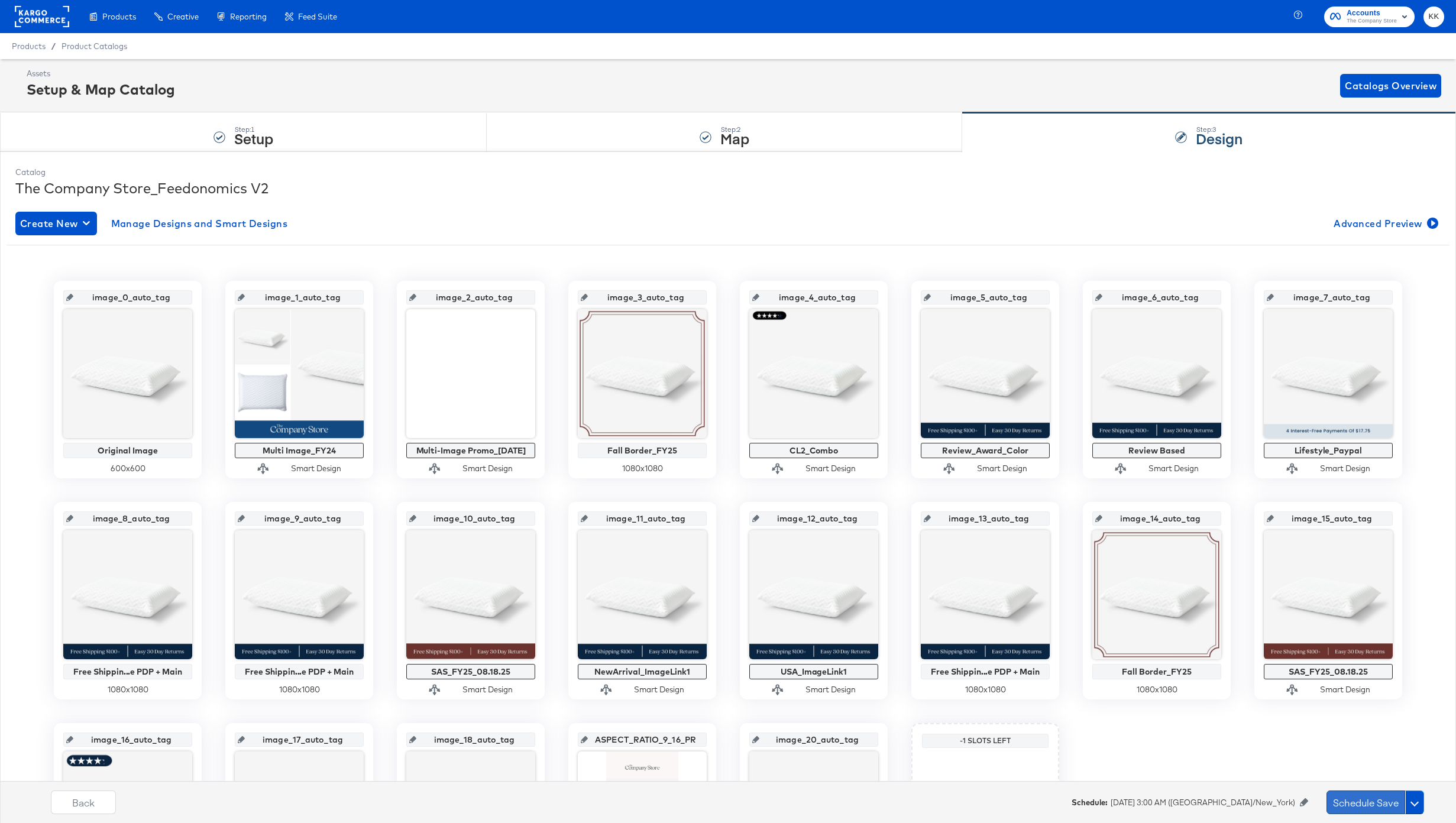
click at [1354, 813] on button "Schedule Save" at bounding box center [1366, 803] width 79 height 24
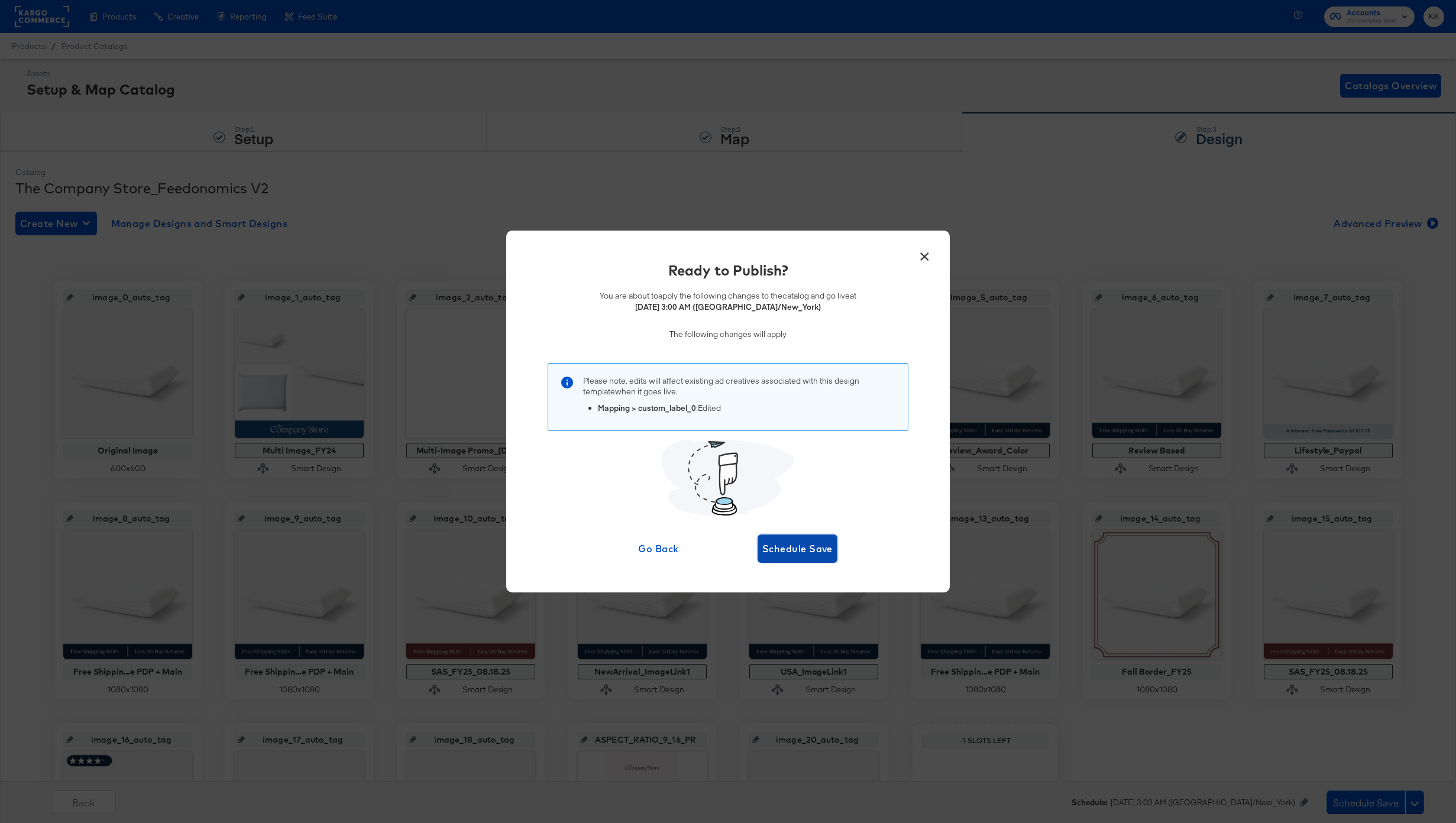
click at [828, 559] on button "Schedule Save" at bounding box center [798, 549] width 80 height 28
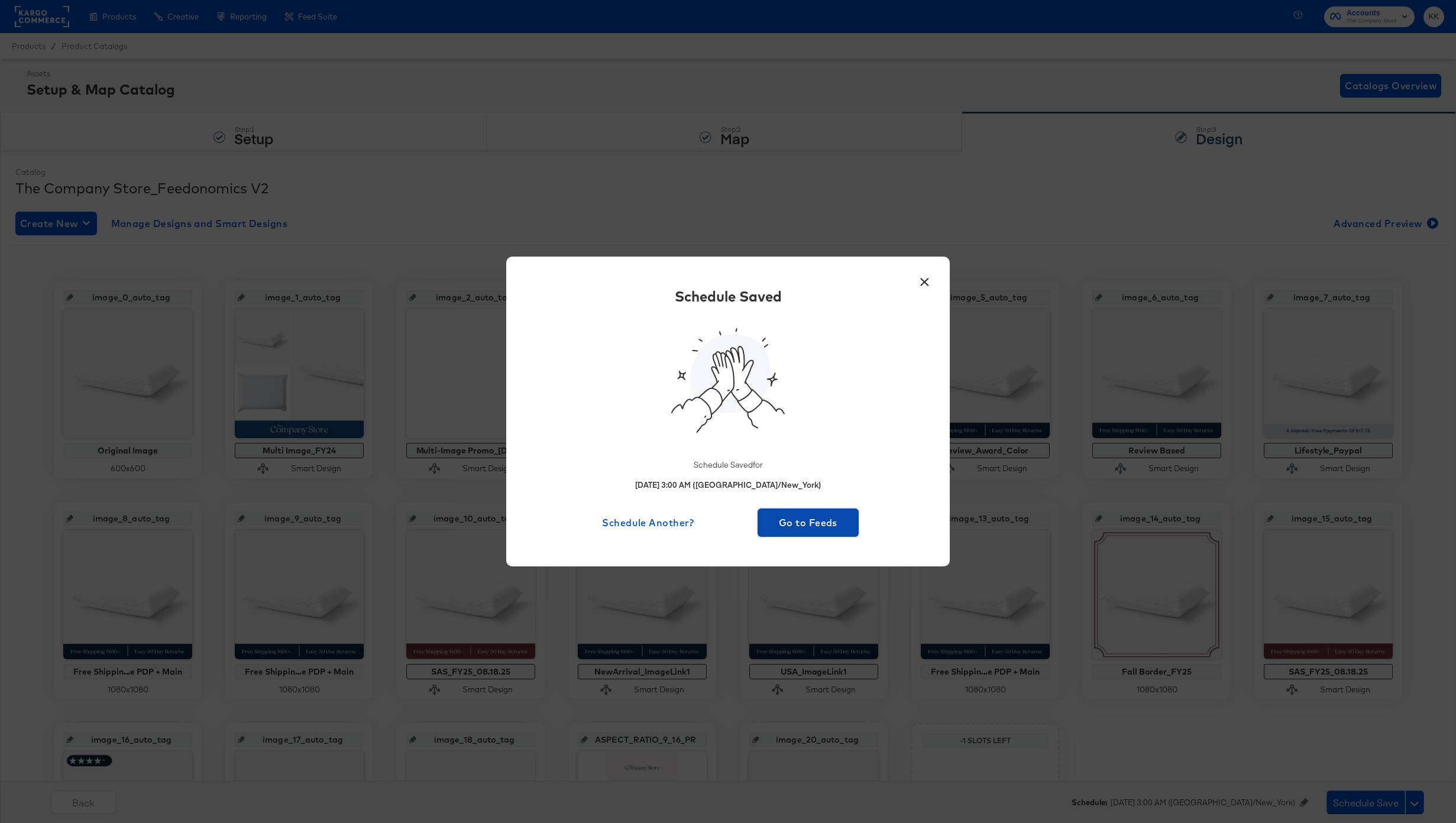
click at [839, 532] on button "Go to Feeds" at bounding box center [808, 523] width 101 height 28
